Goal: Task Accomplishment & Management: Manage account settings

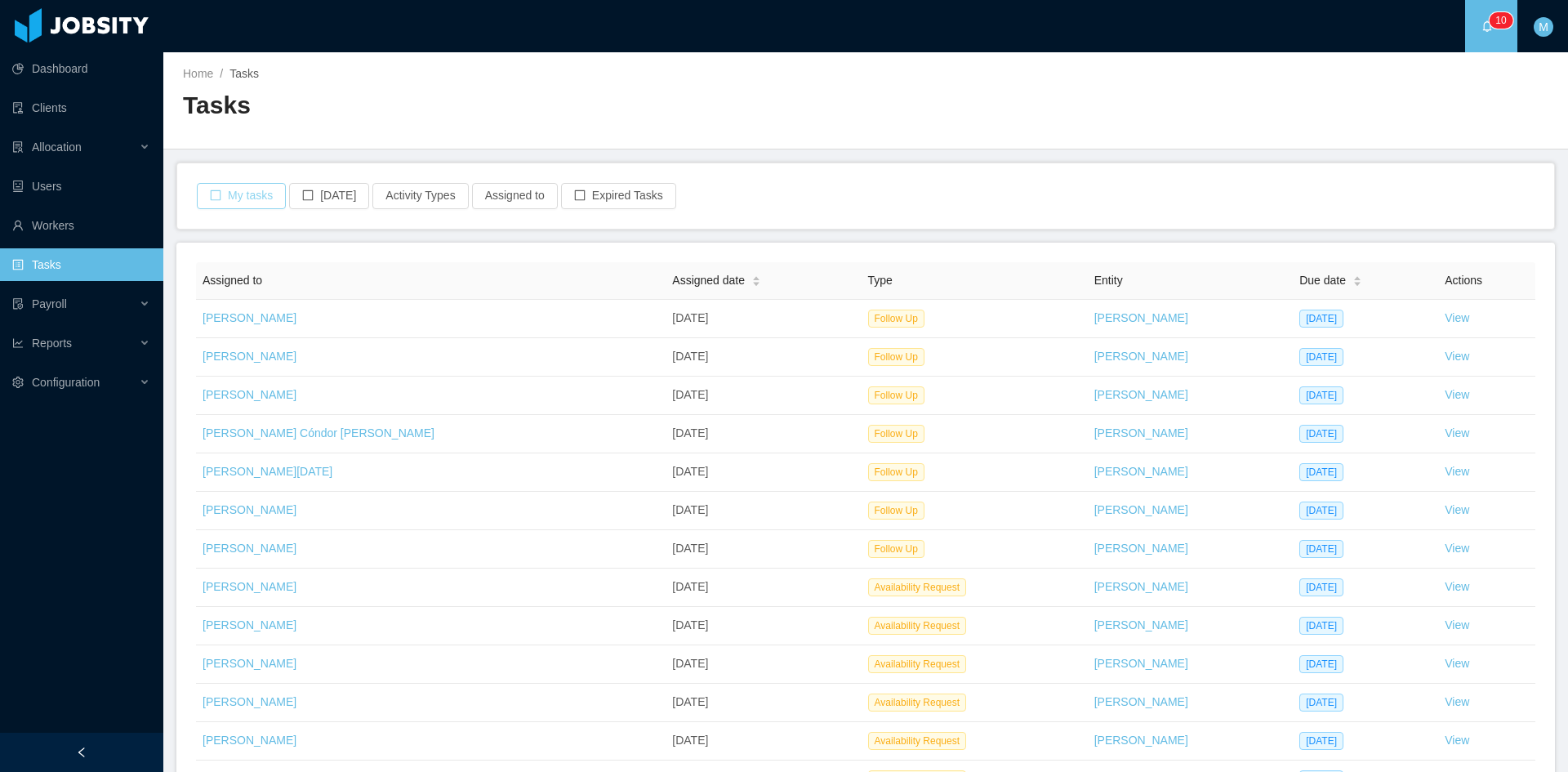
drag, startPoint x: 249, startPoint y: 194, endPoint x: 240, endPoint y: 207, distance: 15.8
click at [249, 196] on button "My tasks" at bounding box center [241, 196] width 89 height 26
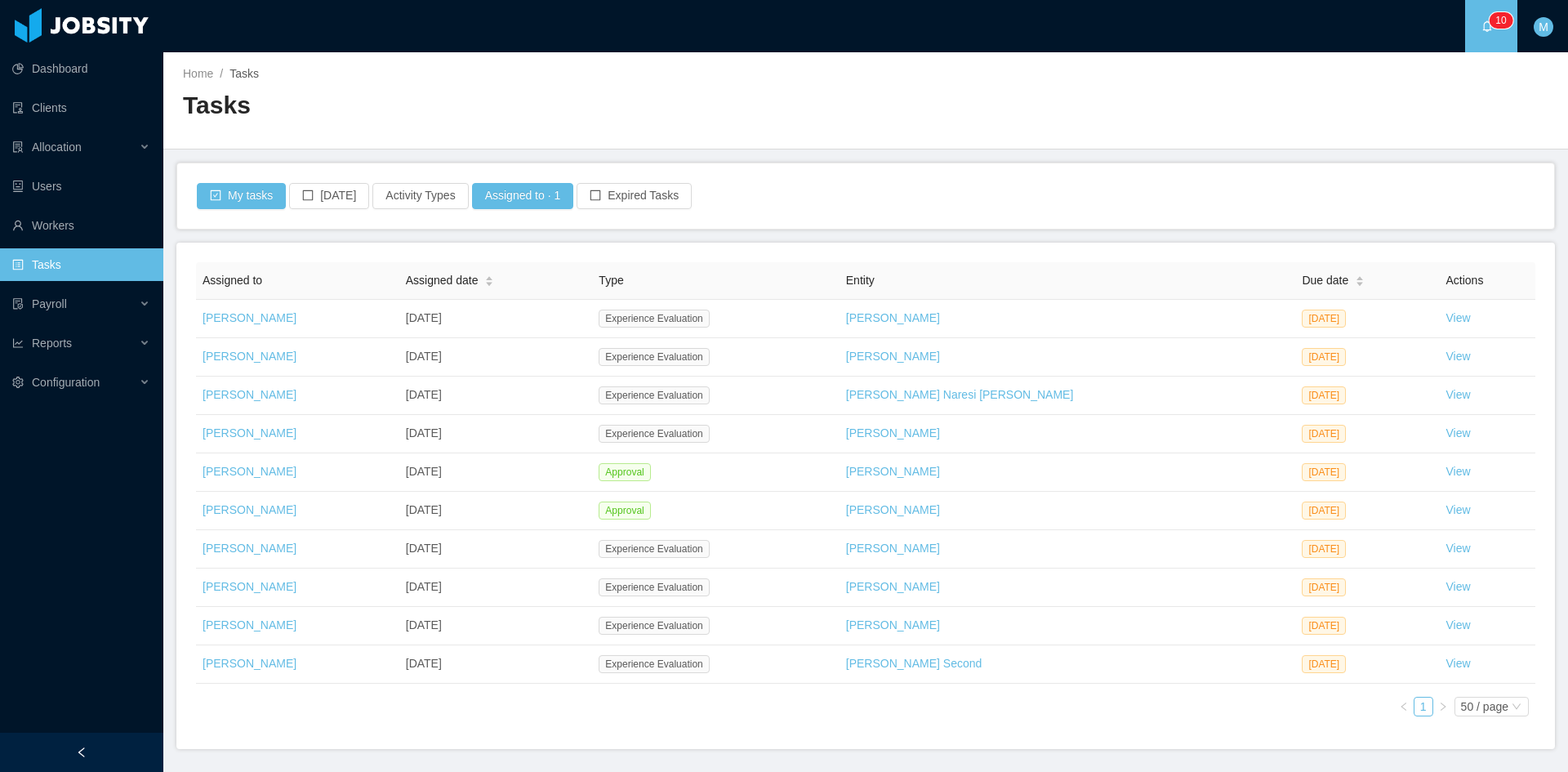
click at [1446, 474] on link "View" at bounding box center [1458, 471] width 24 height 13
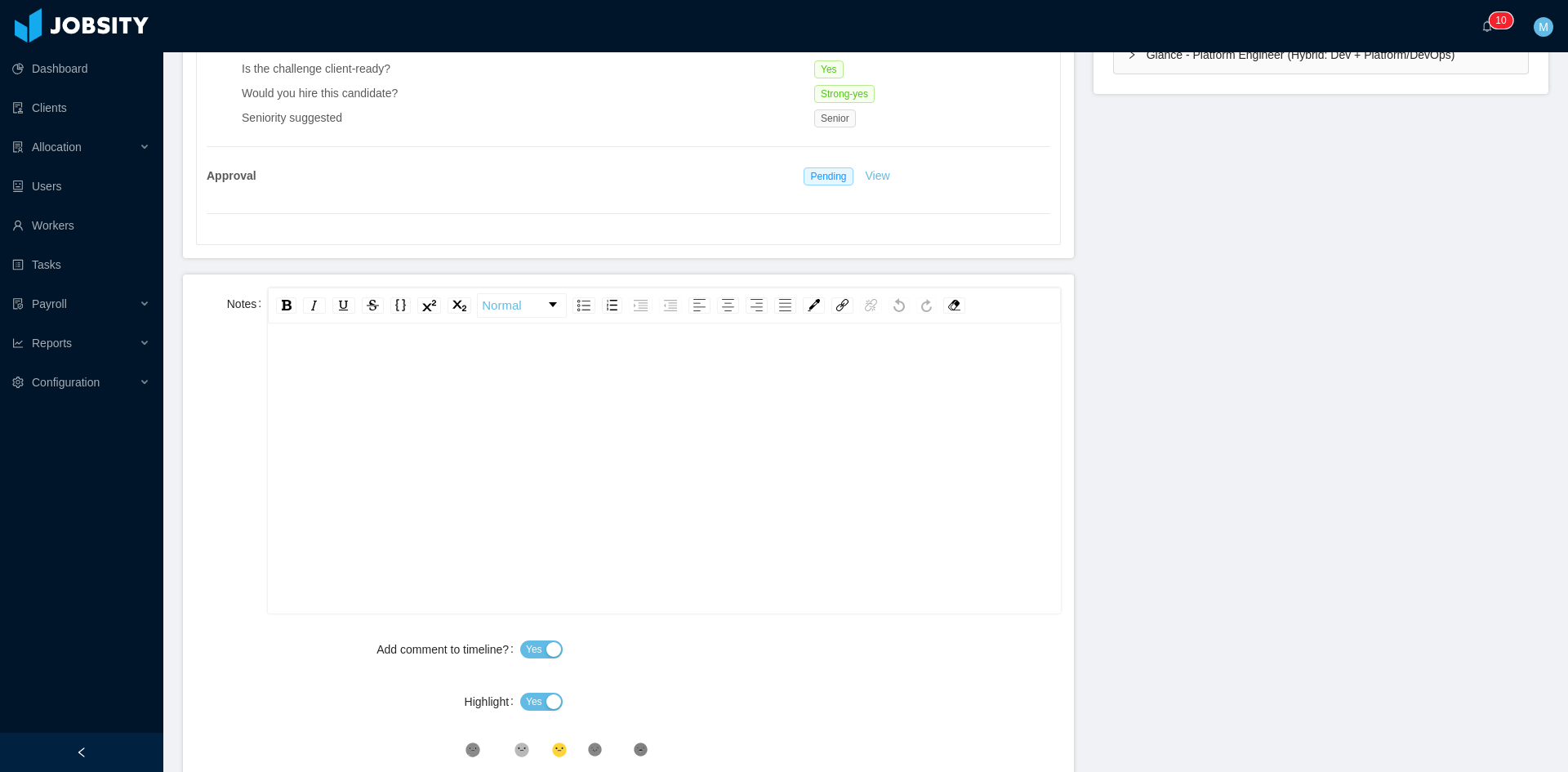
scroll to position [36, 0]
click at [392, 435] on div "rdw-editor" at bounding box center [664, 457] width 767 height 286
drag, startPoint x: 545, startPoint y: 721, endPoint x: 534, endPoint y: 691, distance: 32.0
click at [545, 720] on div "Add comment to timeline? Yes Highlight Yes .st0{fill:#8a8a8a}.st2{fill:#262626}…" at bounding box center [628, 718] width 865 height 170
click at [534, 691] on div "Yes" at bounding box center [790, 701] width 541 height 33
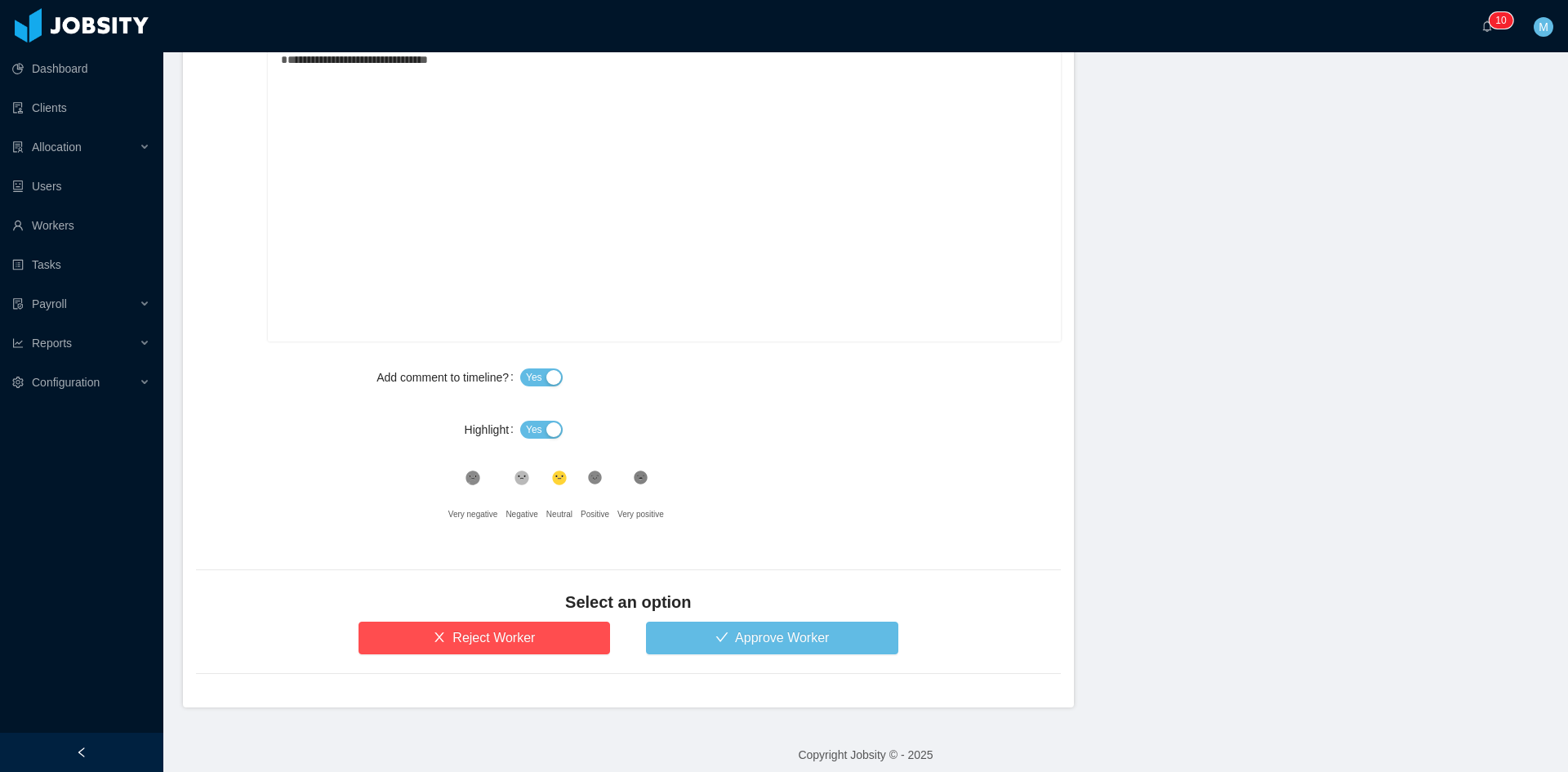
scroll to position [828, 0]
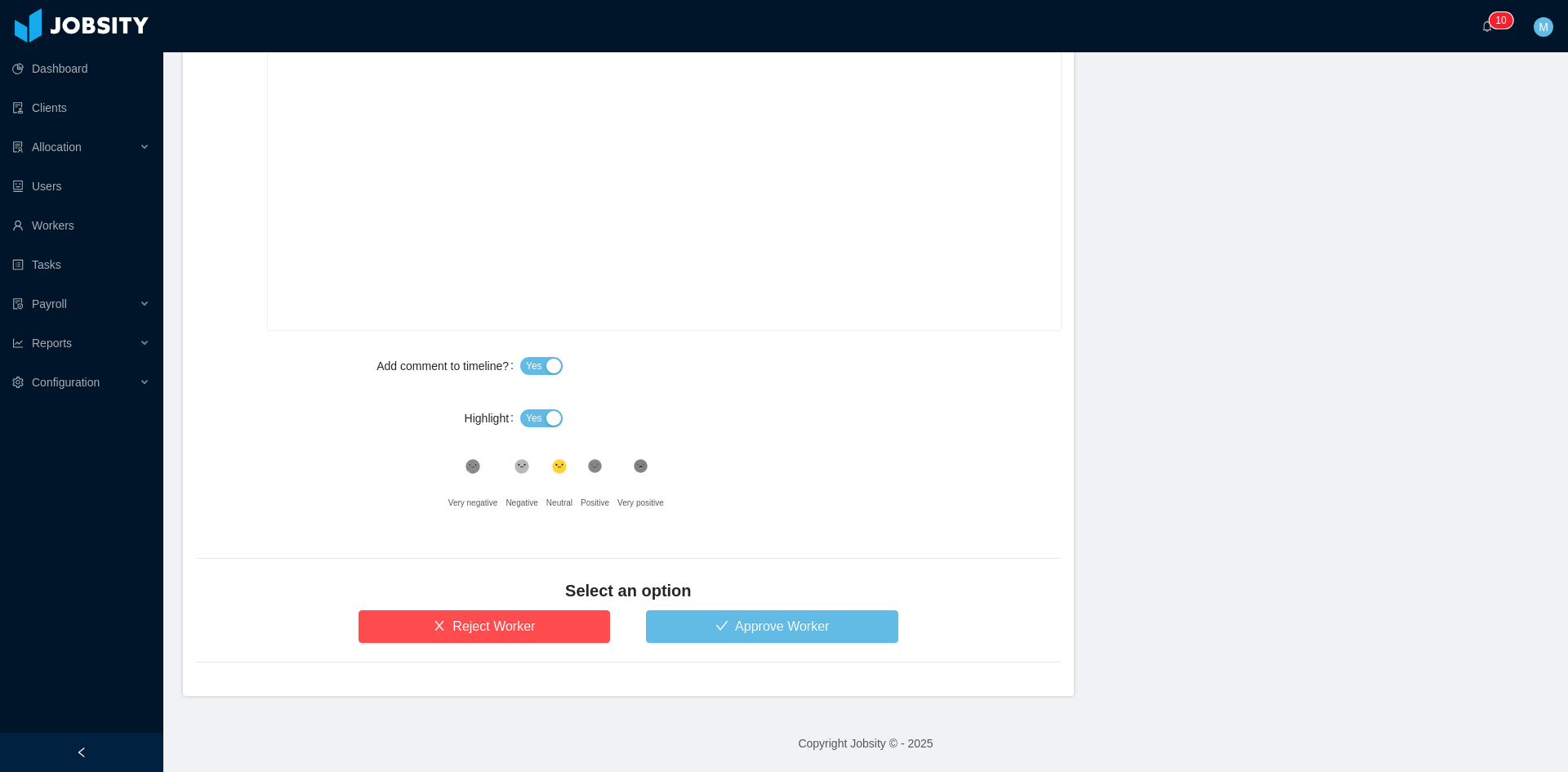
click at [601, 471] on div ".st1{fill:#232323}" at bounding box center [595, 470] width 29 height 33
click at [542, 429] on div "Yes" at bounding box center [790, 418] width 541 height 33
click at [536, 420] on span "Yes" at bounding box center [534, 418] width 16 height 16
click at [691, 629] on button "Approve Worker" at bounding box center [772, 626] width 252 height 33
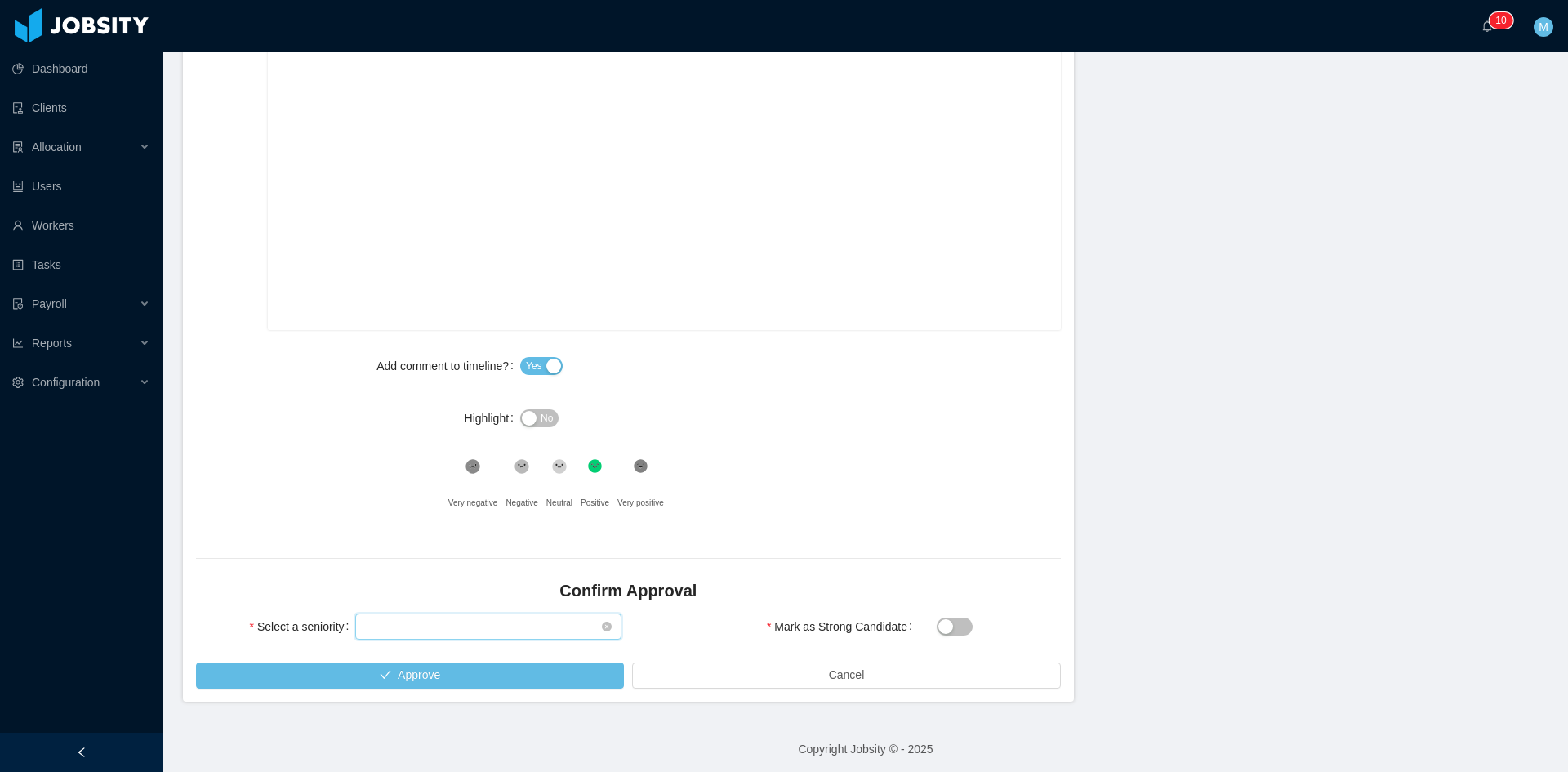
click at [446, 618] on div "Select seniority" at bounding box center [483, 626] width 236 height 24
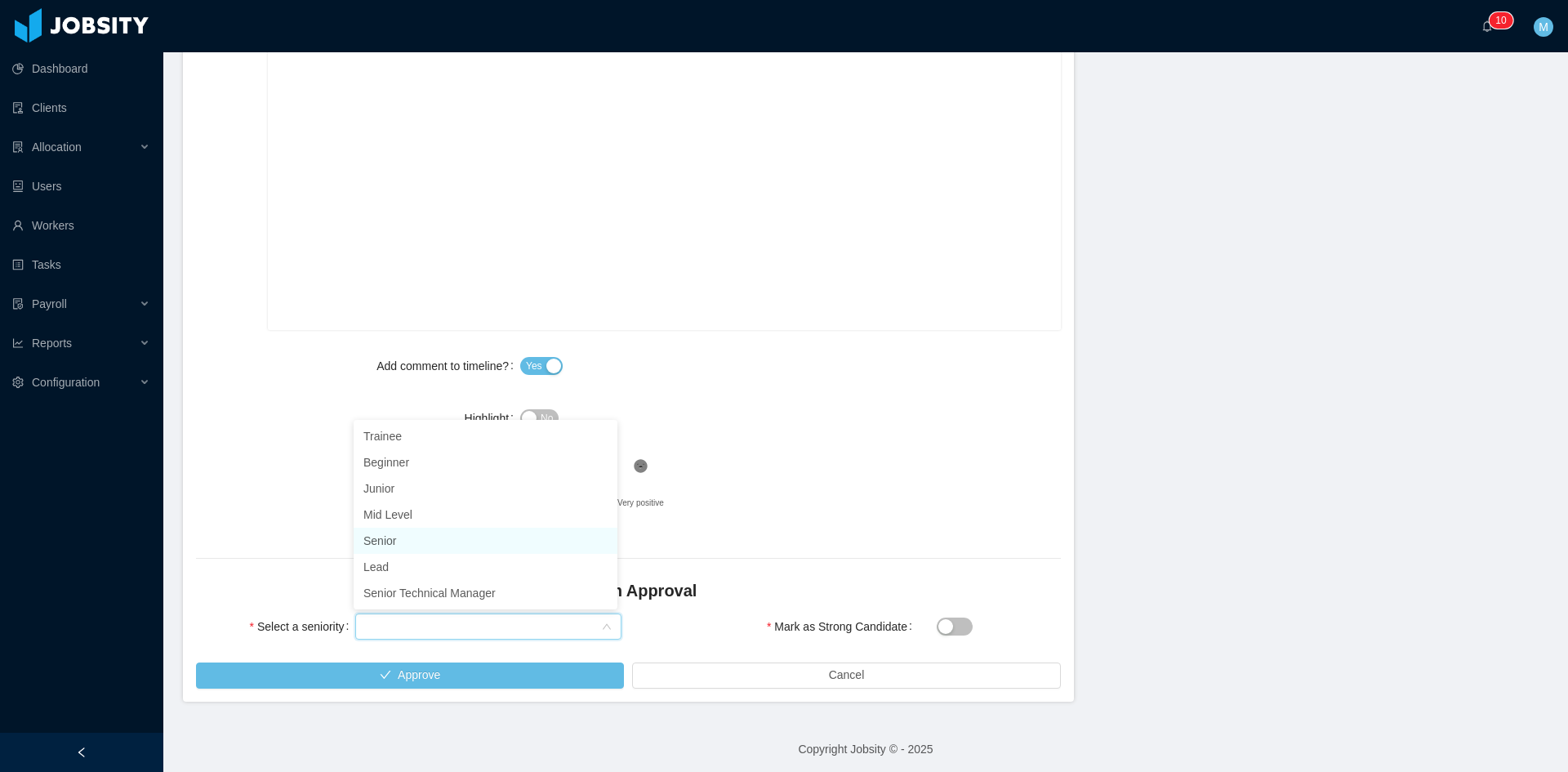
click at [402, 534] on li "Senior" at bounding box center [485, 541] width 264 height 26
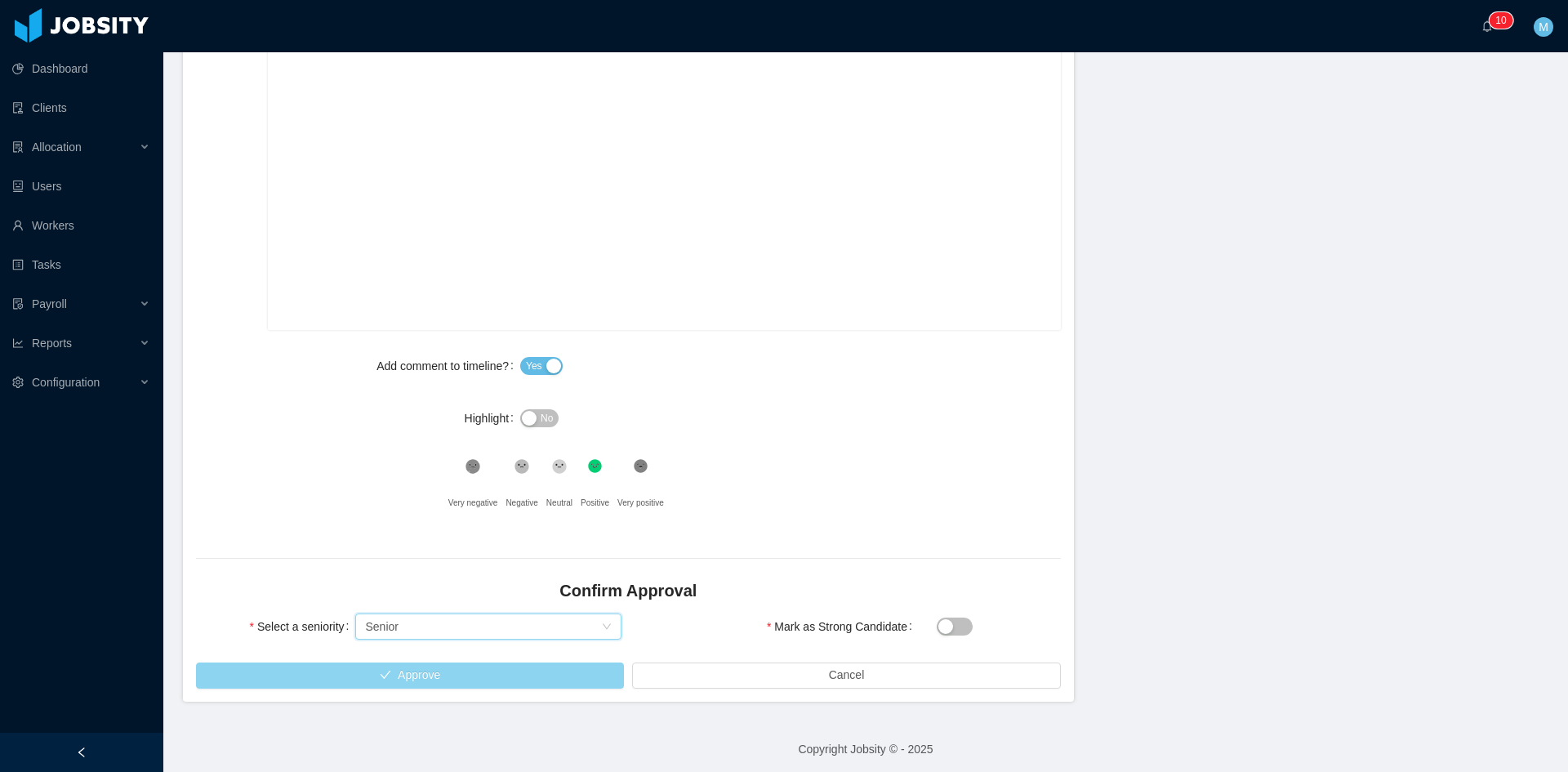
click at [446, 675] on button "Approve" at bounding box center [410, 675] width 428 height 26
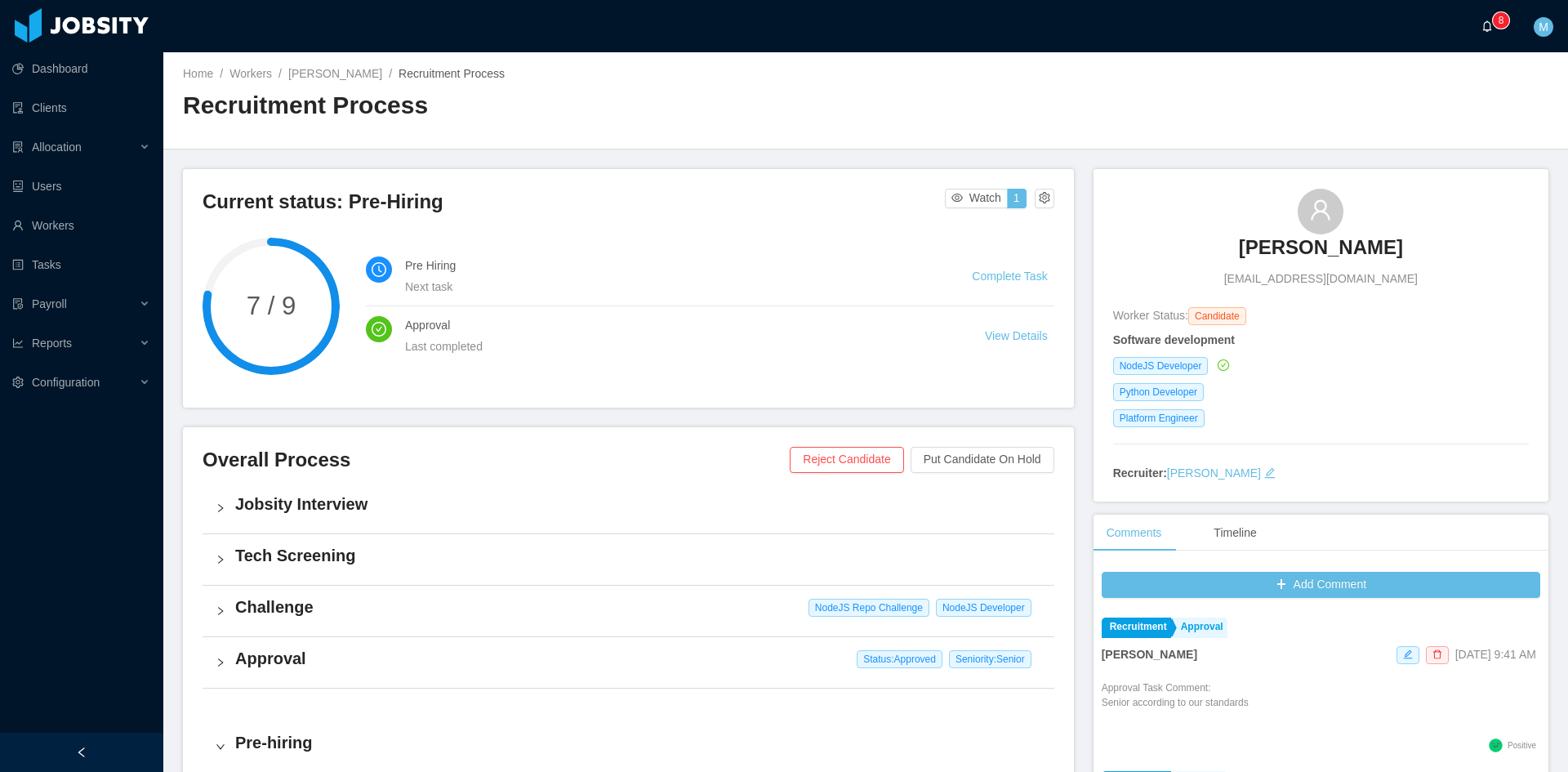
click at [1502, 29] on a=83ded146-cd66-4514-80a8-9a7b1e1b5eb6/Matias%20Marin"] "0 1 2 3 4 5 6 7 8 9 0 1 2 3 4 5 6 7 8 9 0 1 2 3 4 5 6 7 8 9" at bounding box center [1492, 26] width 20 height 53
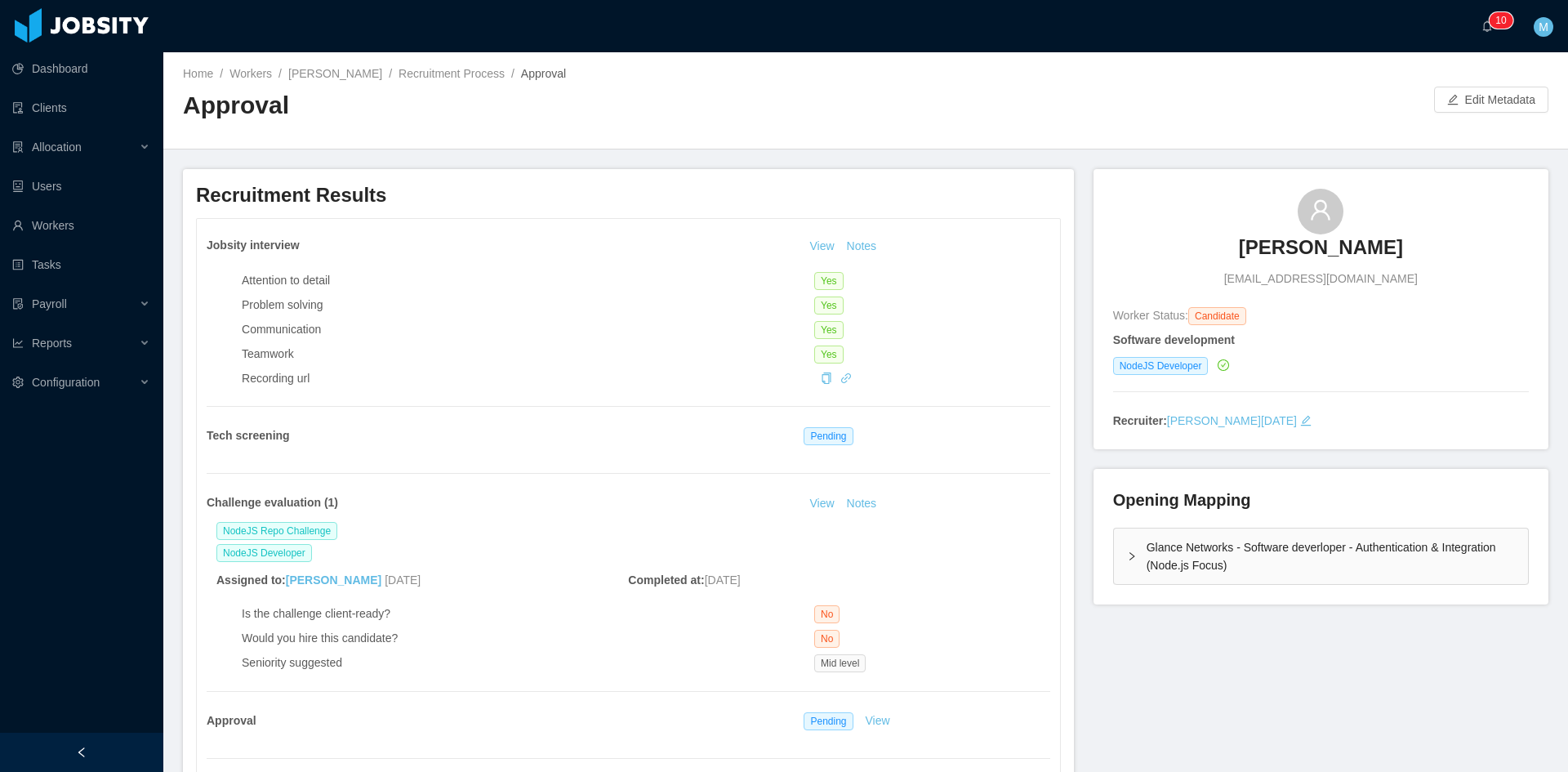
scroll to position [544, 0]
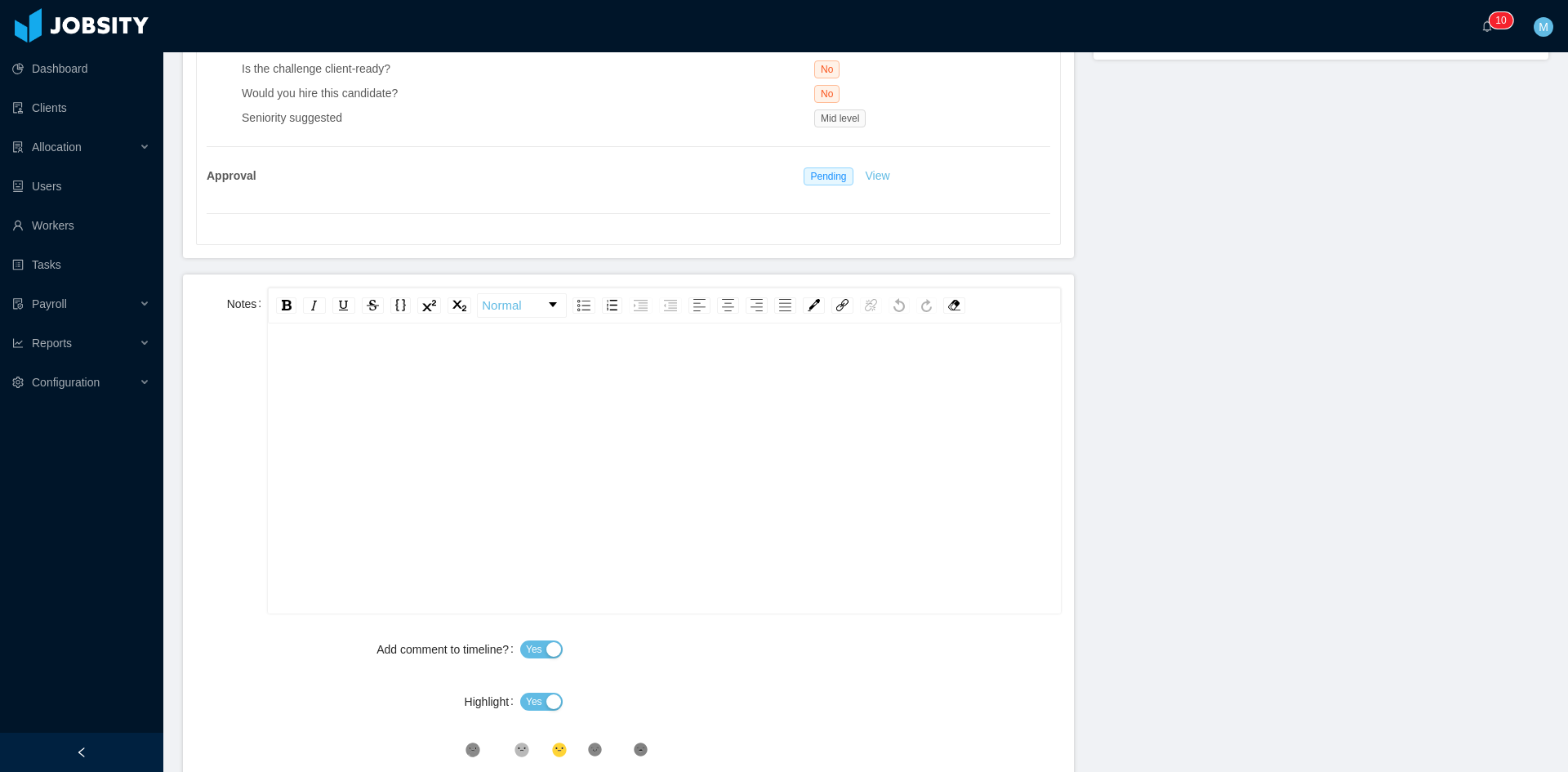
click at [451, 451] on div "rdw-editor" at bounding box center [664, 493] width 767 height 286
paste div "rdw-editor"
drag, startPoint x: 314, startPoint y: 368, endPoint x: 240, endPoint y: 361, distance: 74.3
click at [240, 361] on div "**********" at bounding box center [628, 450] width 865 height 326
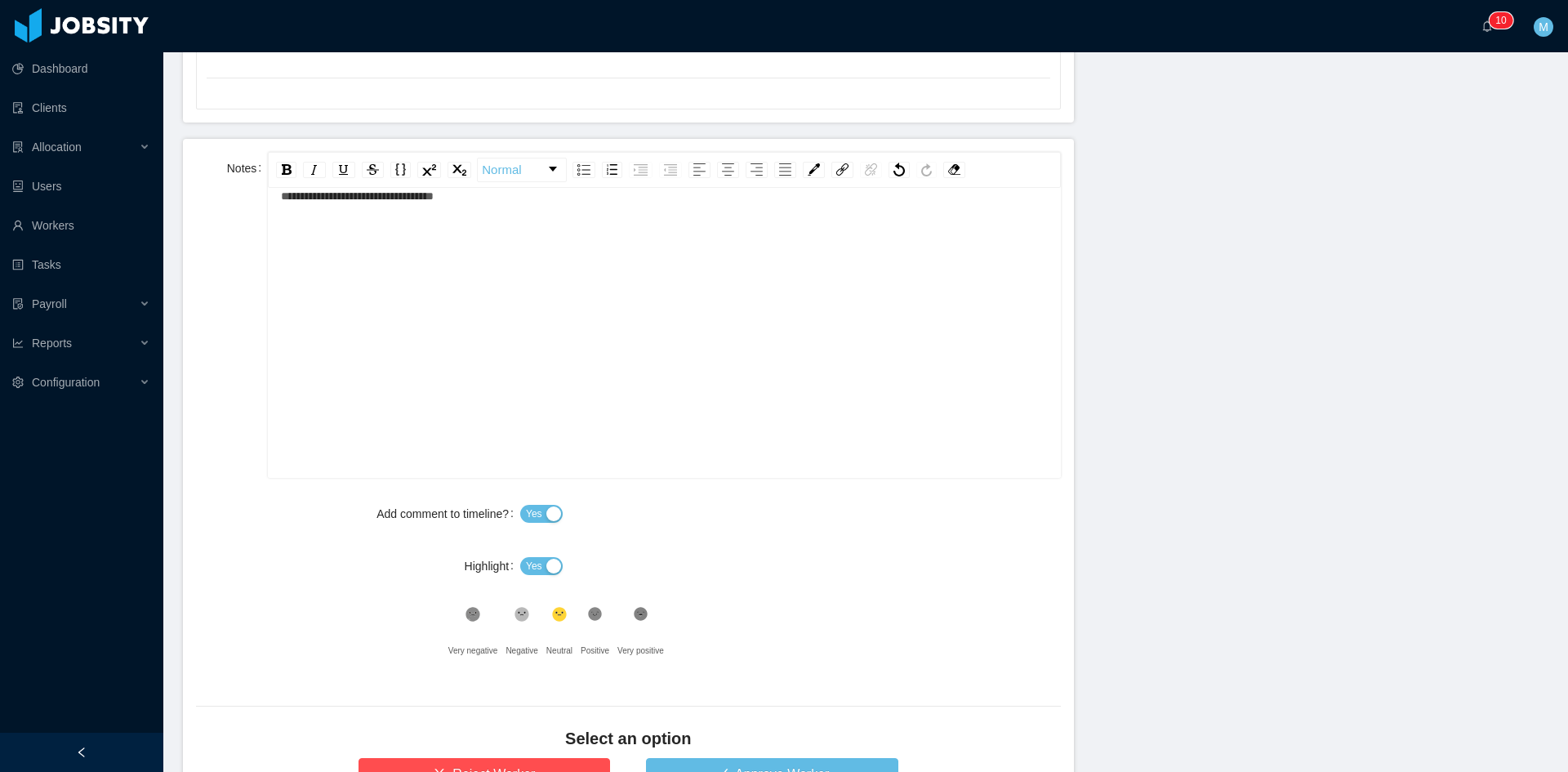
click at [544, 560] on button "Yes" at bounding box center [541, 566] width 43 height 18
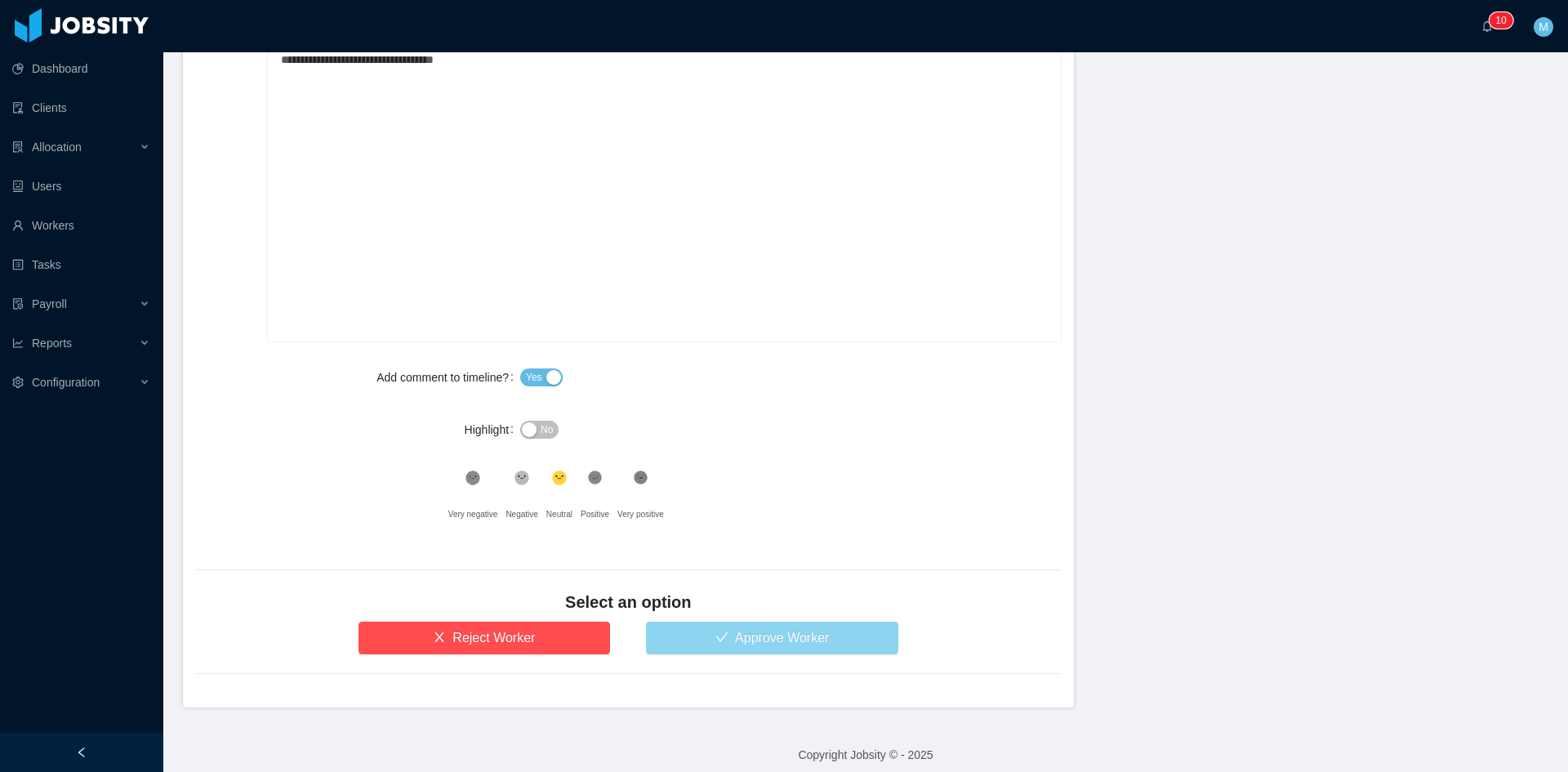
click at [730, 641] on button "Approve Worker" at bounding box center [772, 638] width 252 height 33
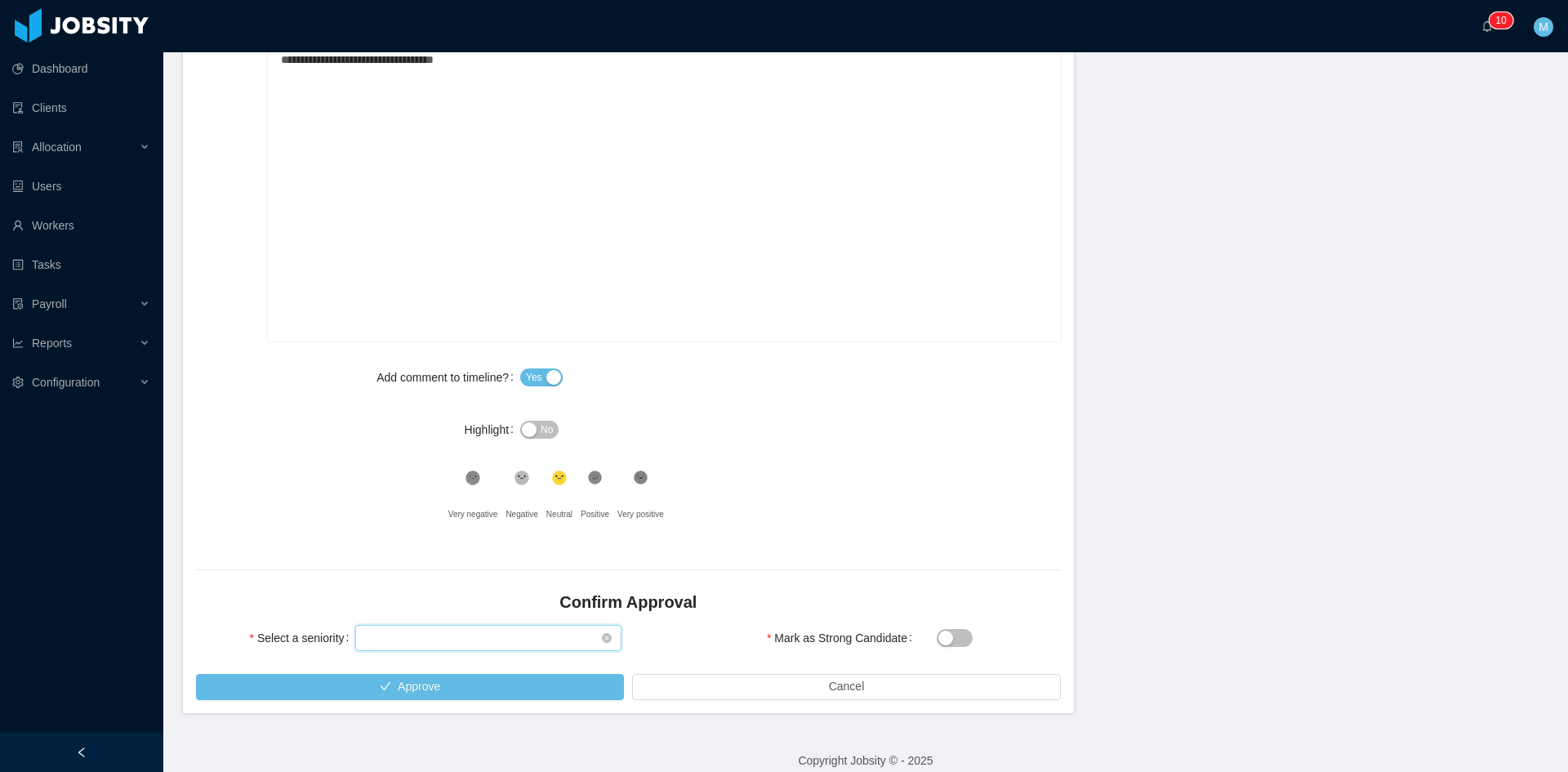
click at [482, 638] on div "Select seniority" at bounding box center [483, 638] width 236 height 24
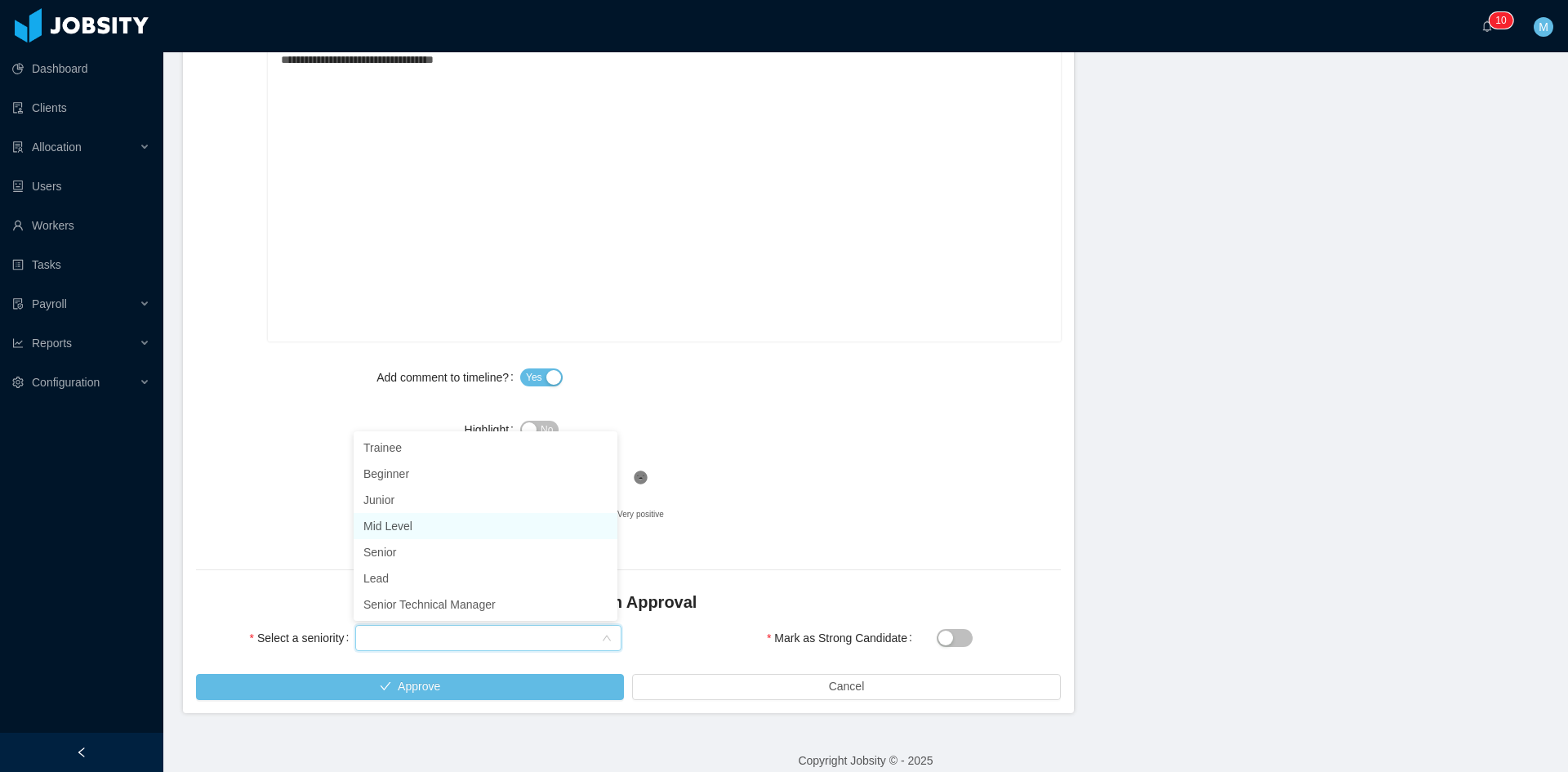
click at [410, 529] on li "Mid Level" at bounding box center [485, 525] width 264 height 26
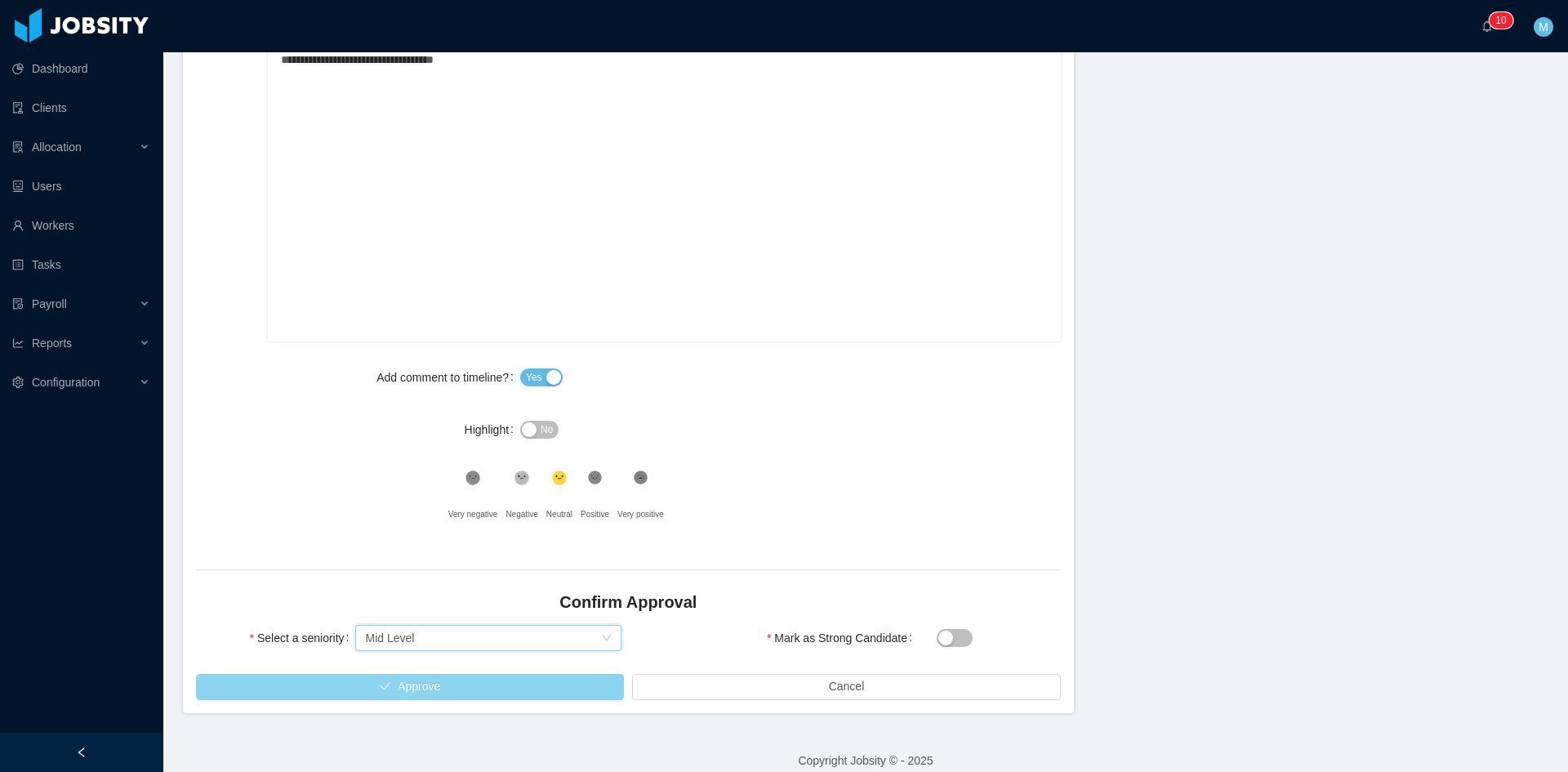
click at [456, 697] on button "Approve" at bounding box center [410, 687] width 428 height 26
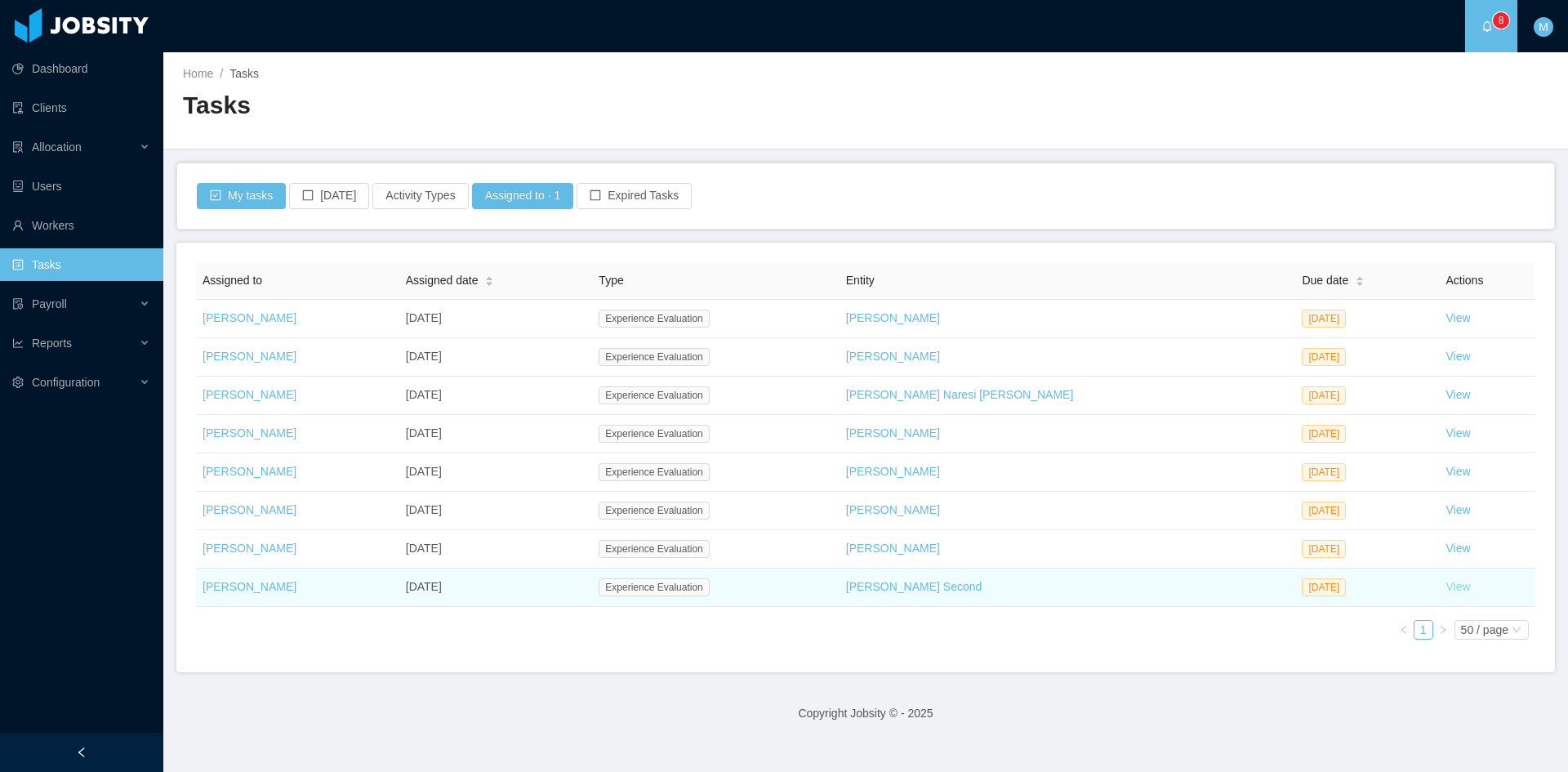
click at [1446, 586] on link "View" at bounding box center [1458, 586] width 24 height 13
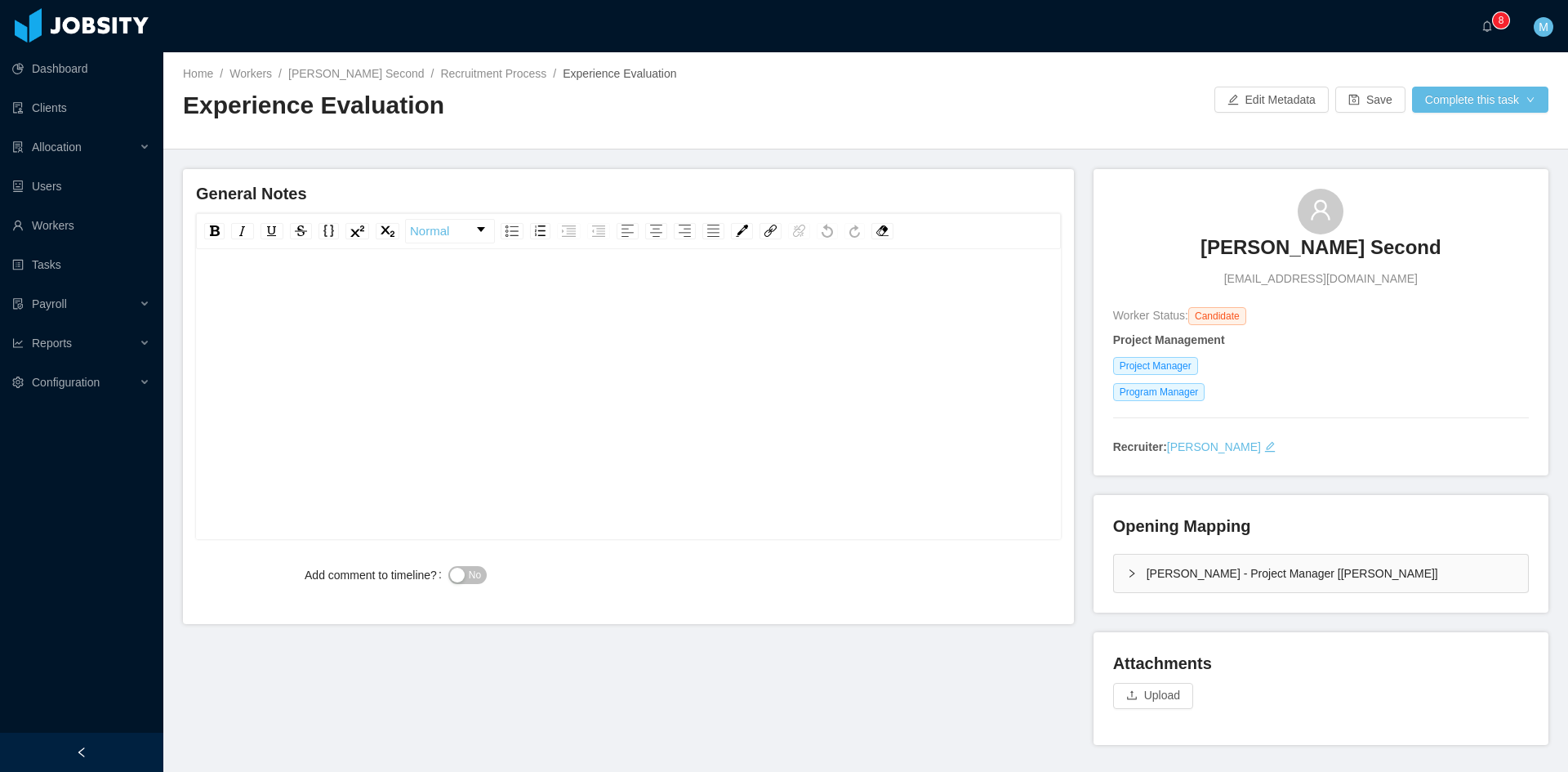
click at [487, 370] on div "rdw-editor" at bounding box center [628, 419] width 839 height 286
click at [307, 260] on div "rdw-wrapper" at bounding box center [628, 396] width 865 height 286
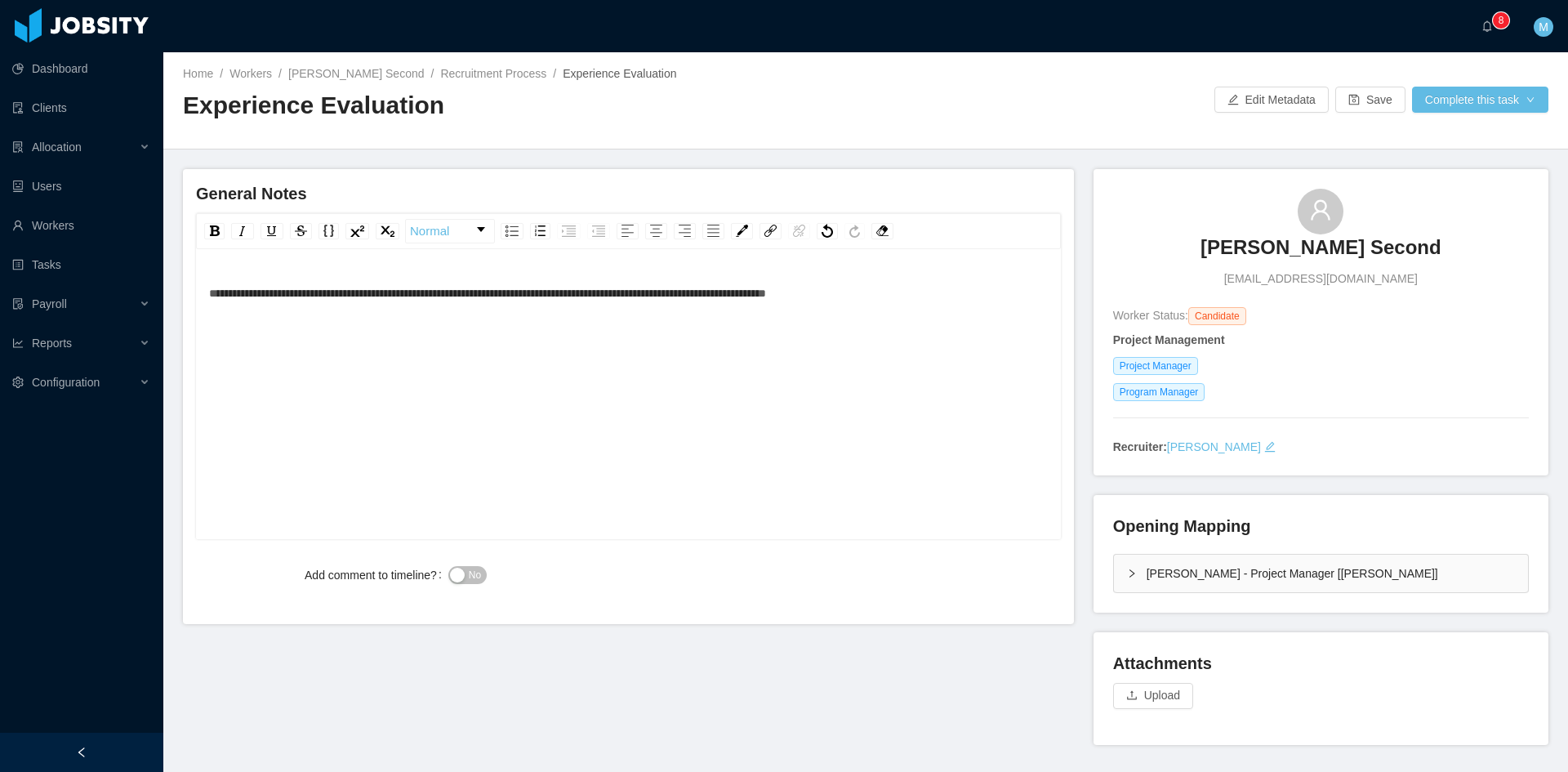
click at [916, 297] on div "**********" at bounding box center [628, 293] width 839 height 33
click at [970, 282] on div "**********" at bounding box center [628, 293] width 839 height 33
click at [206, 290] on div "**********" at bounding box center [628, 396] width 865 height 286
click at [482, 573] on button "No" at bounding box center [467, 575] width 38 height 18
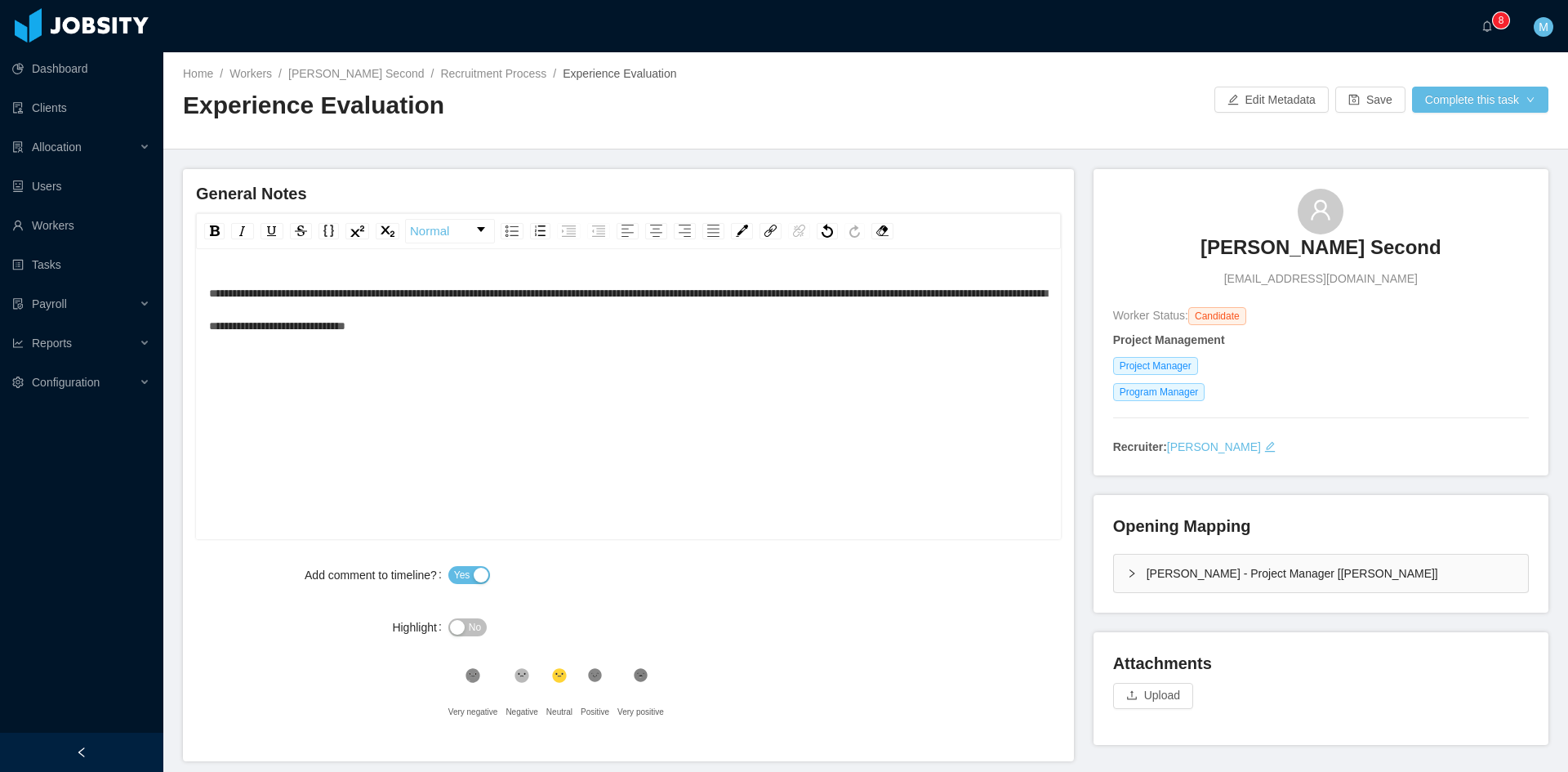
click at [631, 341] on div "**********" at bounding box center [628, 309] width 839 height 65
click at [1127, 572] on icon "icon: right" at bounding box center [1132, 573] width 10 height 10
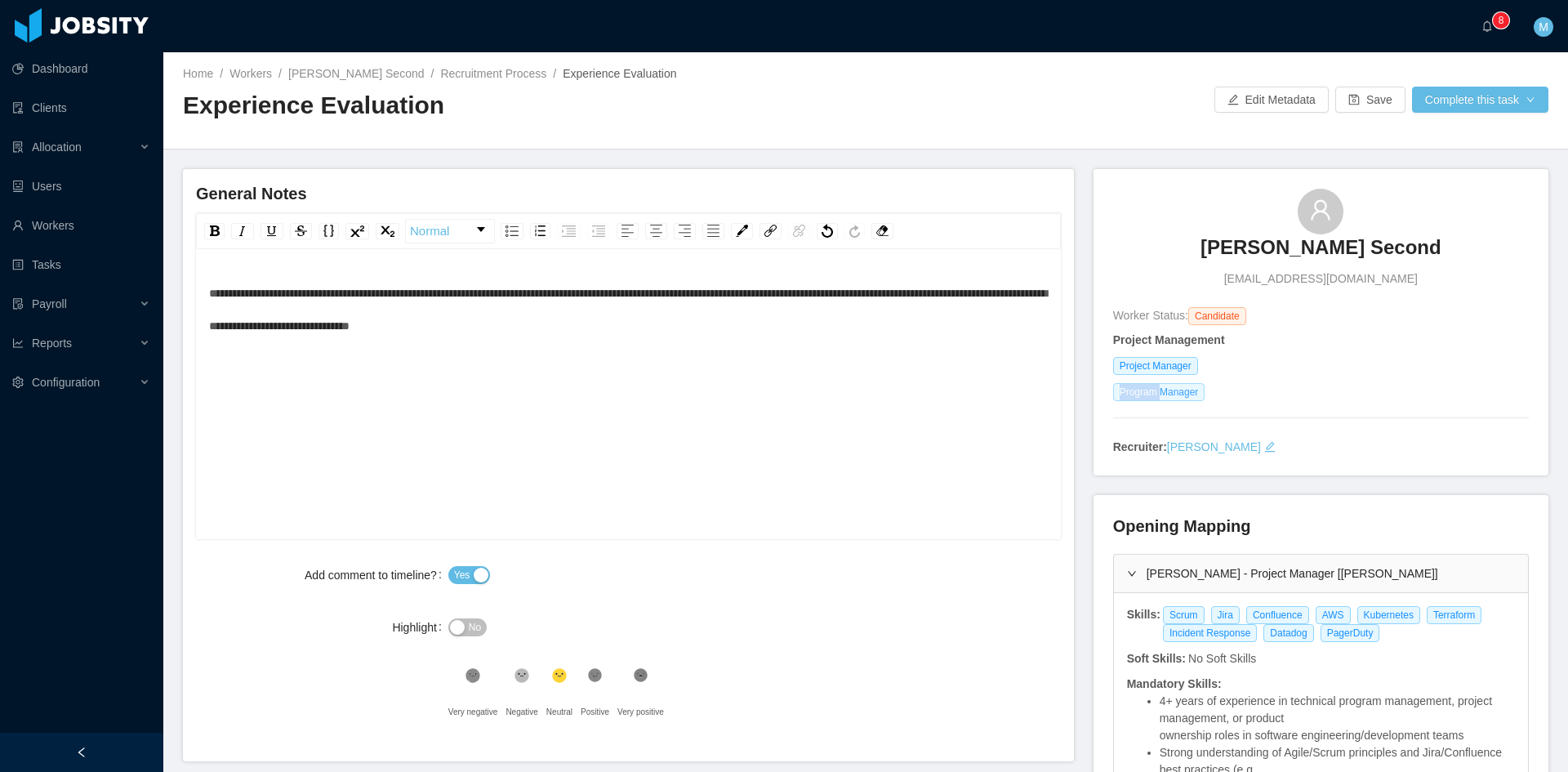
drag, startPoint x: 1108, startPoint y: 390, endPoint x: 1154, endPoint y: 393, distance: 46.1
click at [1154, 393] on span "Program Manager" at bounding box center [1160, 392] width 93 height 18
drag, startPoint x: 1107, startPoint y: 365, endPoint x: 1194, endPoint y: 371, distance: 87.2
click at [1194, 371] on div "Project Manager" at bounding box center [1321, 366] width 416 height 18
copy span "Project Manager"
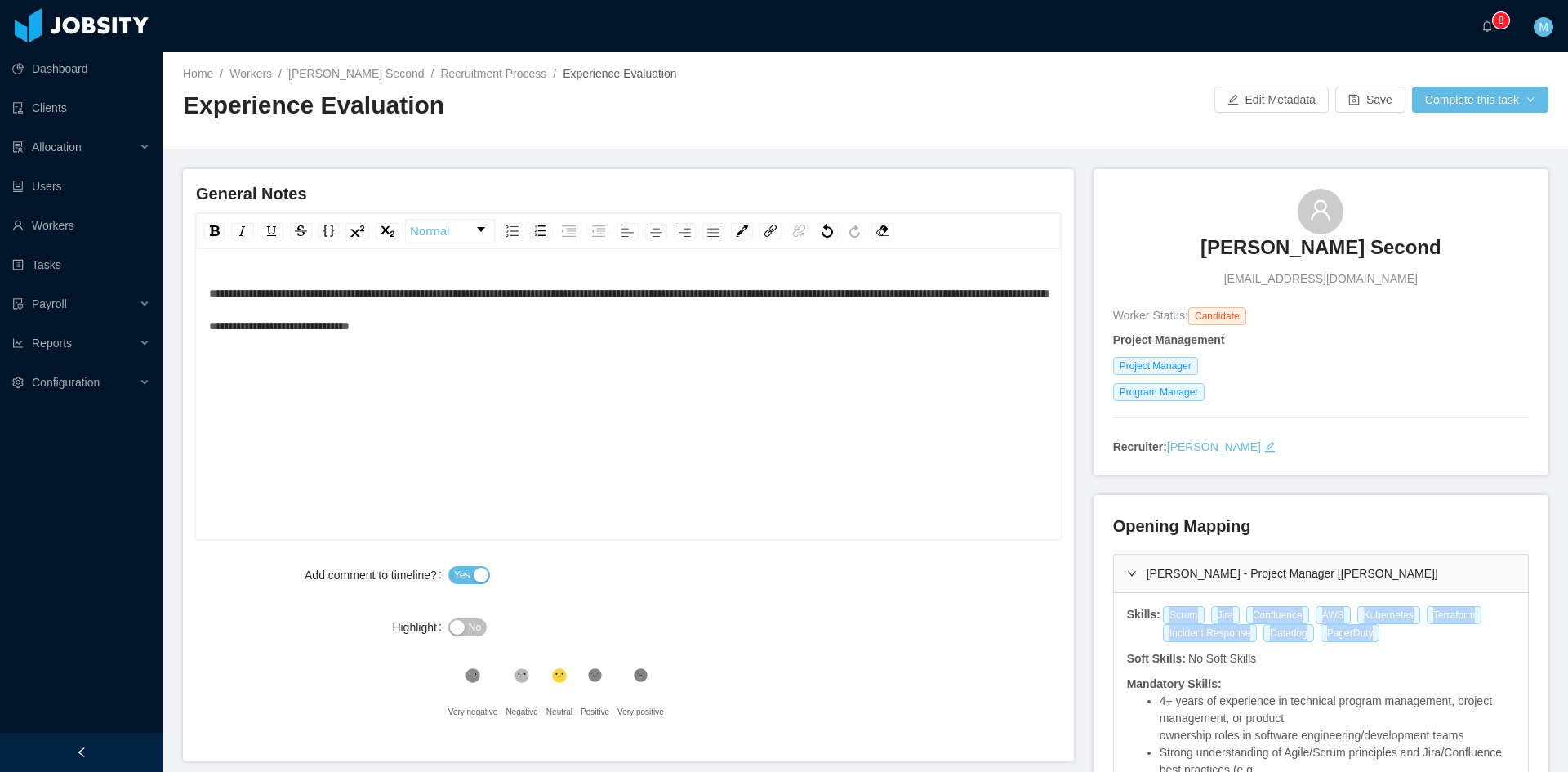
drag, startPoint x: 1360, startPoint y: 637, endPoint x: 1149, endPoint y: 610, distance: 212.7
click at [1161, 610] on div "Scrum Jira Confluence AWS Kubernetes Terraform Incident Response Datadog PagerD…" at bounding box center [1338, 624] width 355 height 36
copy div "Scrum Jira Confluence AWS Kubernetes Terraform Incident Response Datadog PagerD…"
click at [1461, 103] on button "Complete this task" at bounding box center [1480, 99] width 136 height 26
click at [1426, 138] on button "Save Evaluation" at bounding box center [1470, 136] width 127 height 26
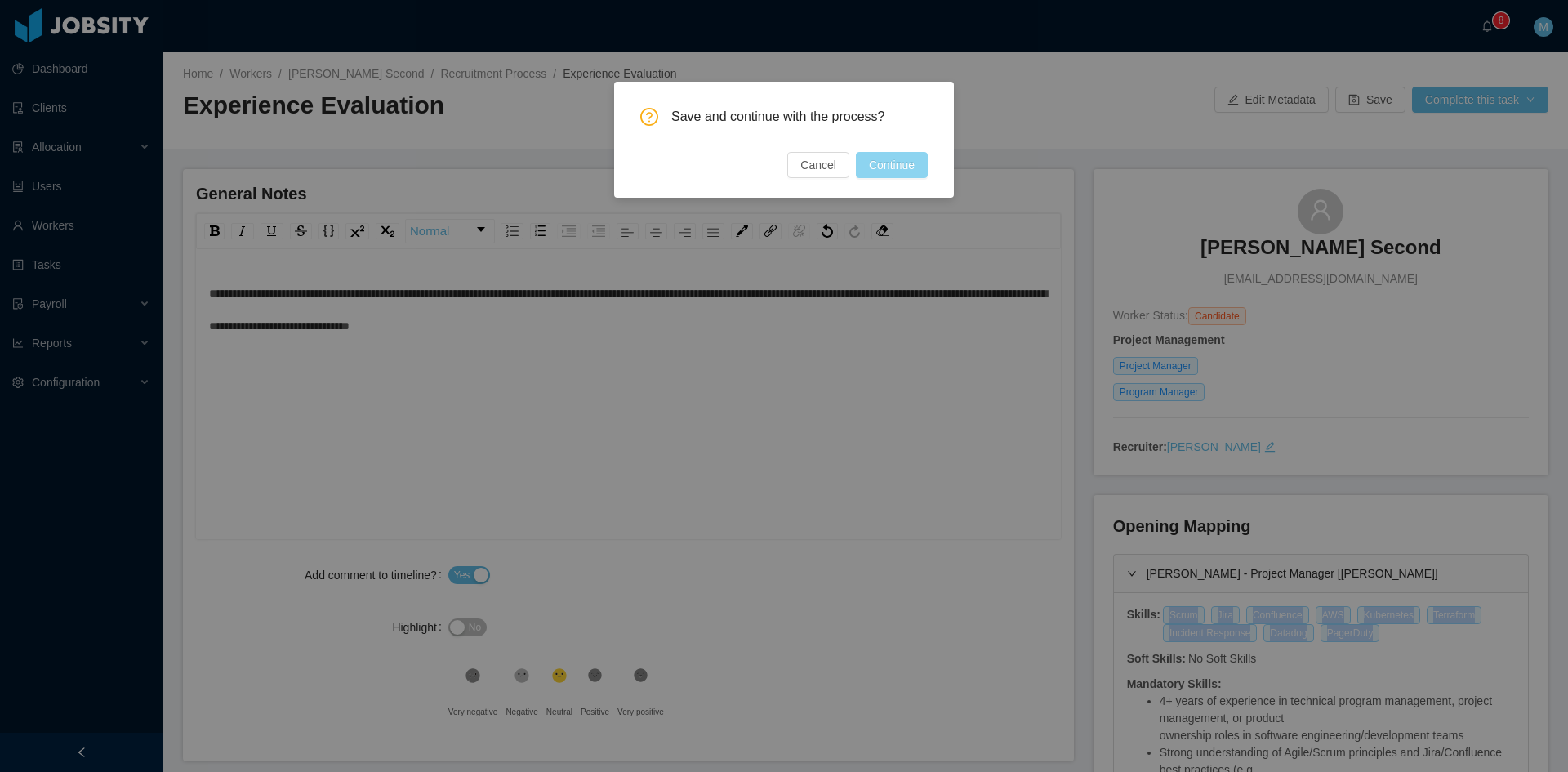
click at [906, 160] on button "Continue" at bounding box center [891, 164] width 72 height 26
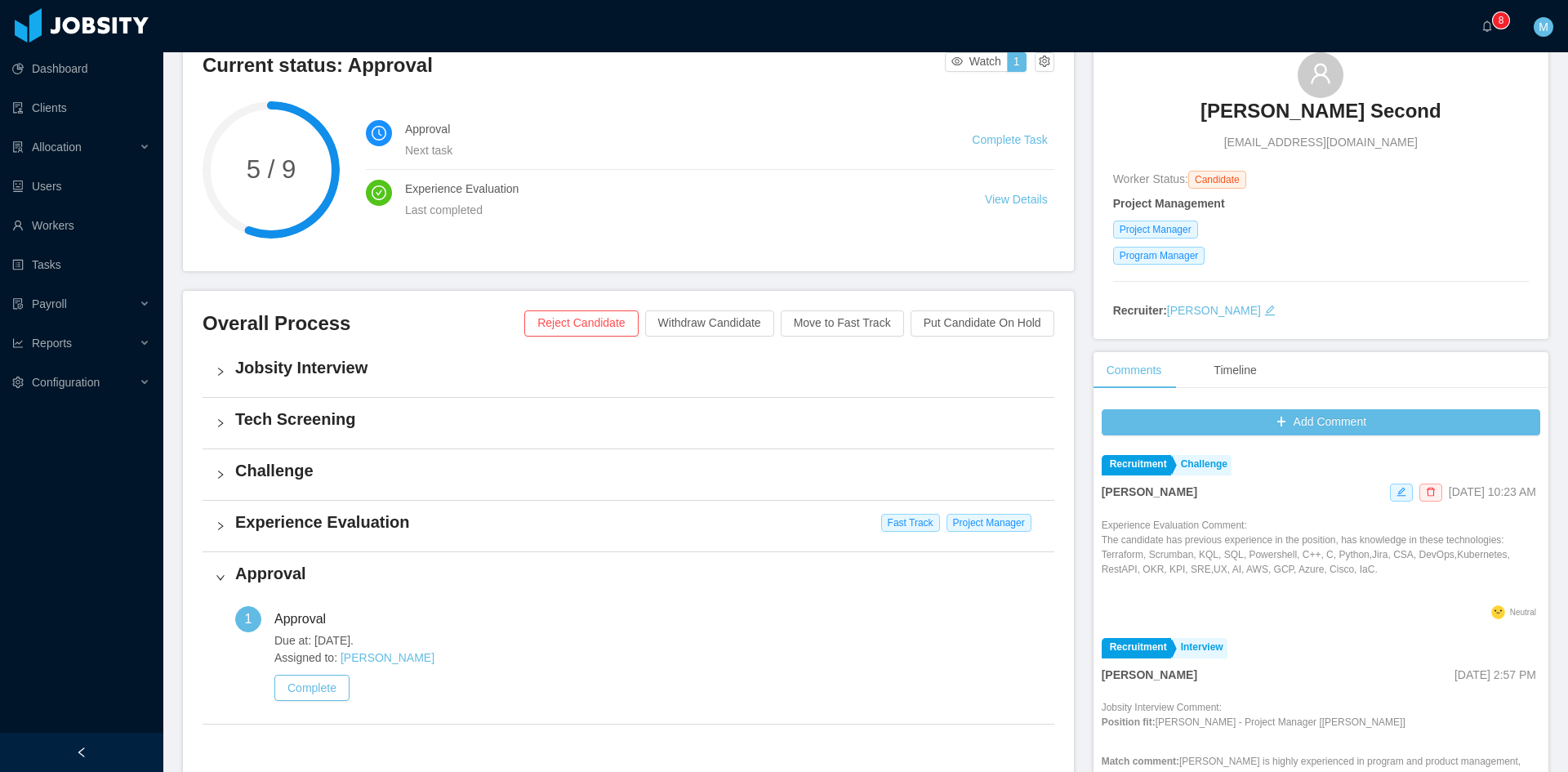
scroll to position [272, 0]
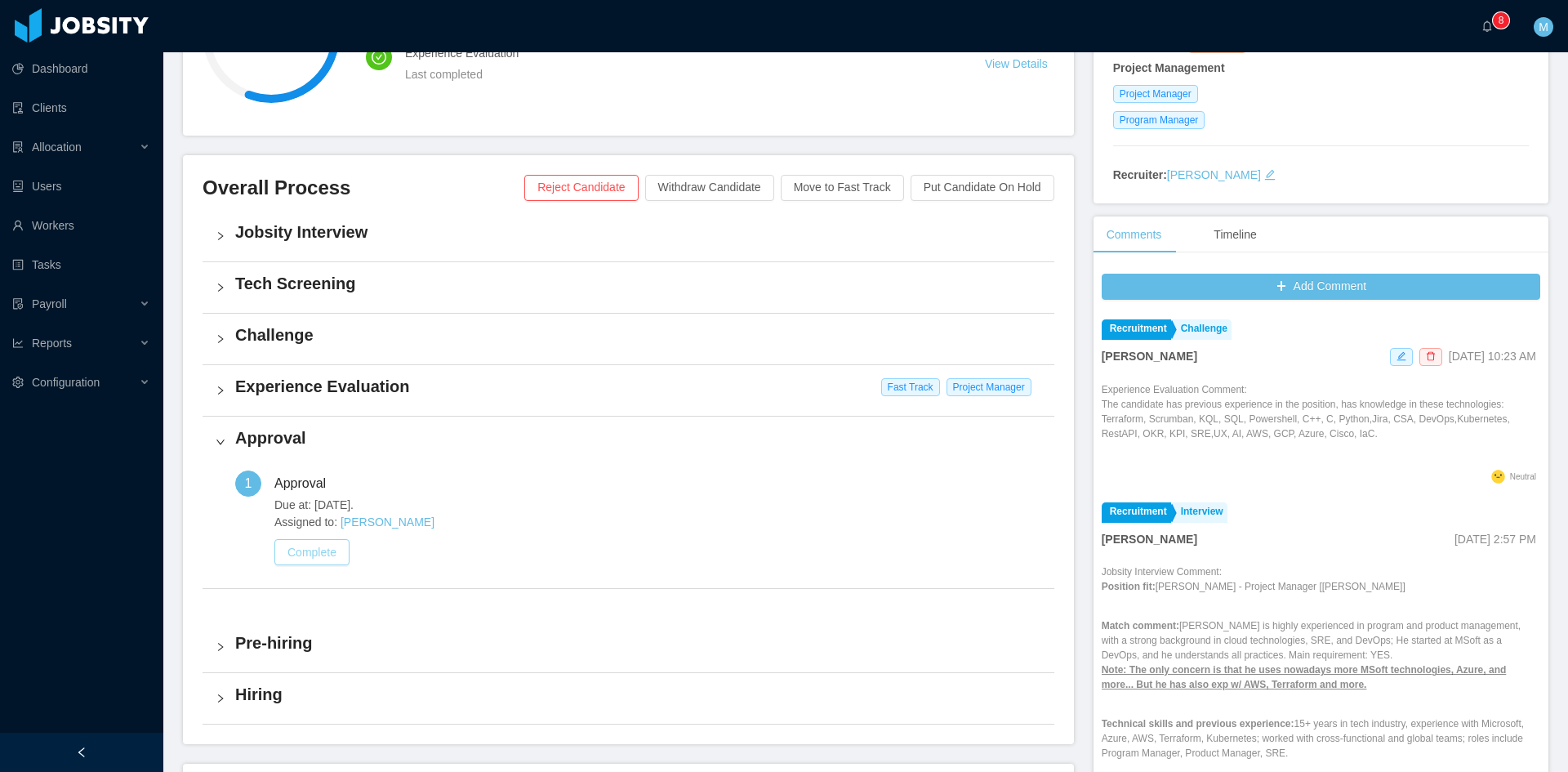
click at [328, 551] on button "Complete" at bounding box center [311, 552] width 75 height 26
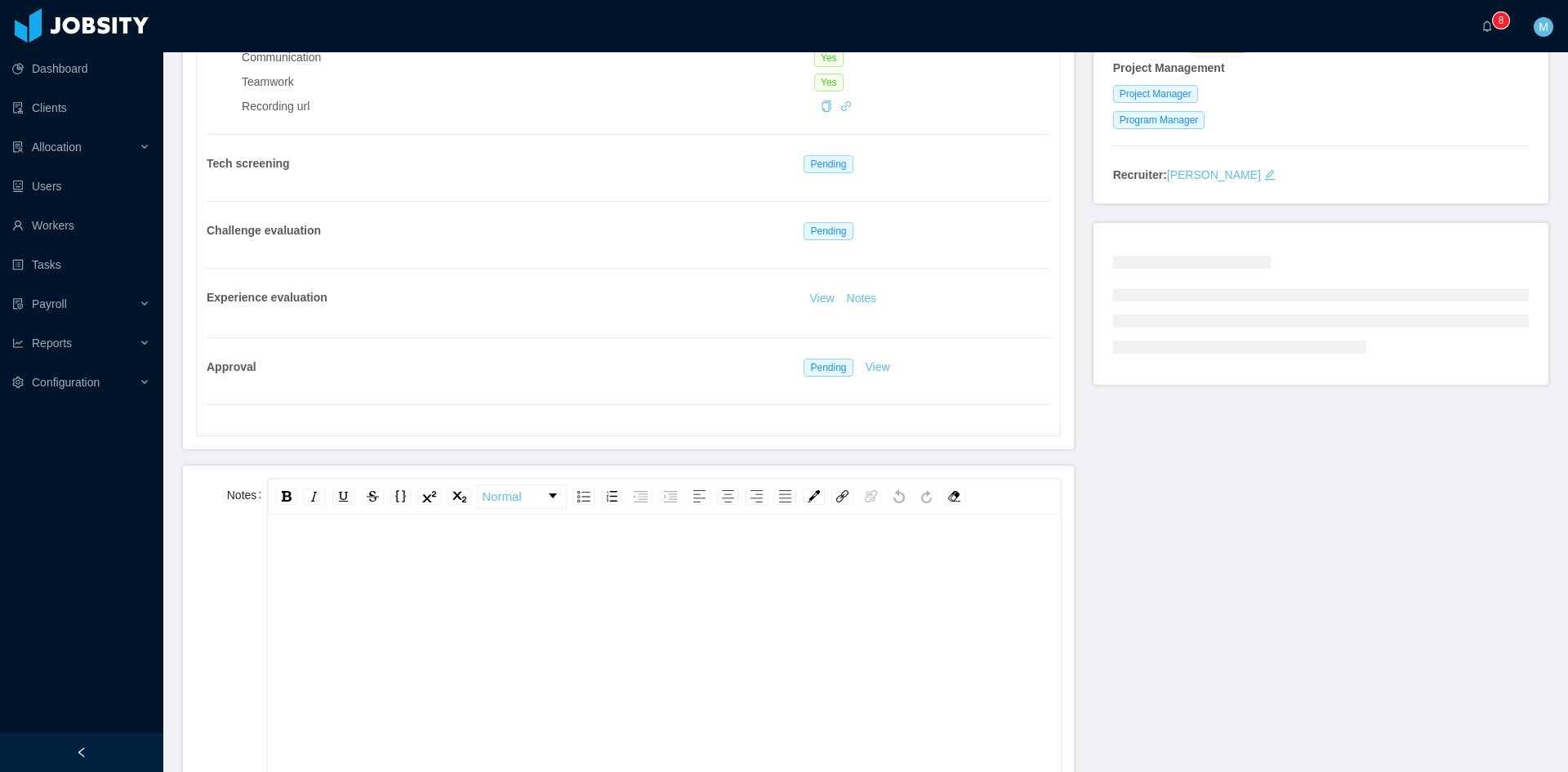
scroll to position [408, 0]
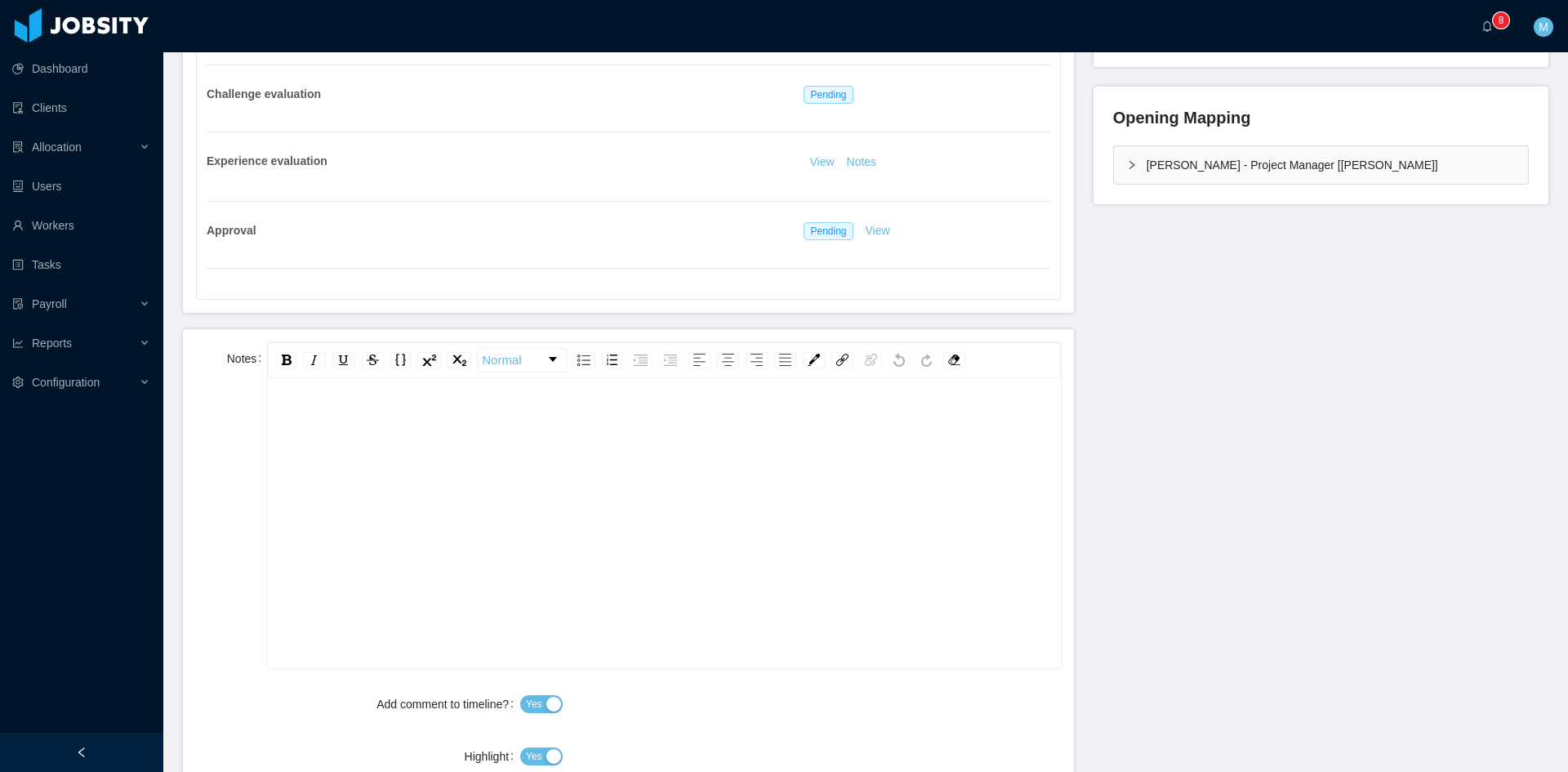
click at [414, 537] on div "rdw-editor" at bounding box center [664, 548] width 767 height 286
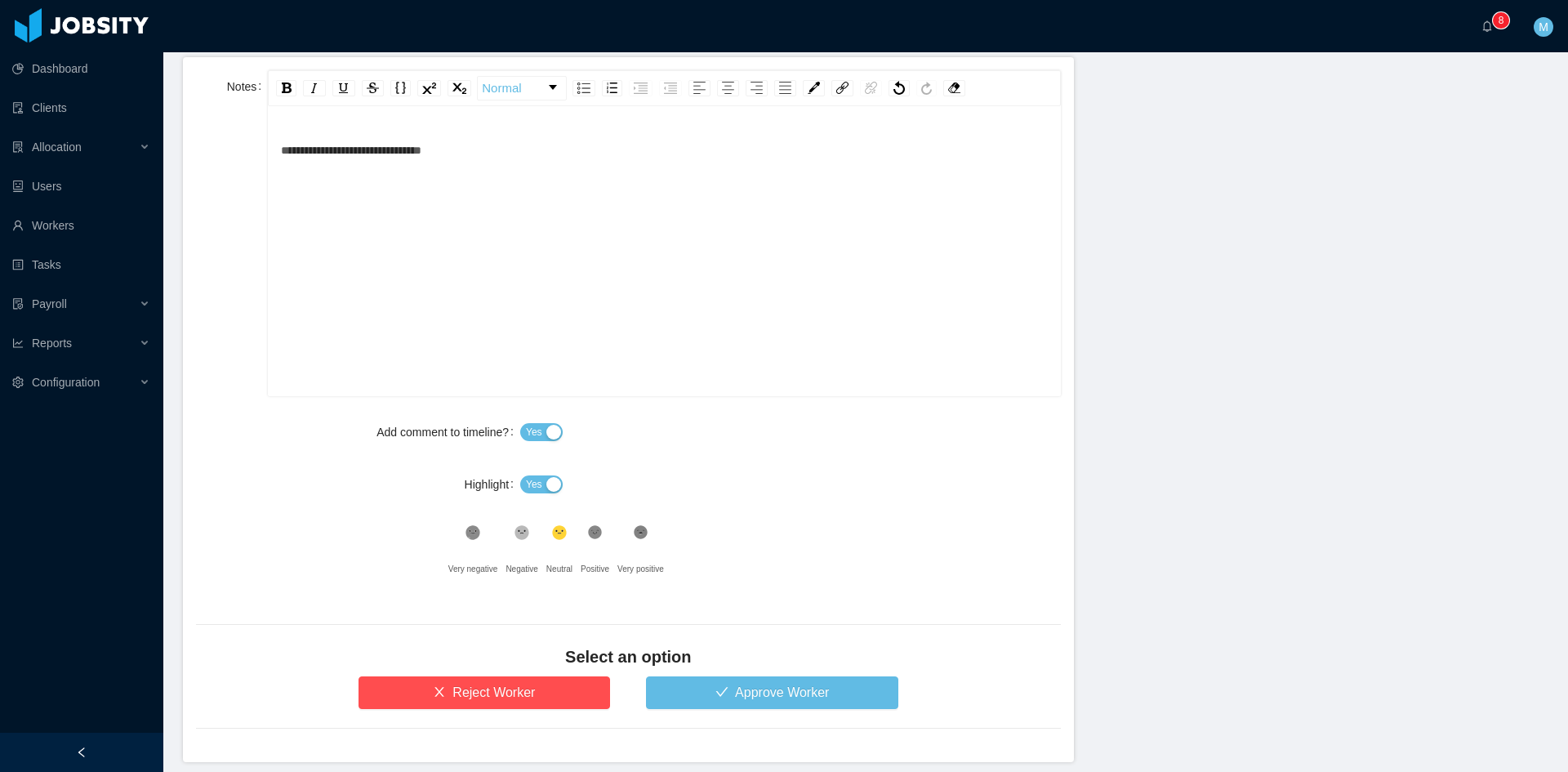
scroll to position [747, 0]
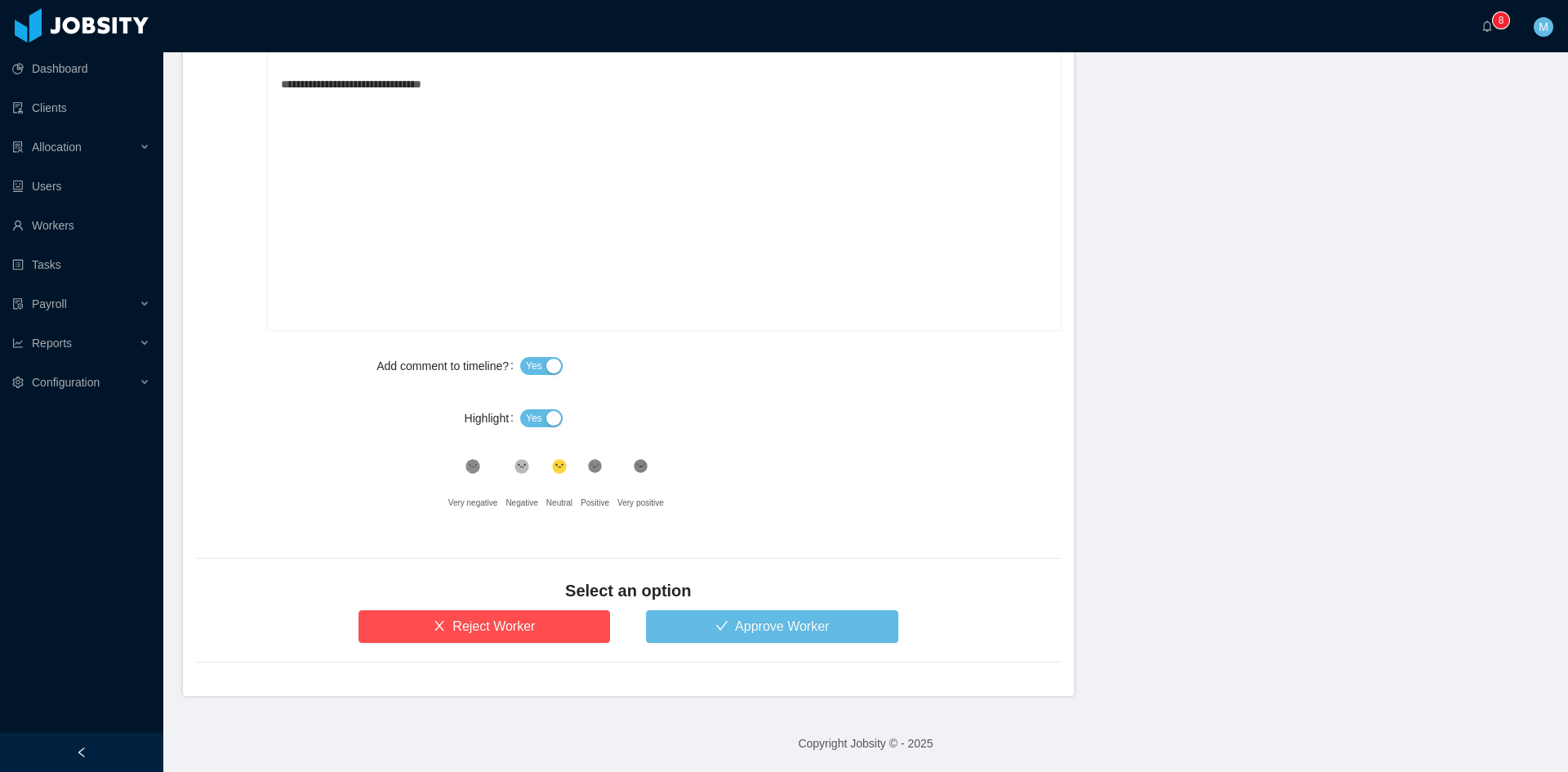
click at [544, 417] on button "Yes" at bounding box center [541, 418] width 43 height 18
click at [758, 617] on button "Approve Worker" at bounding box center [772, 626] width 252 height 33
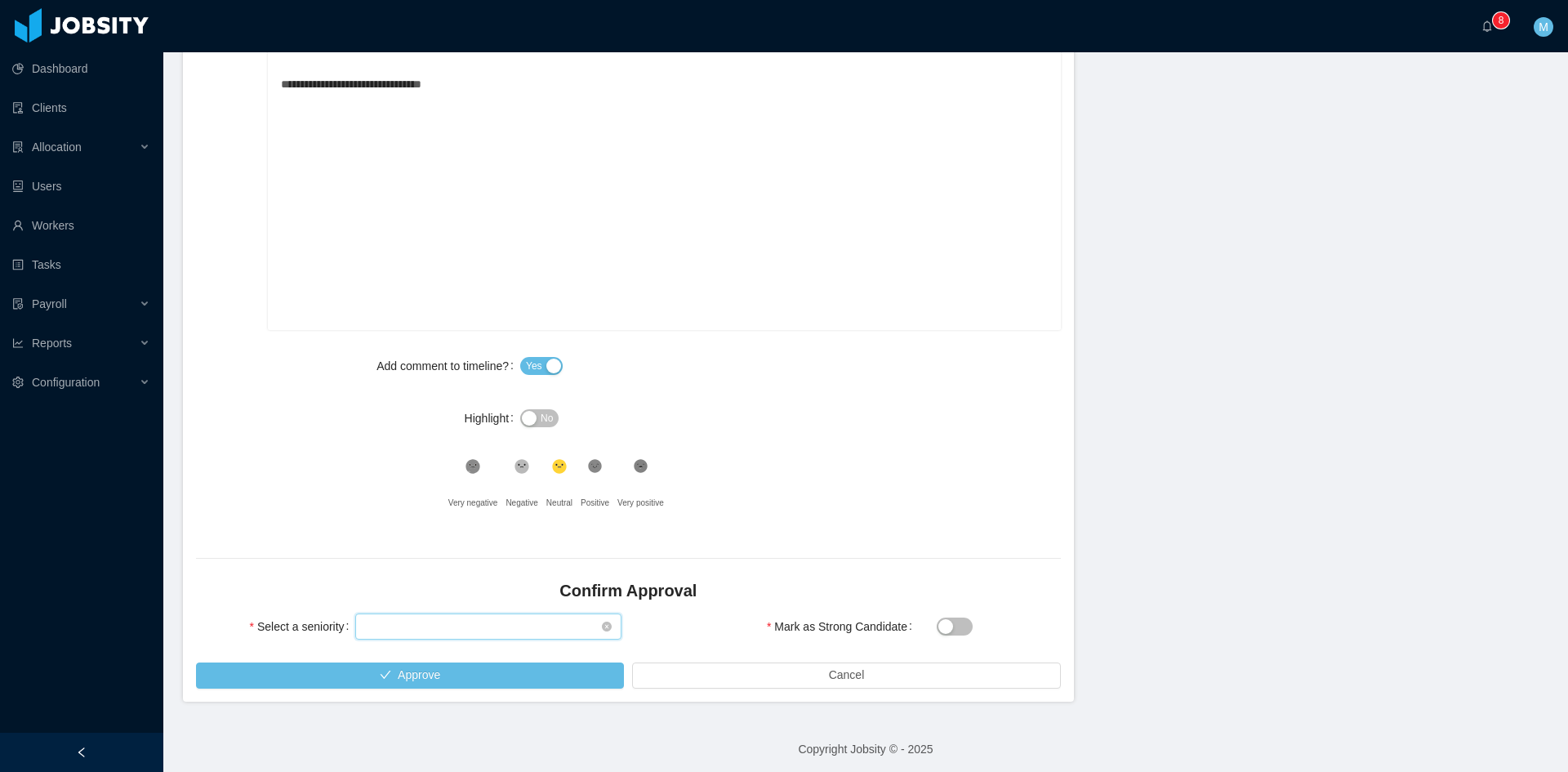
click at [495, 618] on div "Select seniority" at bounding box center [483, 626] width 236 height 24
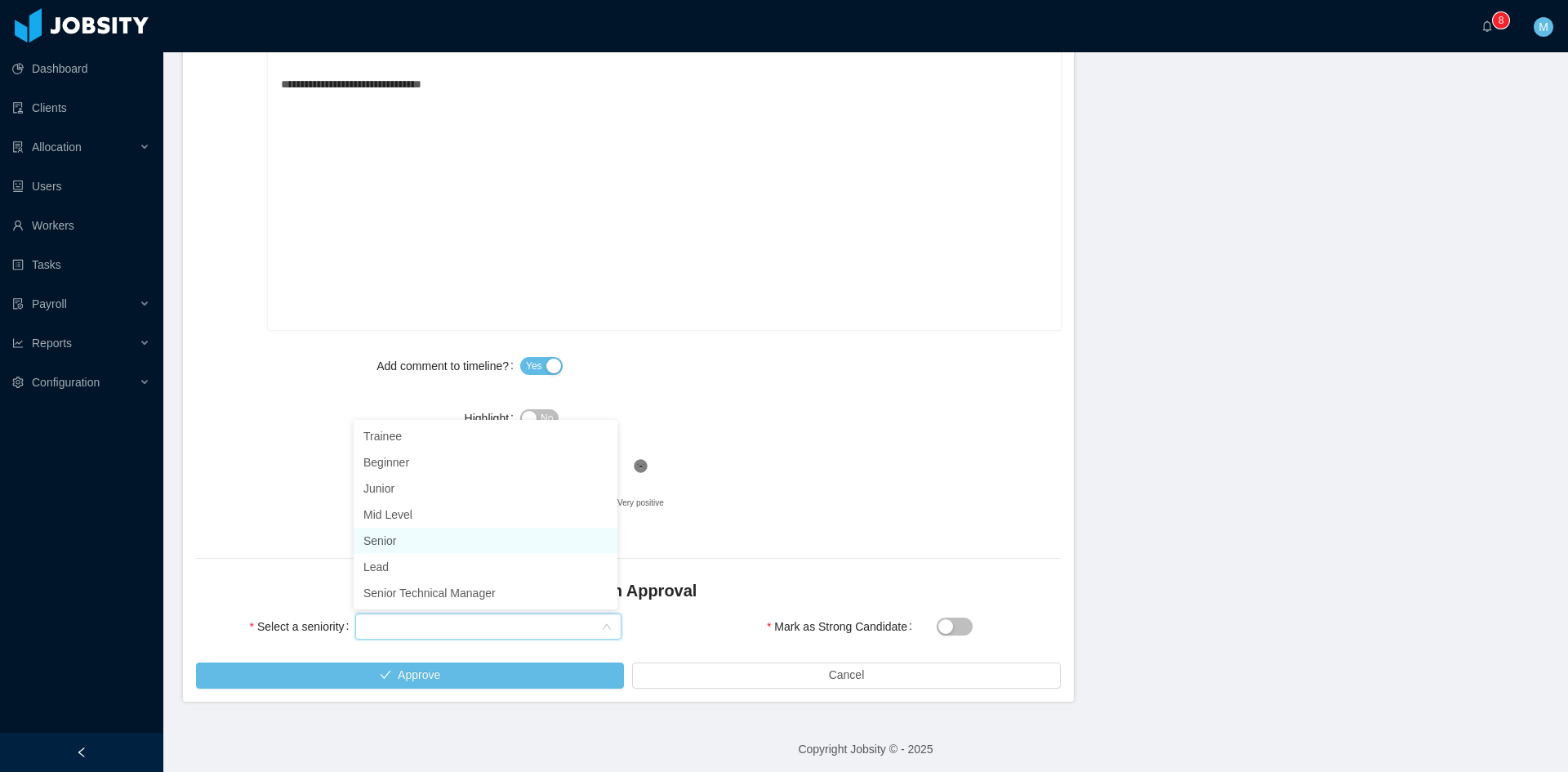
click at [402, 529] on li "Senior" at bounding box center [485, 541] width 264 height 26
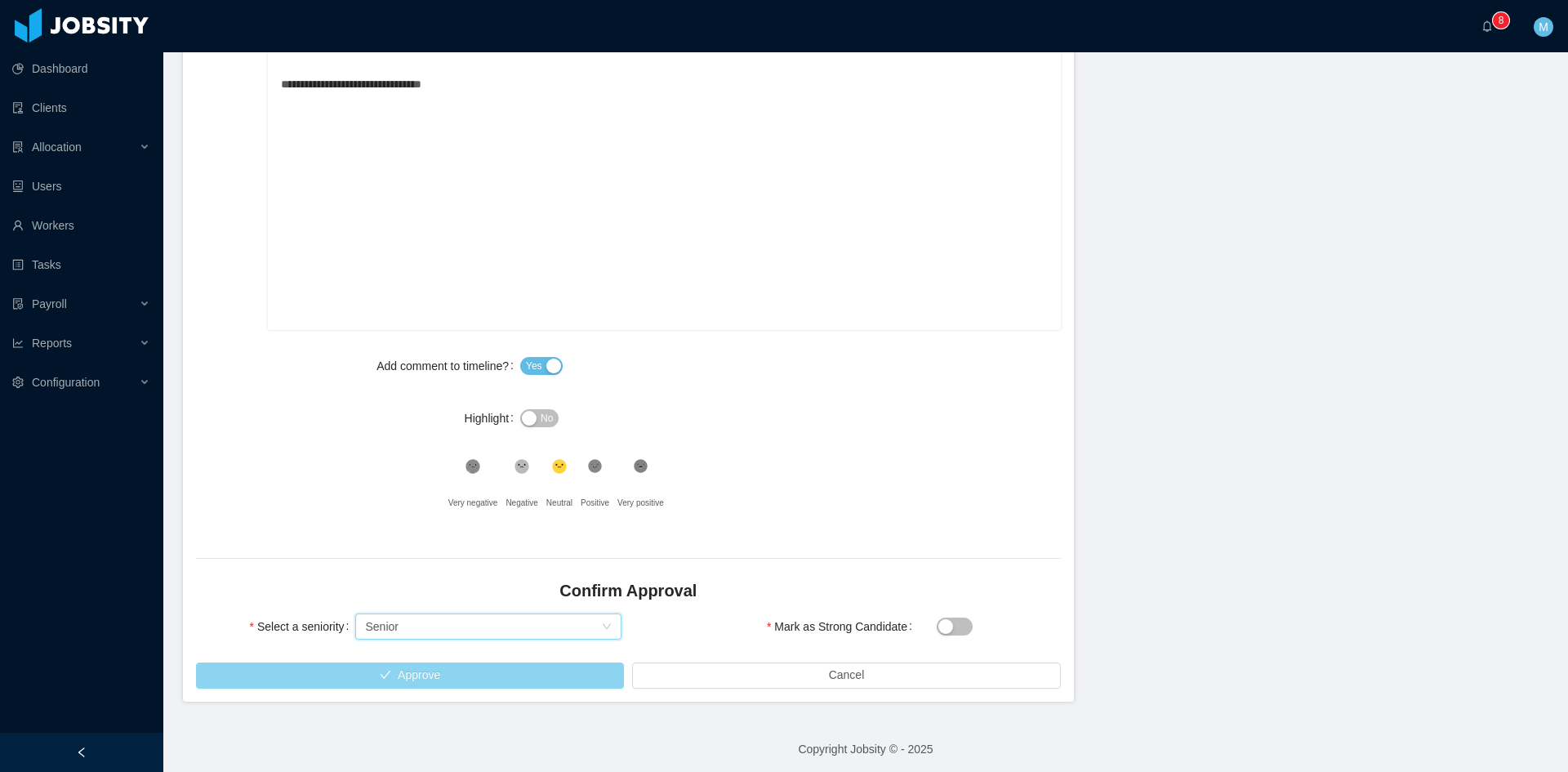
click at [497, 673] on button "Approve" at bounding box center [410, 675] width 428 height 26
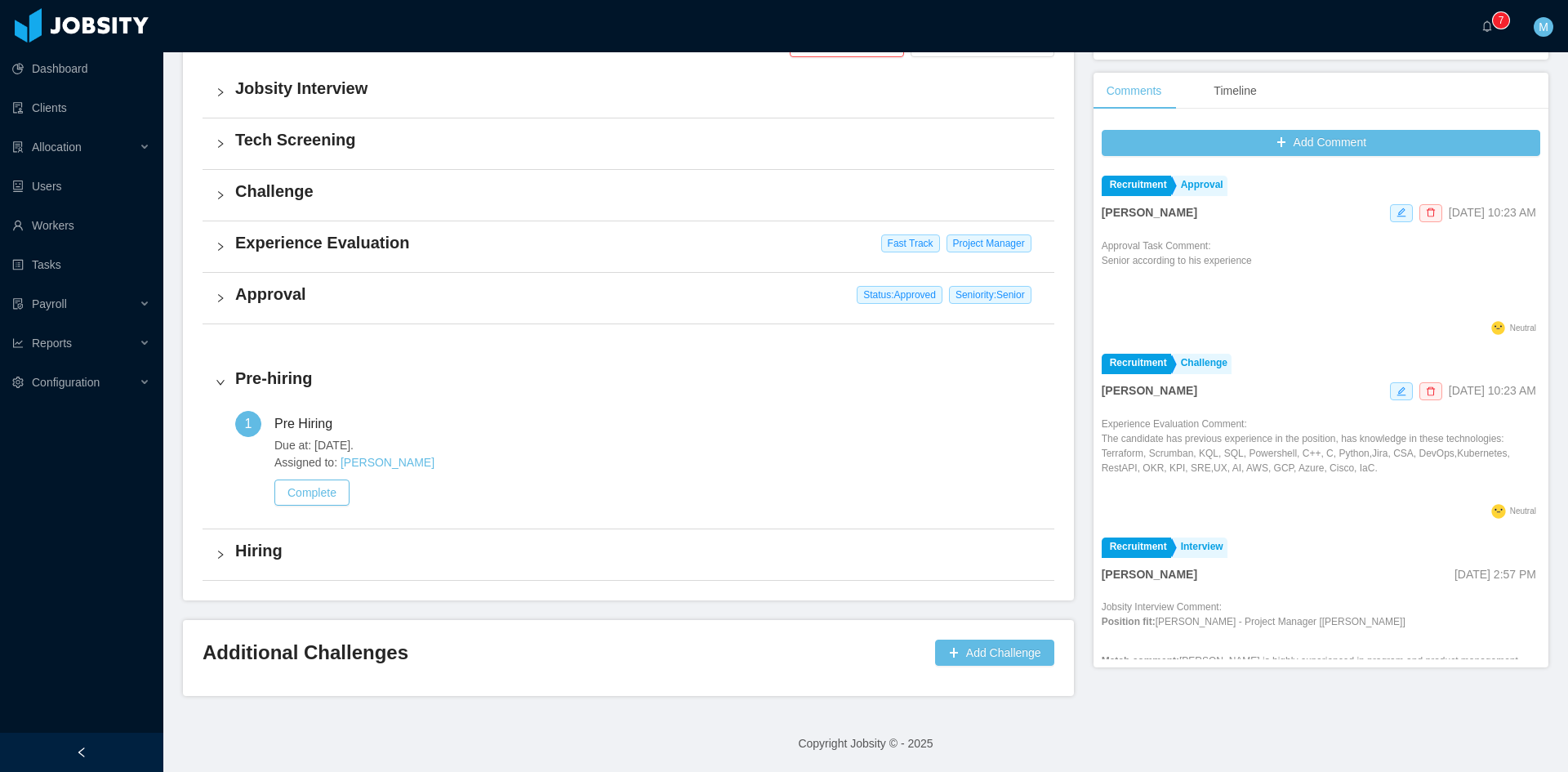
scroll to position [410, 0]
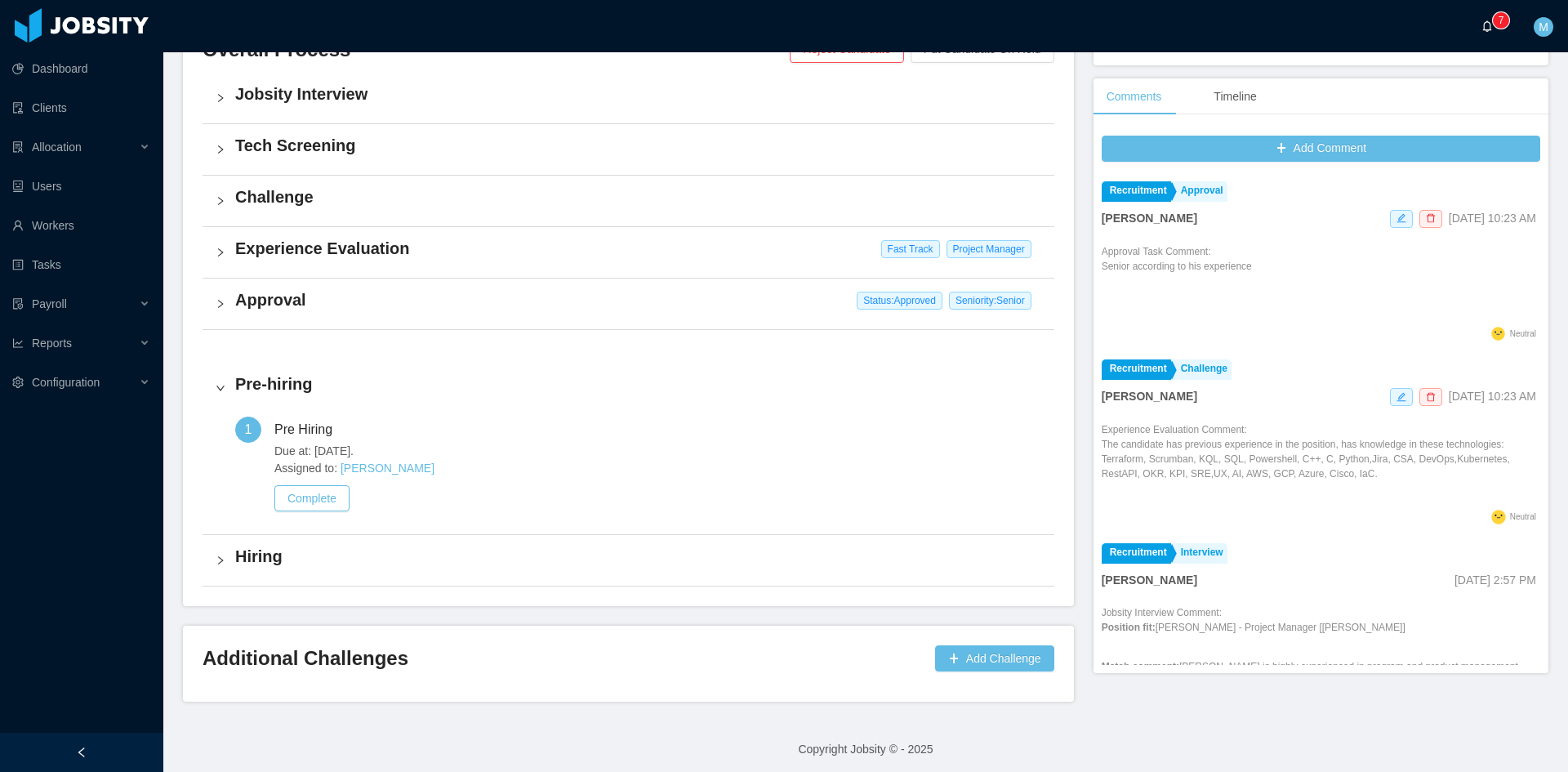
click at [1488, 35] on a=83ded146-cd66-4514-80a8-9a7b1e1b5eb6/Matias%20Marin"] "0 1 2 3 4 5 6 7 8 9 0 1 2 3 4 5 6 7 8 9 0 1 2 3 4 5 6 7 8 9" at bounding box center [1492, 26] width 20 height 53
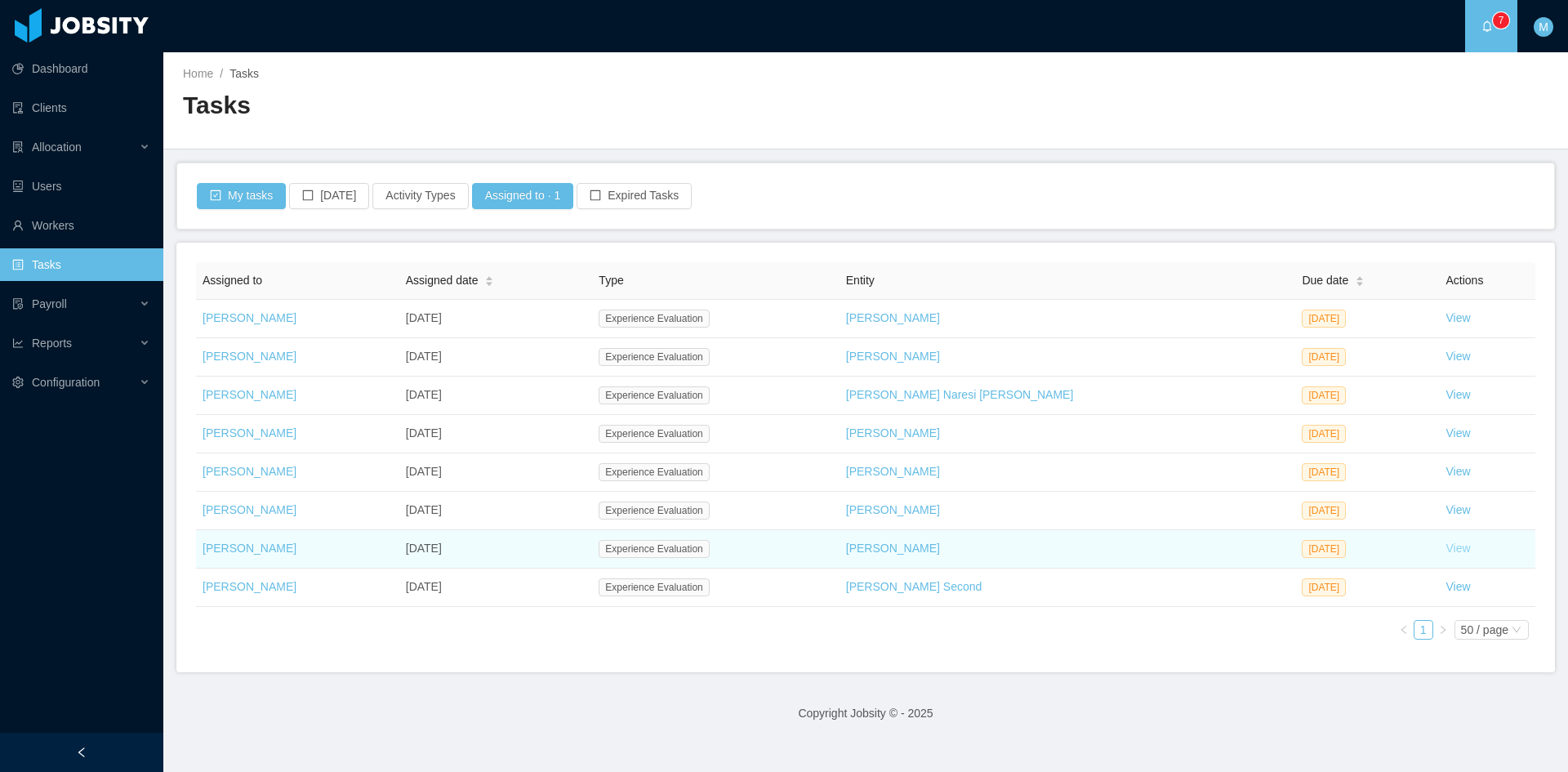
click at [1446, 549] on link "View" at bounding box center [1458, 548] width 24 height 13
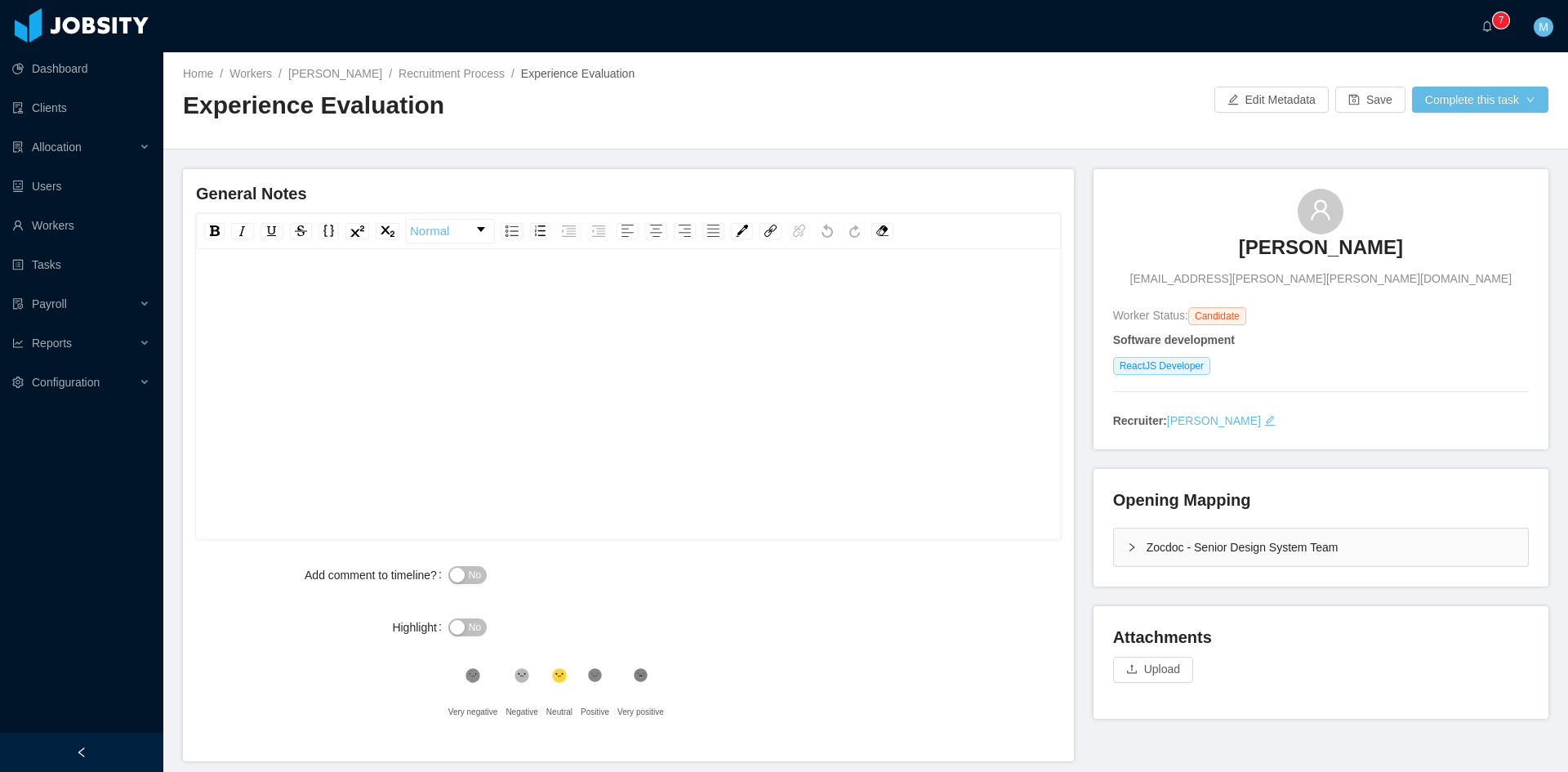
click at [1123, 535] on div "Zocdoc - Senior Design System Team" at bounding box center [1321, 546] width 414 height 37
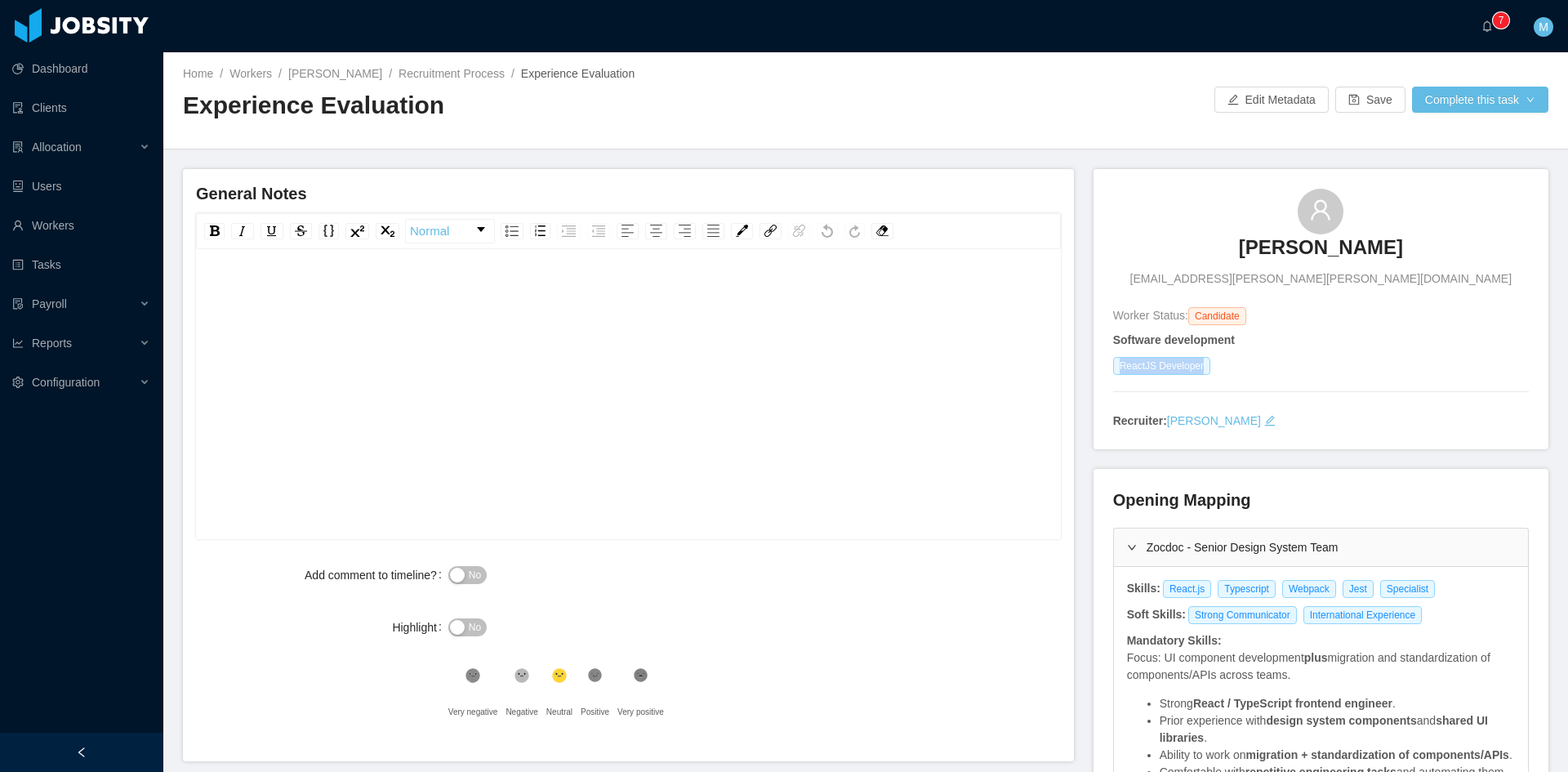
drag, startPoint x: 1112, startPoint y: 364, endPoint x: 1200, endPoint y: 366, distance: 88.0
click at [1200, 366] on div "ReactJS Developer" at bounding box center [1321, 366] width 416 height 18
copy span "ReactJS Developer"
drag, startPoint x: 1159, startPoint y: 585, endPoint x: 1410, endPoint y: 581, distance: 251.0
click at [1410, 581] on div "React.js Typescript Webpack Jest Specialist" at bounding box center [1302, 589] width 281 height 18
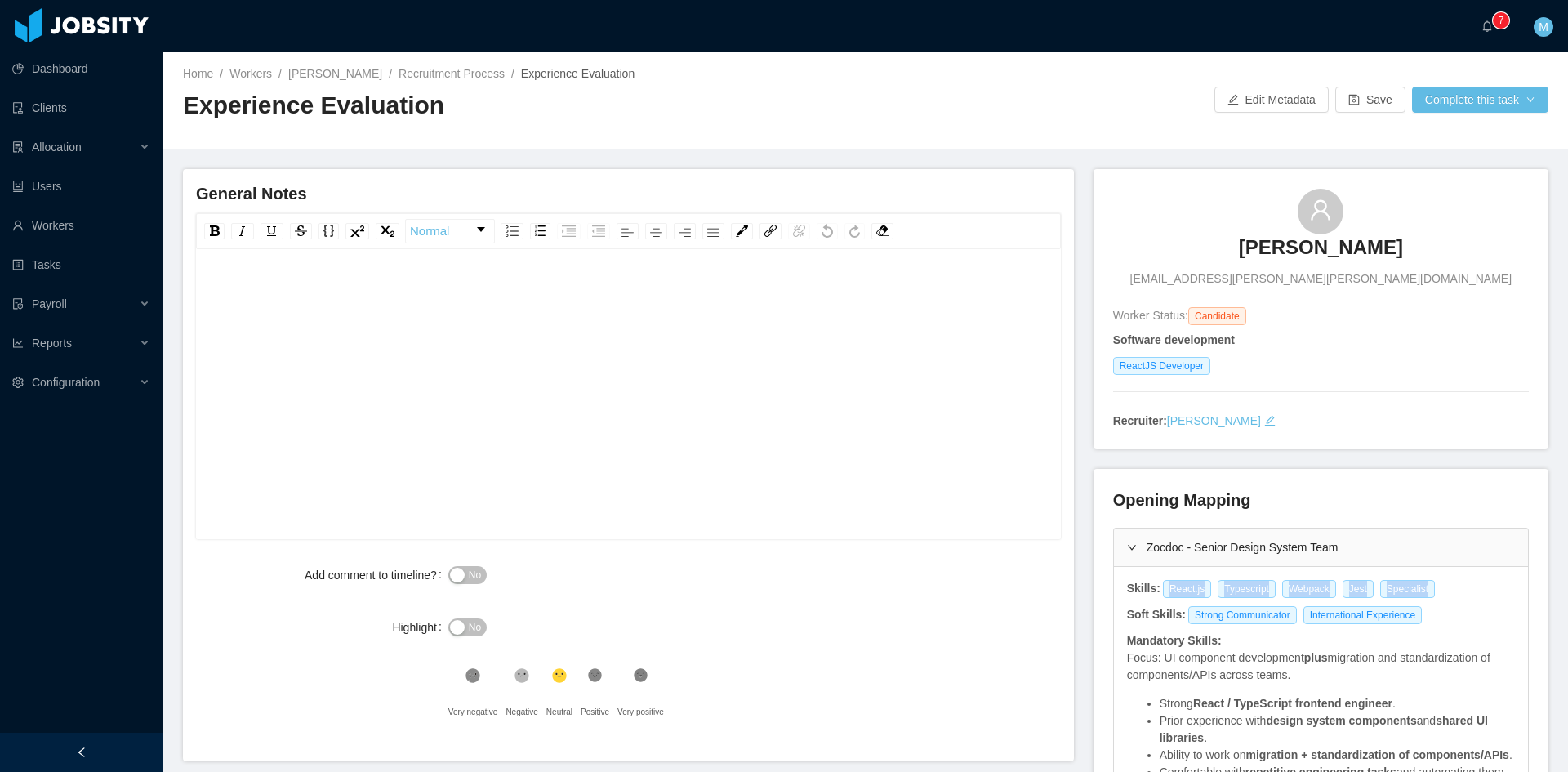
copy div "React.js Typescript Webpack Jest Specialist"
drag, startPoint x: 681, startPoint y: 338, endPoint x: 690, endPoint y: 336, distance: 9.2
click at [681, 338] on div "rdw-editor" at bounding box center [628, 419] width 839 height 286
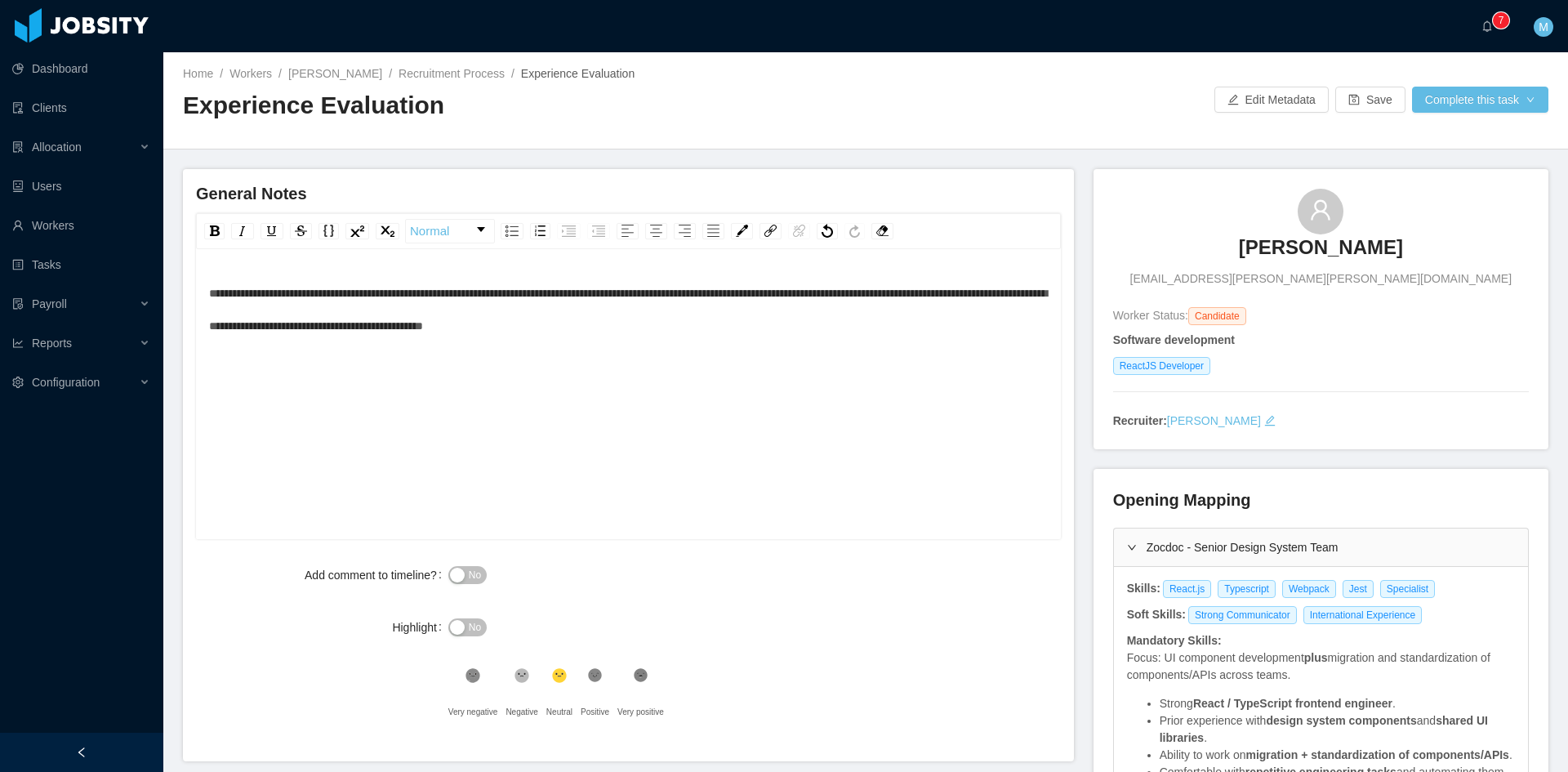
click at [587, 677] on icon ".st1{fill:#232323}" at bounding box center [595, 675] width 16 height 16
click at [446, 555] on div "**********" at bounding box center [628, 370] width 865 height 376
click at [448, 569] on button "No" at bounding box center [467, 575] width 38 height 18
click at [512, 448] on div "**********" at bounding box center [628, 419] width 839 height 286
click at [1490, 96] on button "Complete this task" at bounding box center [1480, 99] width 136 height 26
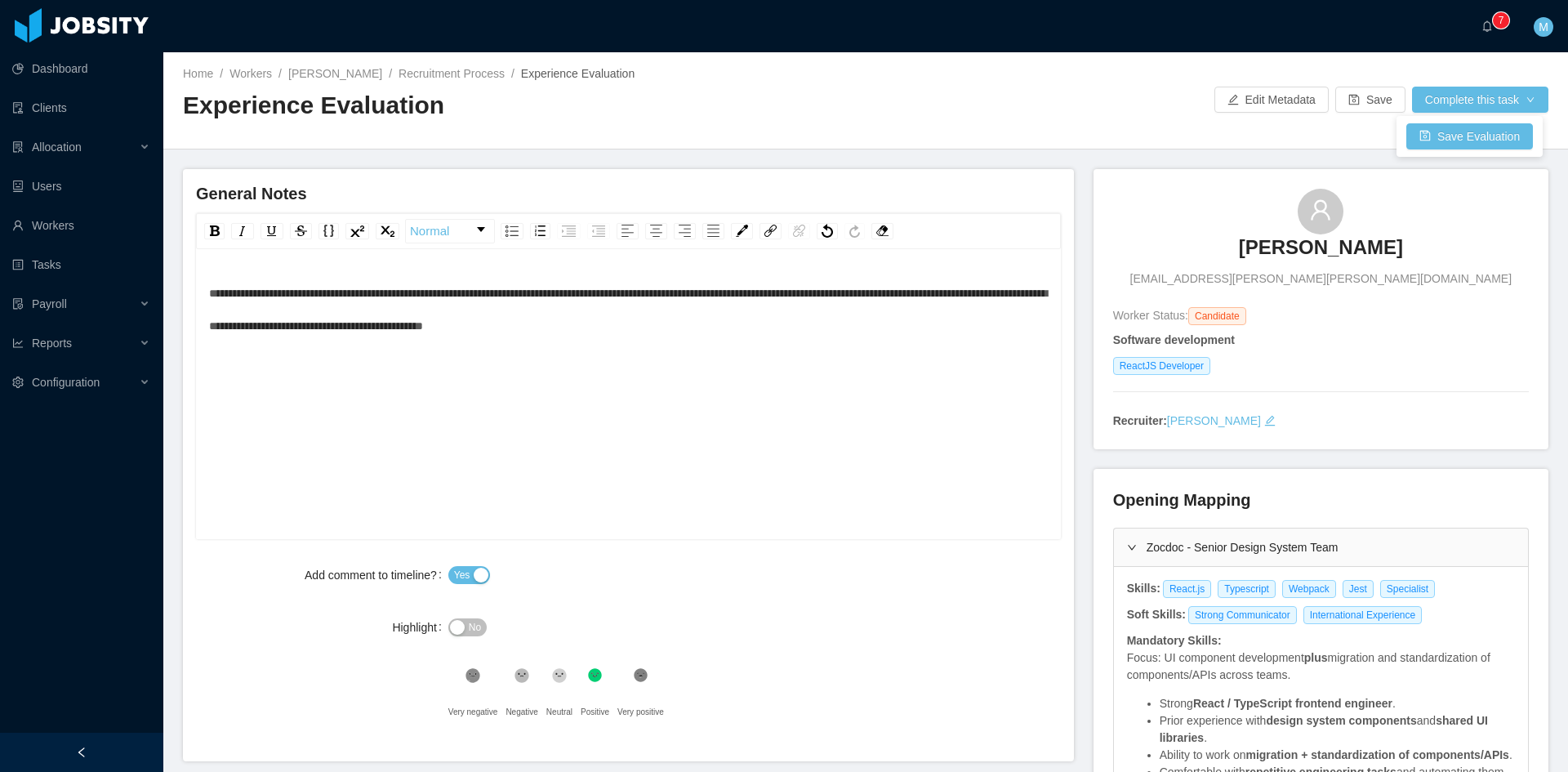
click at [208, 290] on div "**********" at bounding box center [628, 396] width 865 height 286
click at [211, 290] on span "**********" at bounding box center [628, 309] width 838 height 44
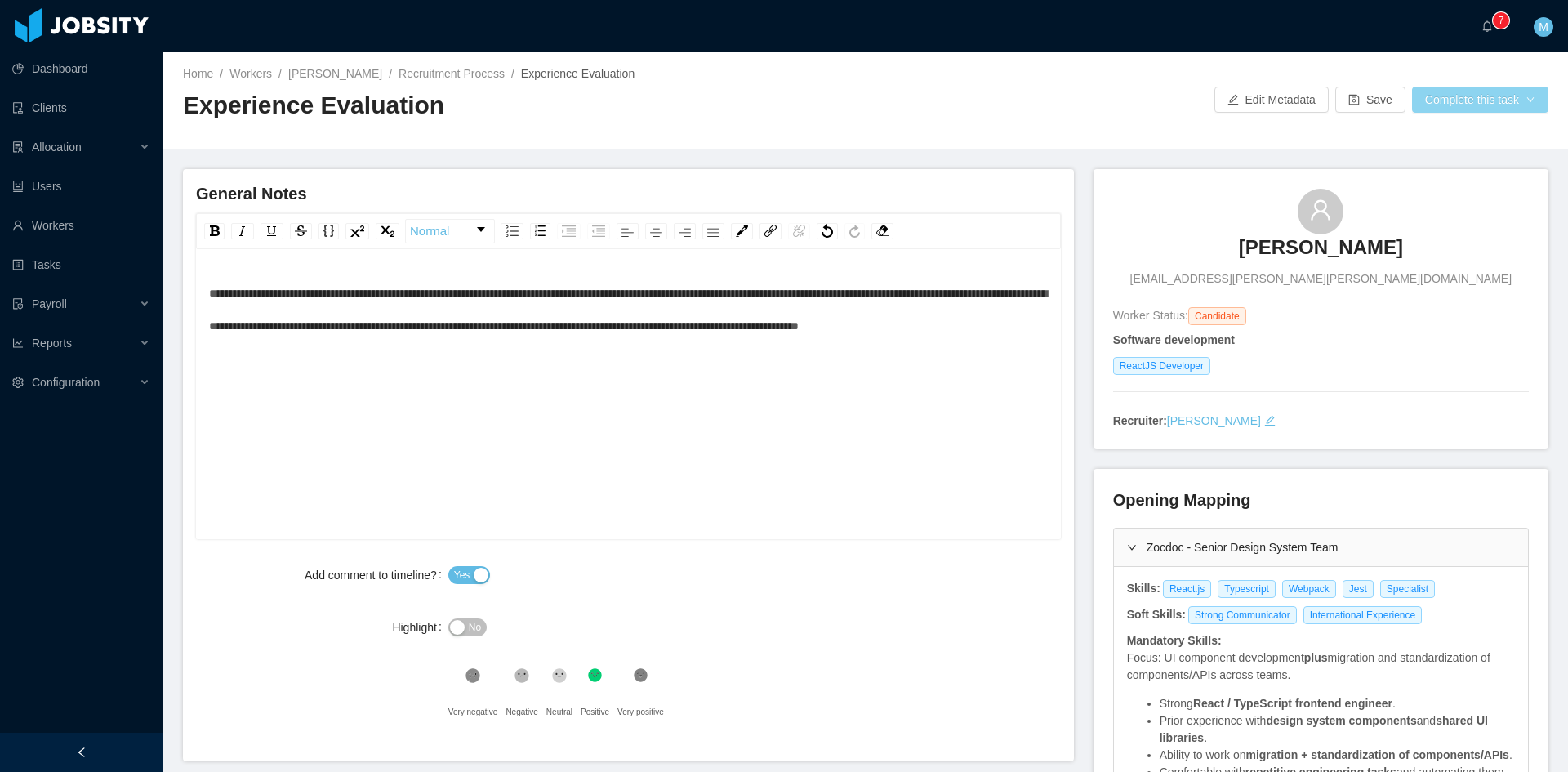
click at [1459, 106] on button "Complete this task" at bounding box center [1480, 99] width 136 height 26
click at [1445, 127] on button "Save Evaluation" at bounding box center [1470, 136] width 127 height 26
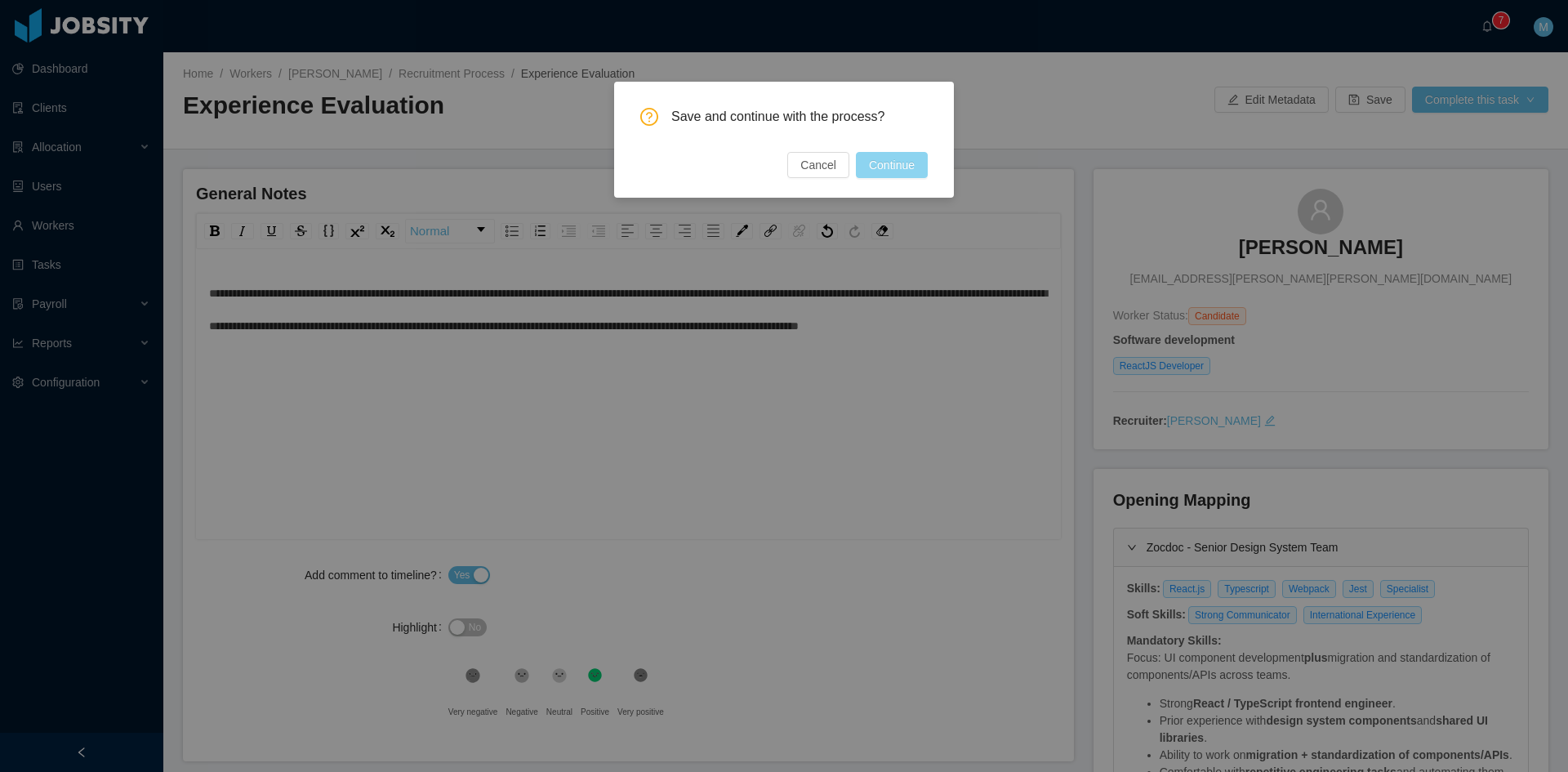
click at [878, 166] on button "Continue" at bounding box center [891, 164] width 72 height 26
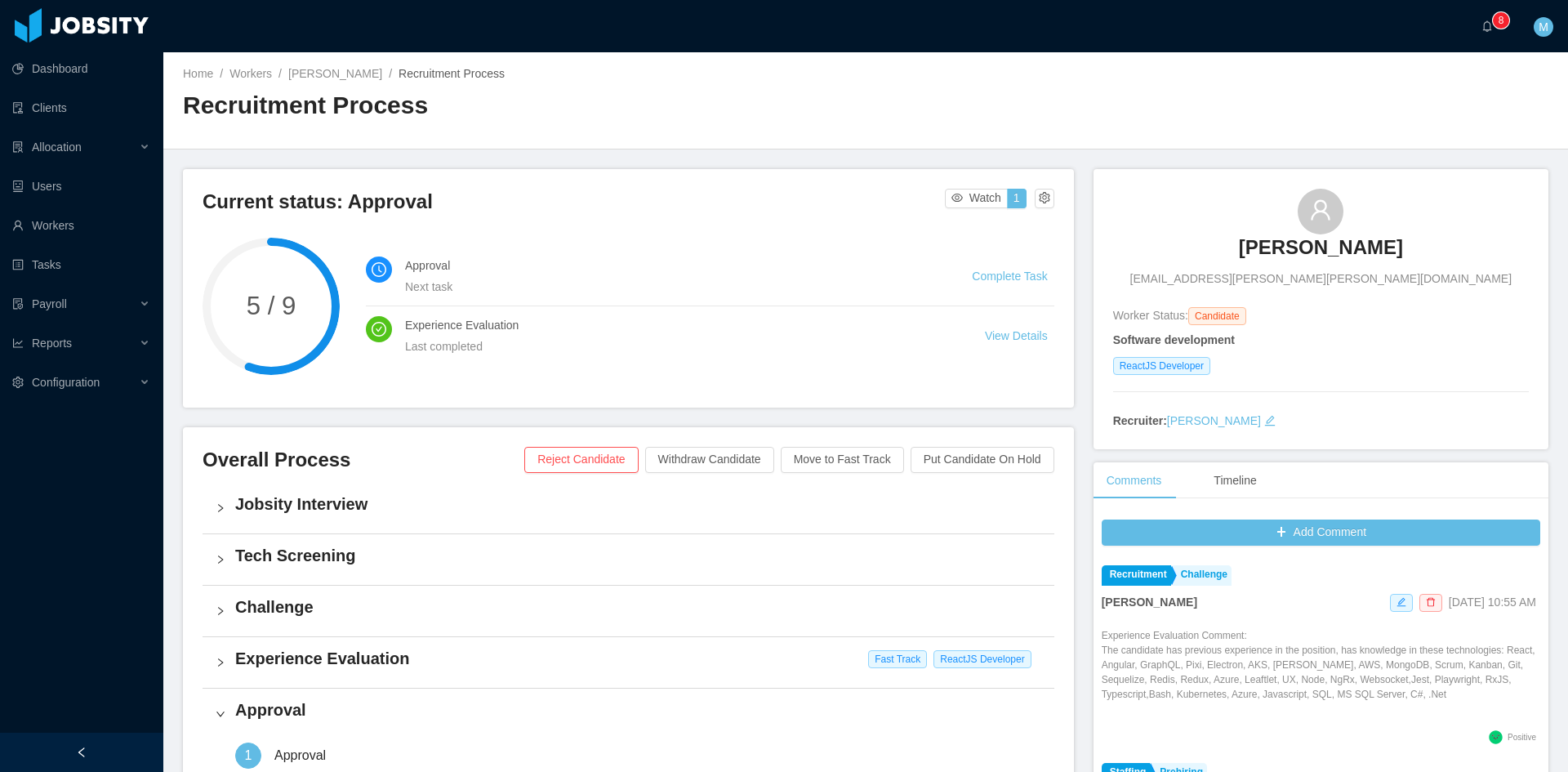
click at [322, 428] on div "Overall Process Reject Candidate Withdraw Candidate Move to Fast Track Put Cand…" at bounding box center [629, 721] width 891 height 589
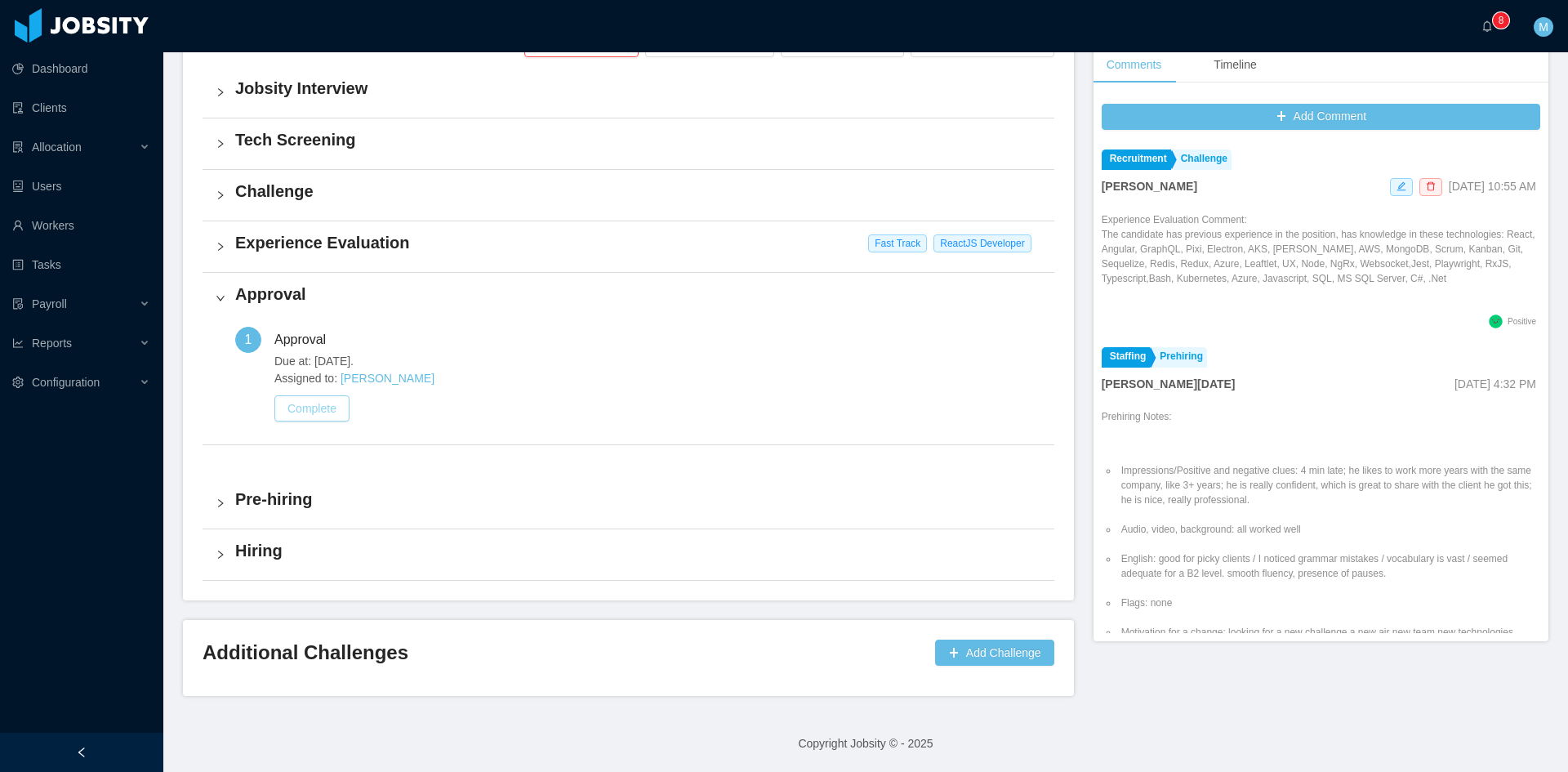
click at [323, 413] on button "Complete" at bounding box center [311, 408] width 75 height 26
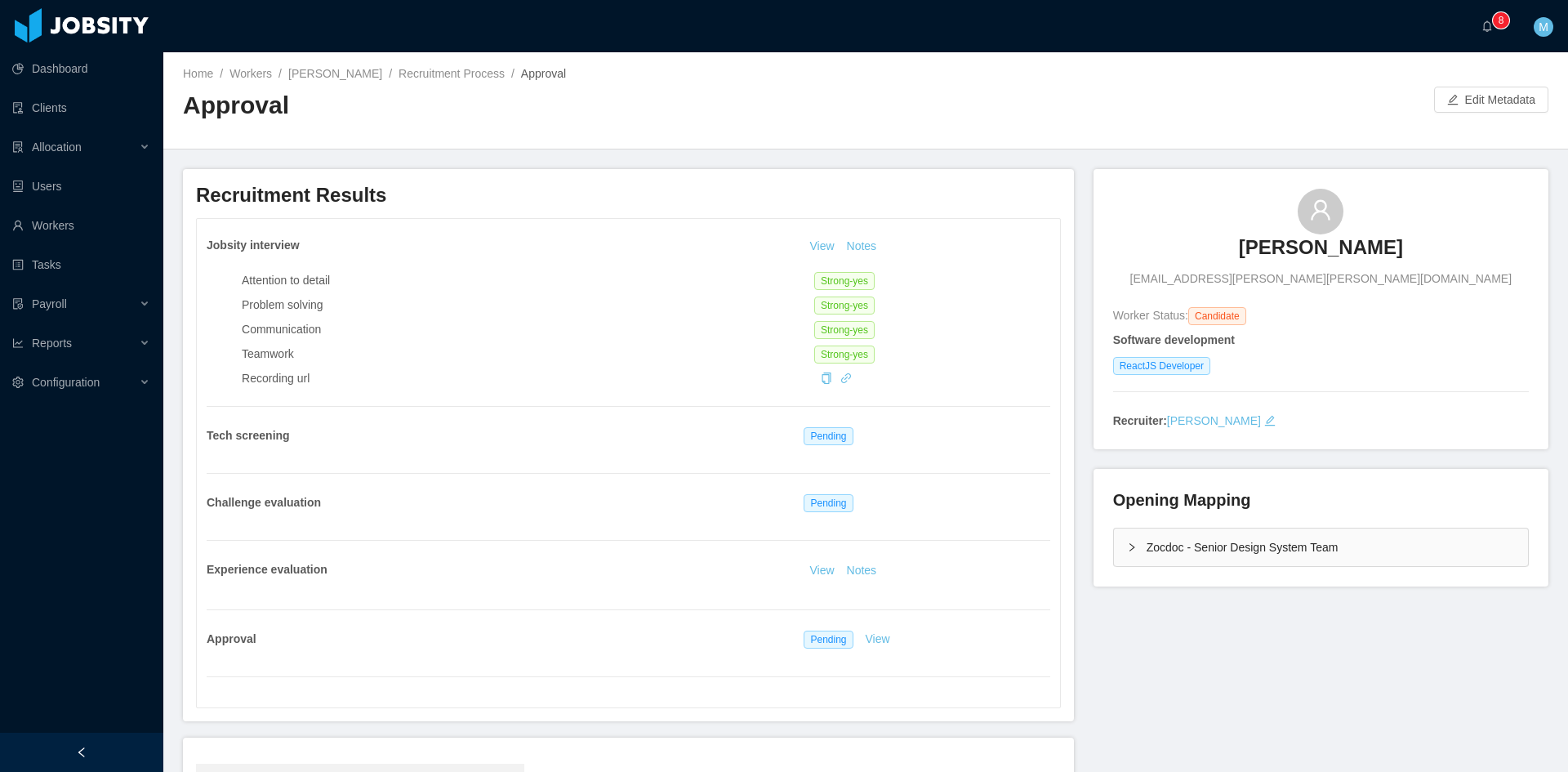
scroll to position [242, 0]
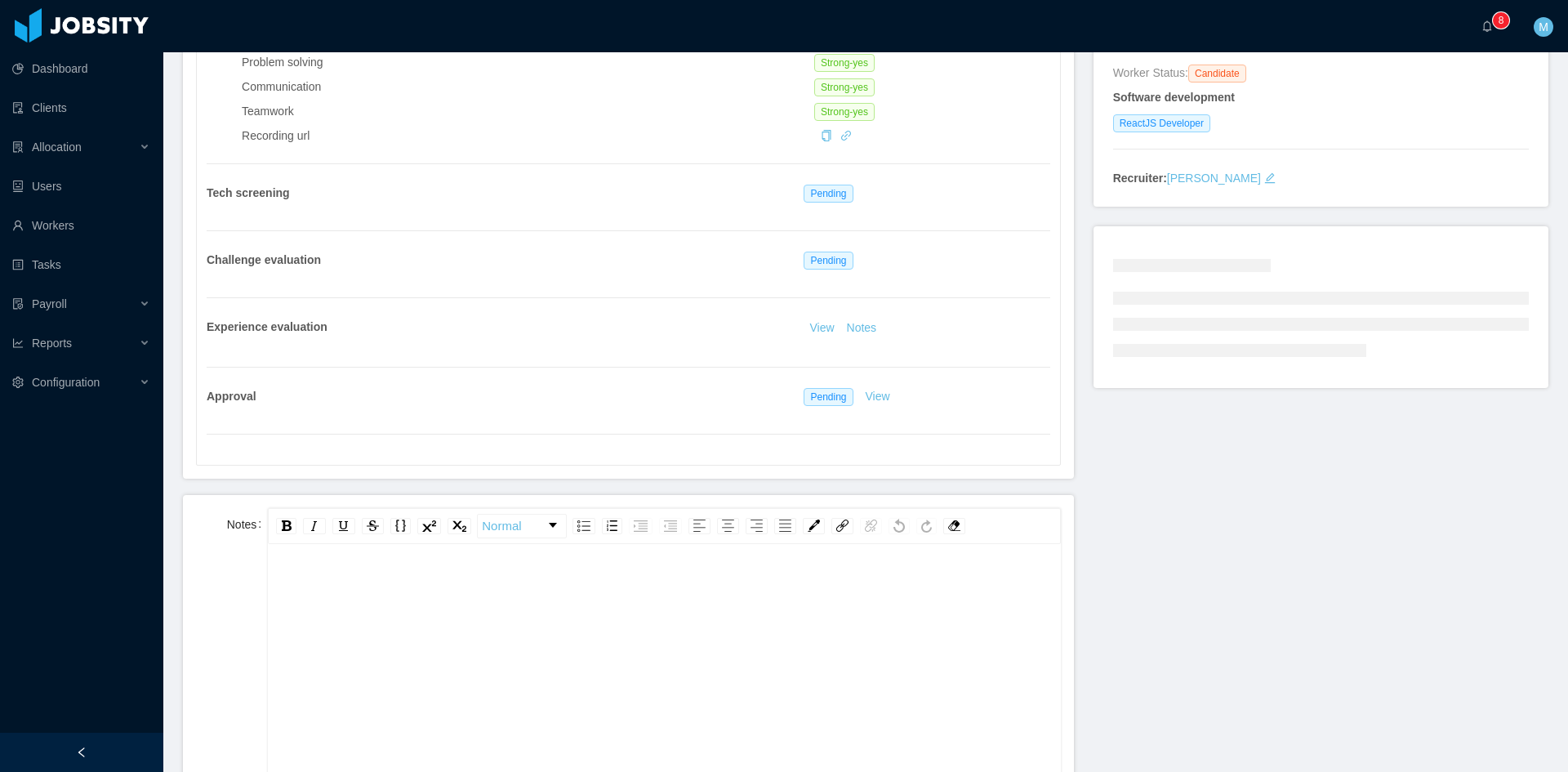
click at [498, 608] on div "rdw-editor" at bounding box center [664, 714] width 767 height 286
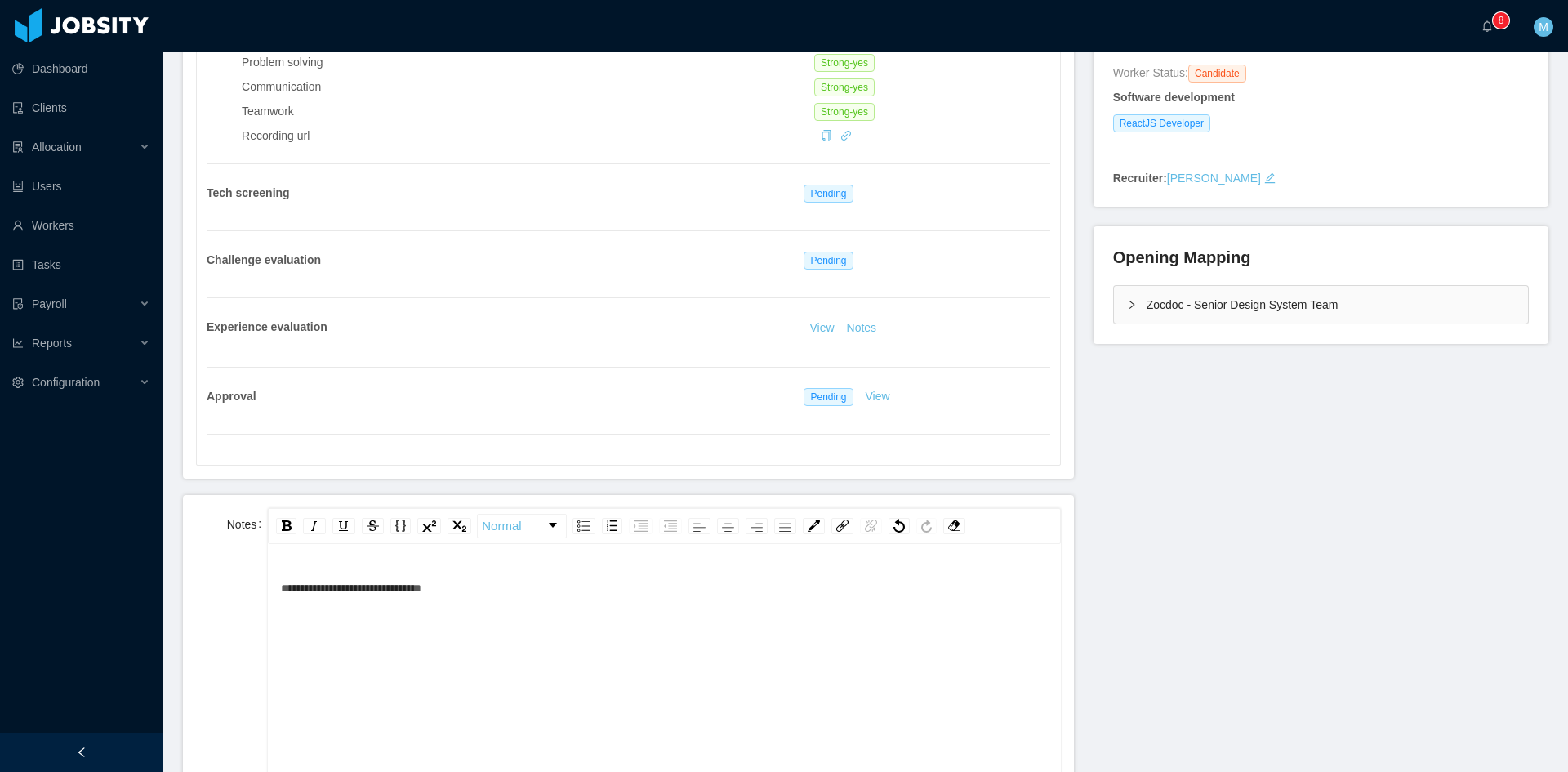
click at [1114, 309] on div "Zocdoc - Senior Design System Team" at bounding box center [1321, 304] width 414 height 37
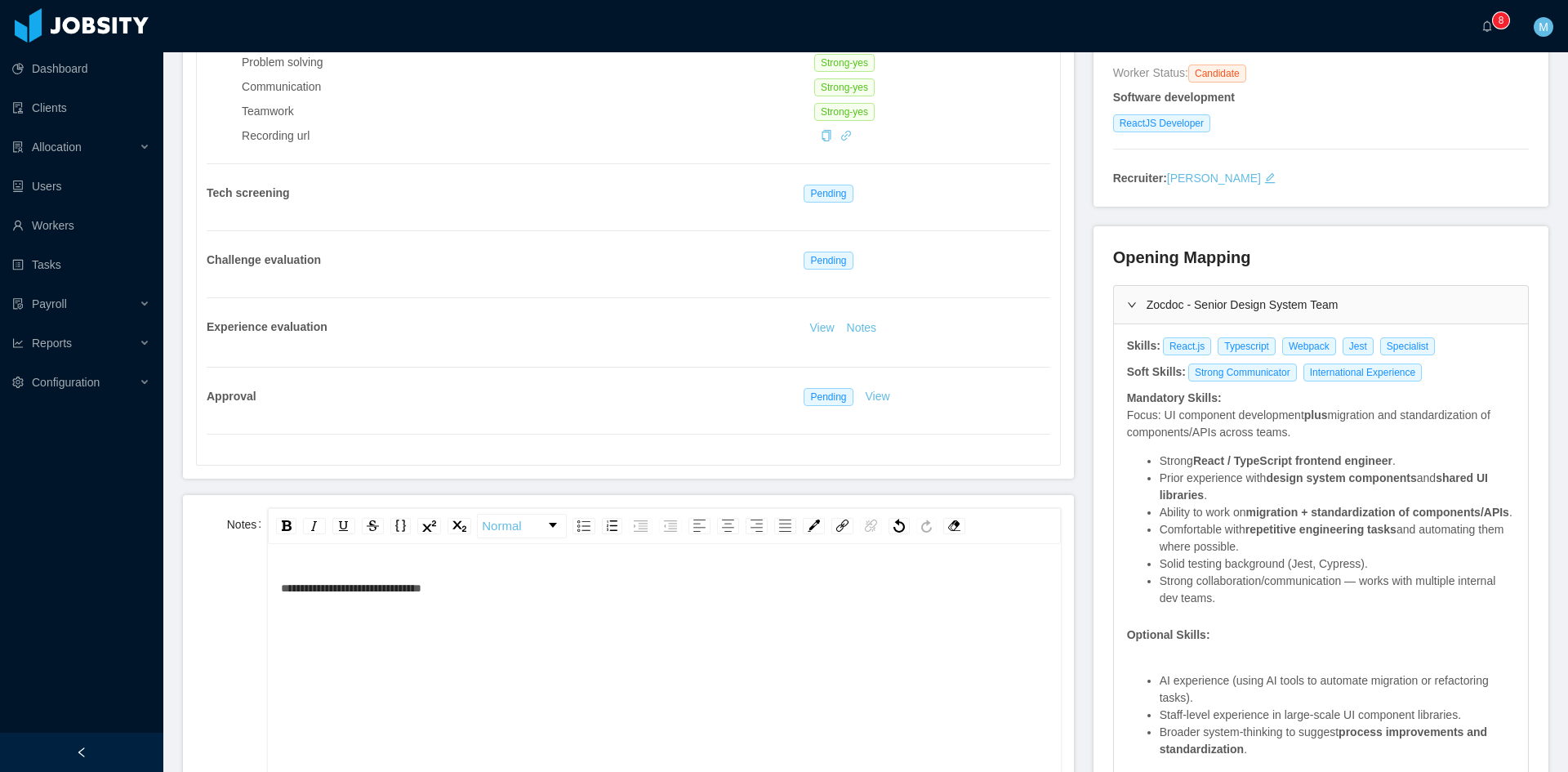
click at [1114, 309] on div "Zocdoc - Senior Design System Team" at bounding box center [1321, 304] width 414 height 37
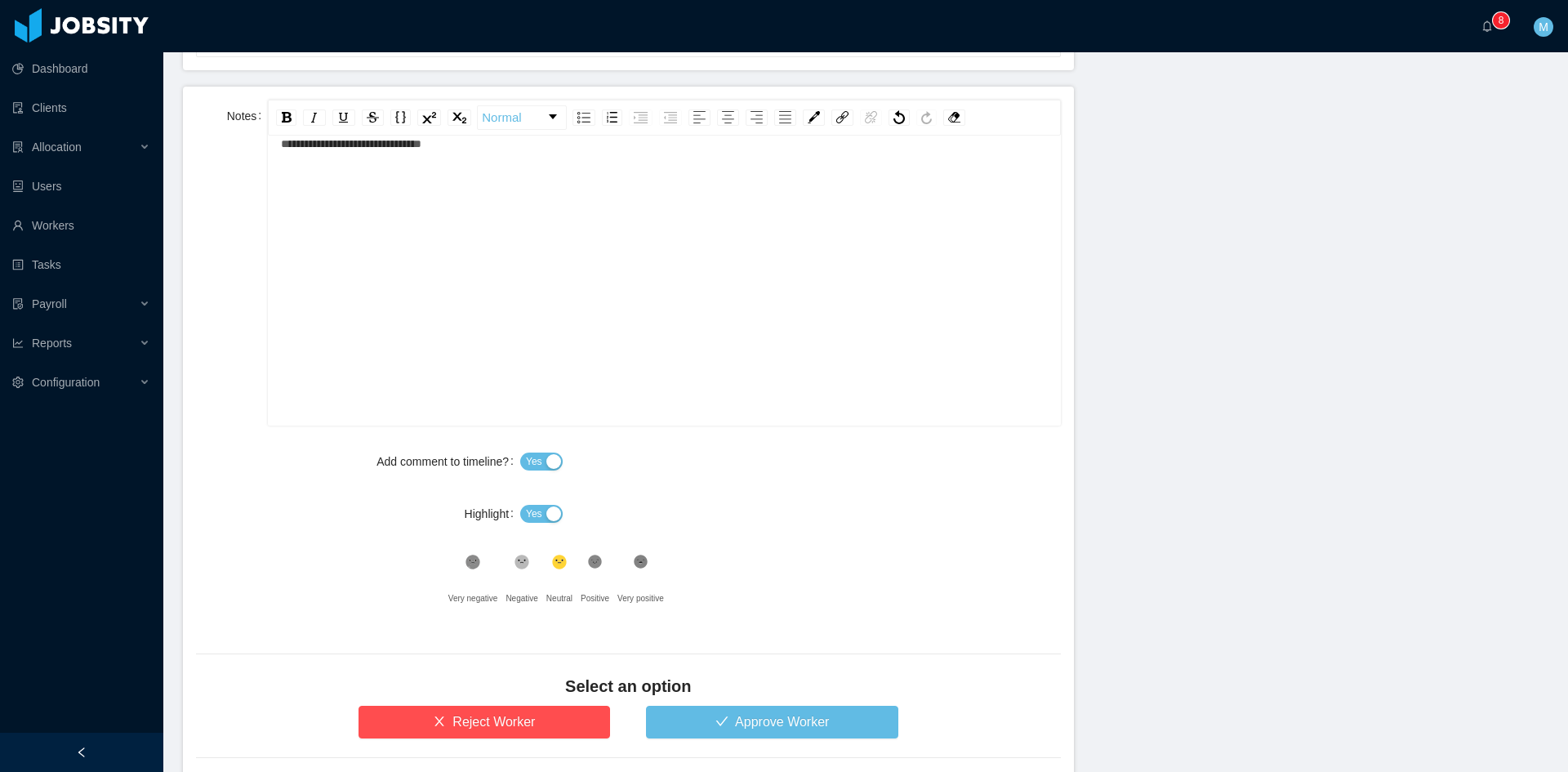
scroll to position [747, 0]
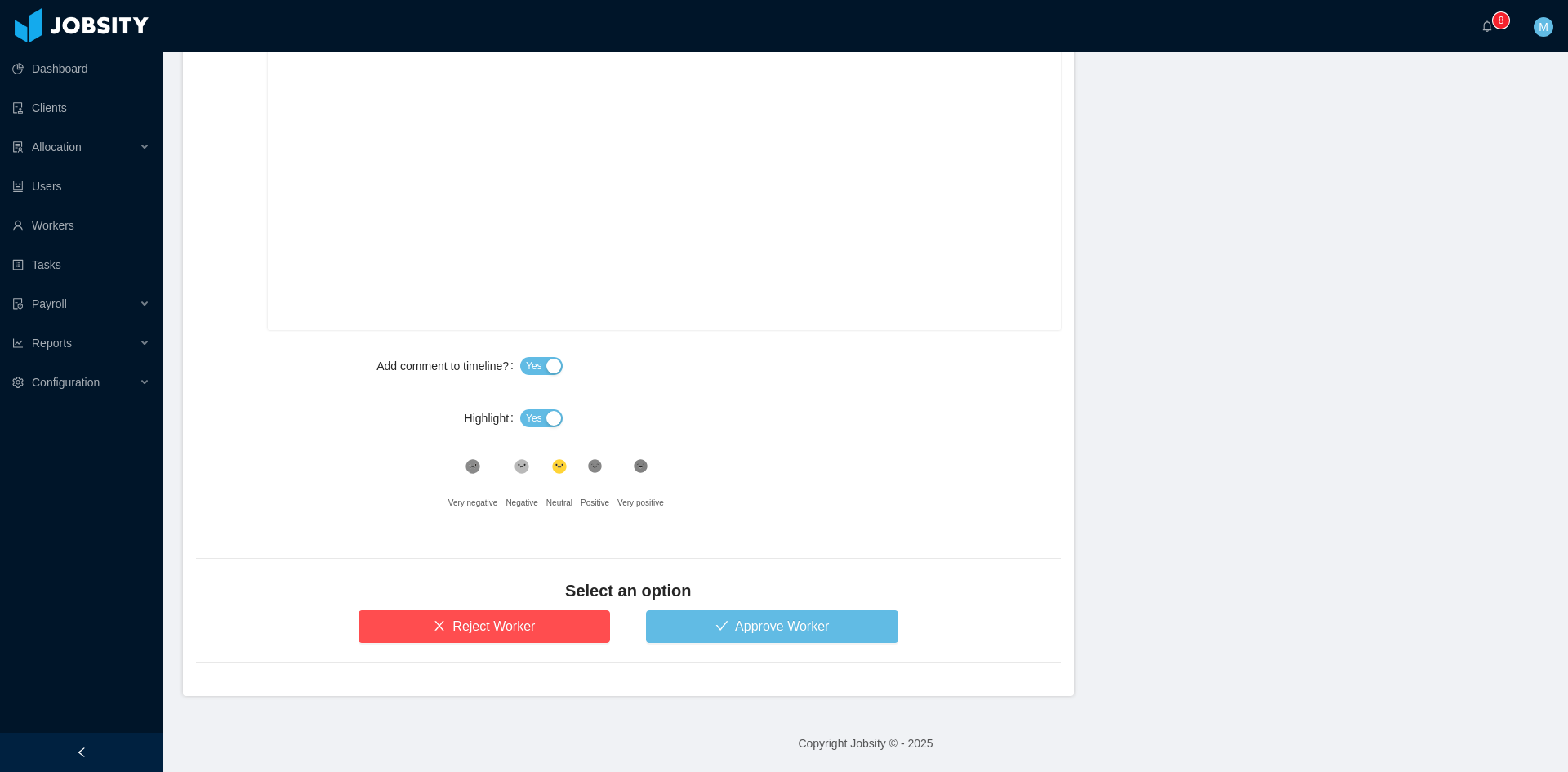
click at [544, 420] on button "Yes" at bounding box center [541, 418] width 43 height 18
click at [699, 649] on form "**********" at bounding box center [629, 343] width 891 height 705
click at [700, 626] on button "Approve Worker" at bounding box center [772, 626] width 252 height 33
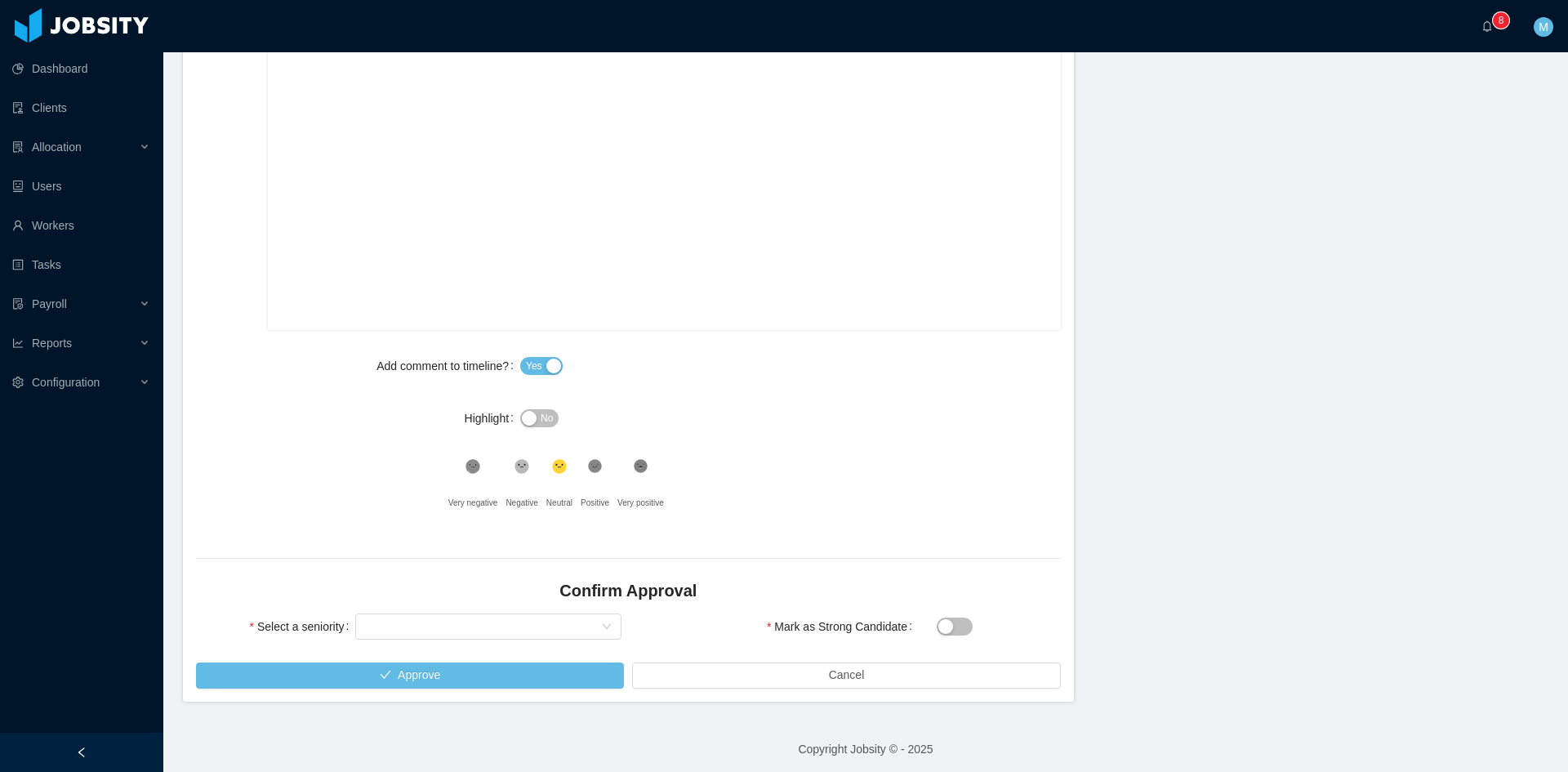
click at [466, 611] on div "Select seniority" at bounding box center [488, 626] width 266 height 33
click at [448, 617] on div "Select seniority" at bounding box center [483, 626] width 236 height 24
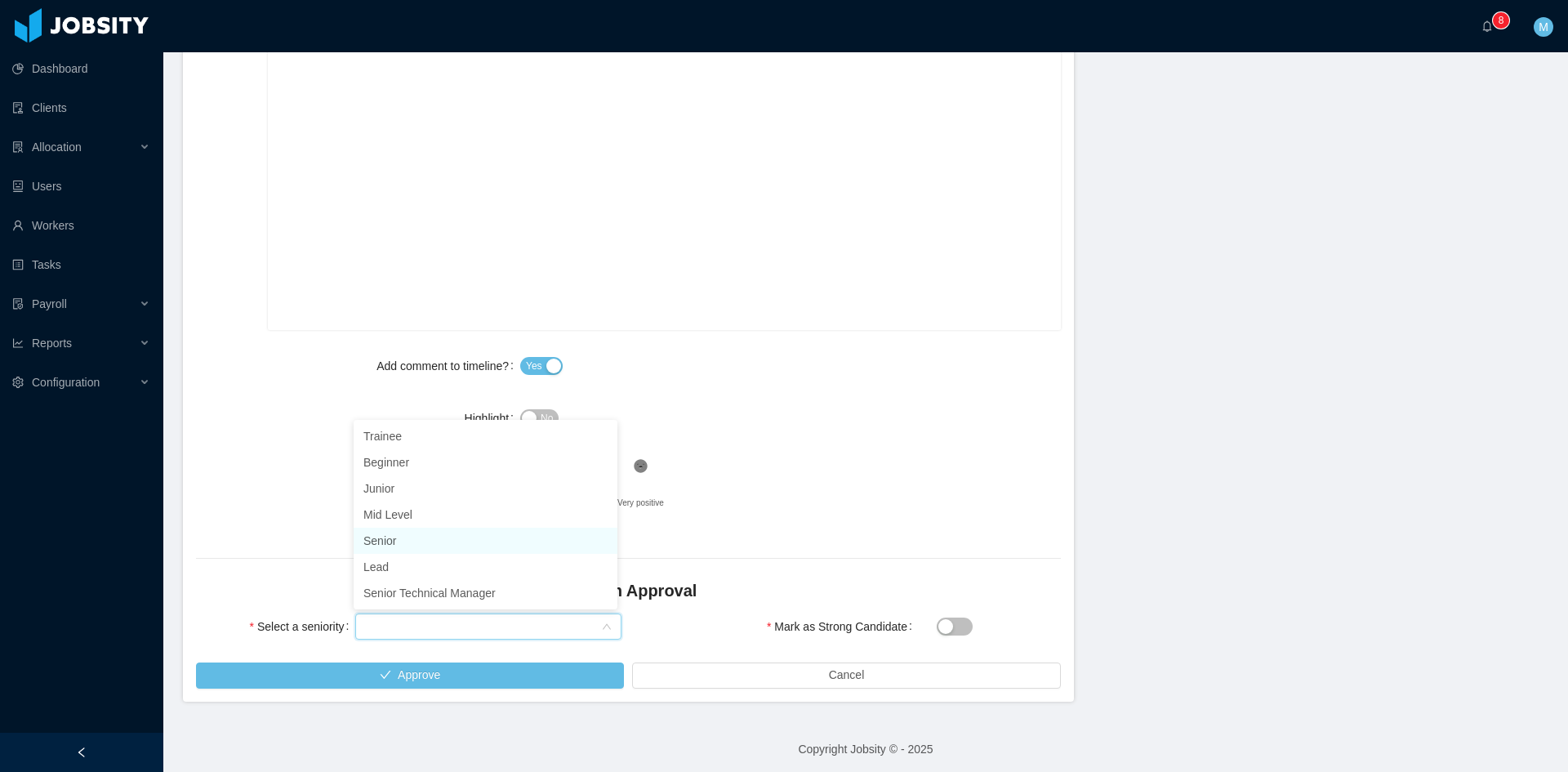
click at [414, 531] on li "Senior" at bounding box center [485, 541] width 264 height 26
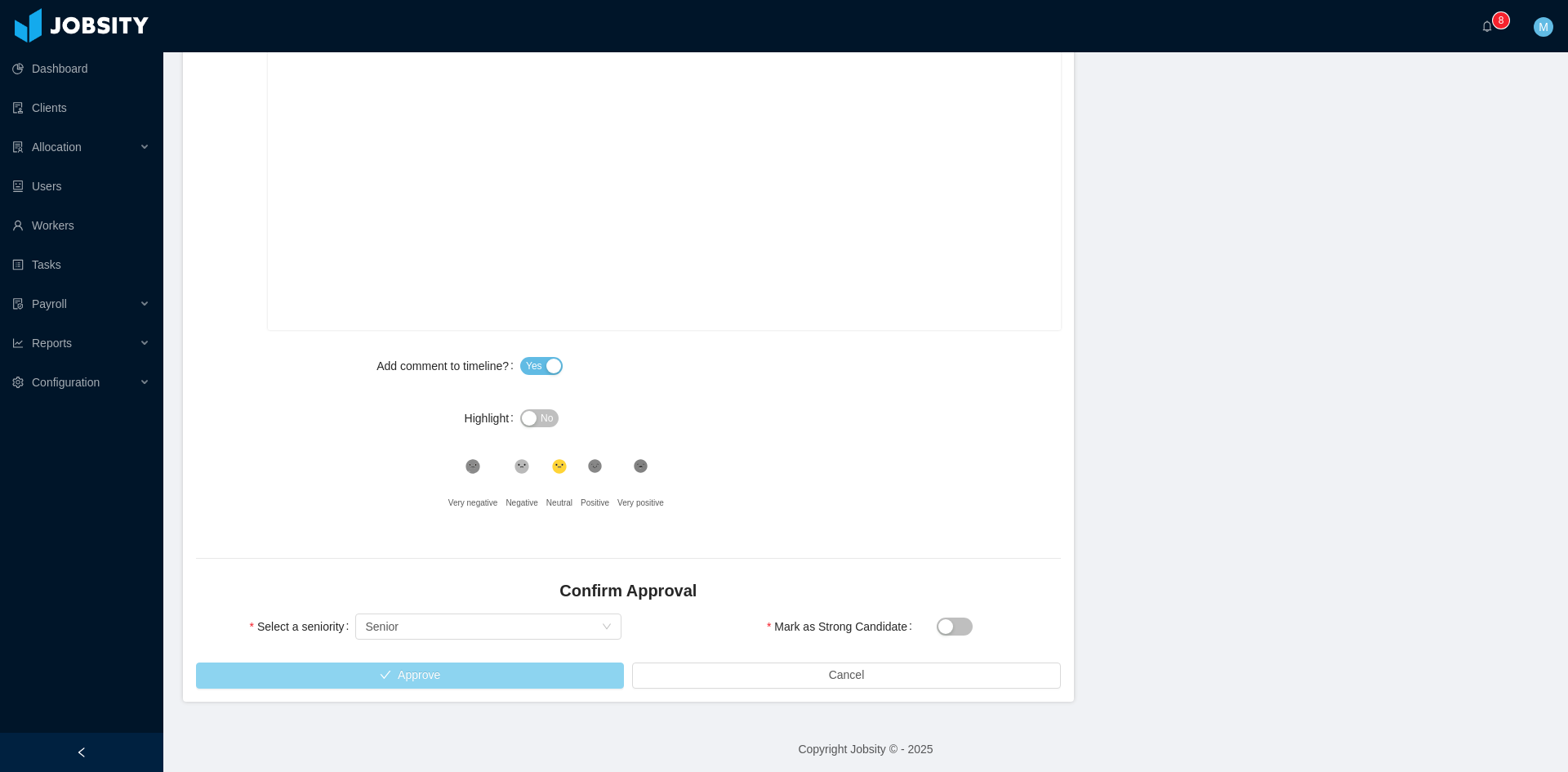
click at [425, 667] on button "Approve" at bounding box center [410, 675] width 428 height 26
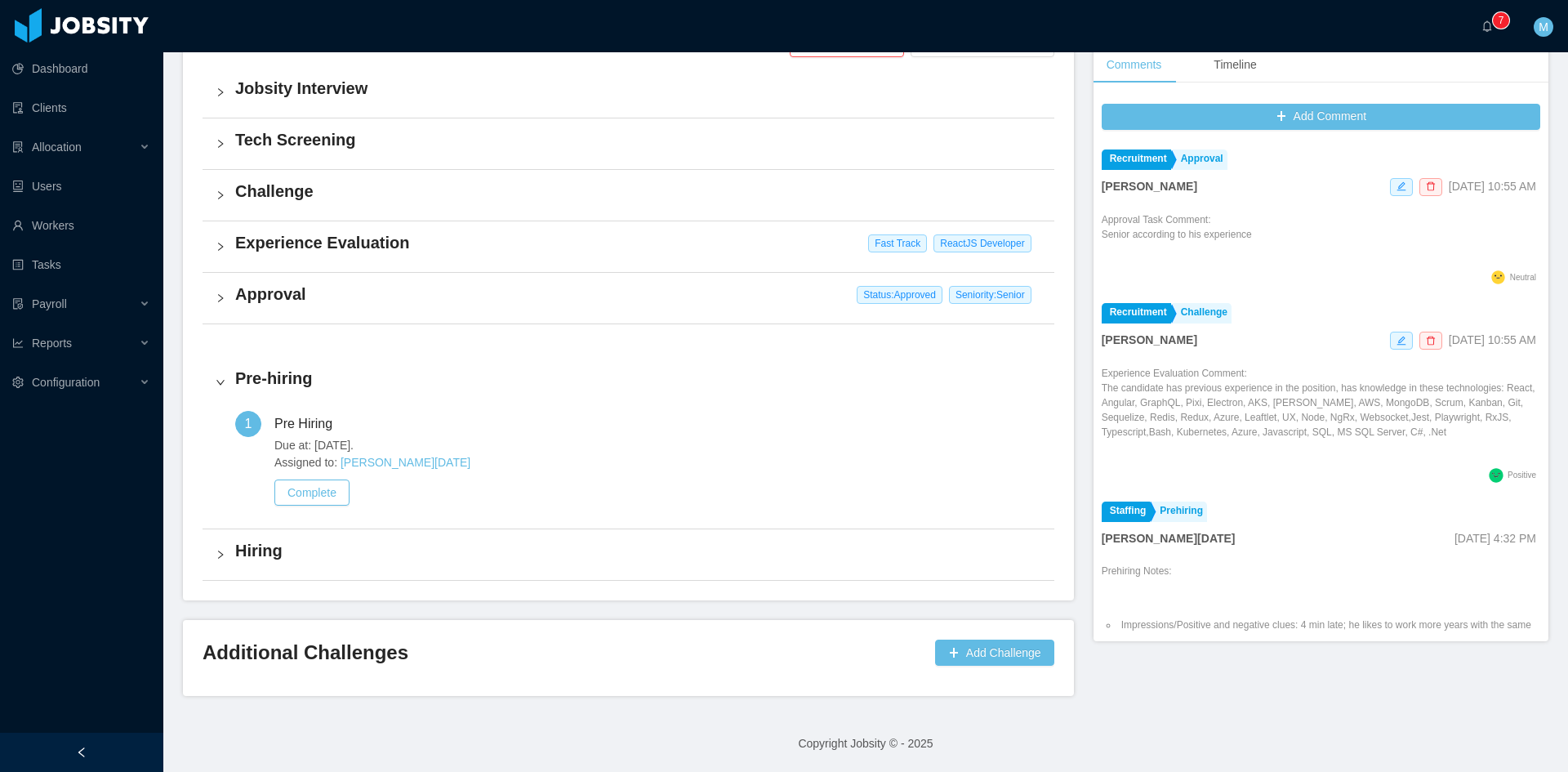
scroll to position [410, 0]
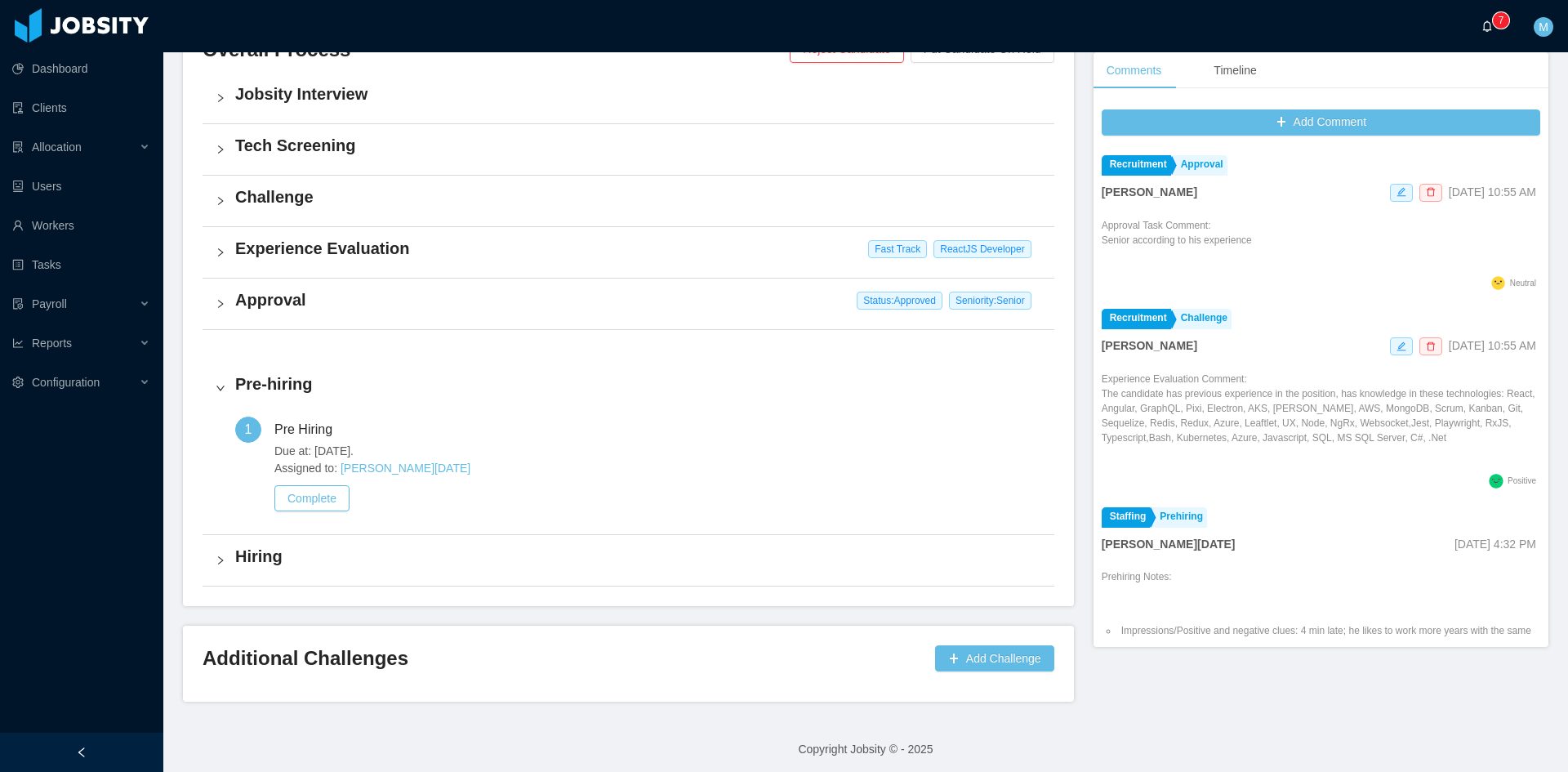
click at [1482, 17] on a=83ded146-cd66-4514-80a8-9a7b1e1b5eb6/Matias%20Marin"] "0 1 2 3 4 5 6 7 8 9 0 1 2 3 4 5 6 7 8 9 0 1 2 3 4 5 6 7 8 9" at bounding box center [1492, 26] width 20 height 53
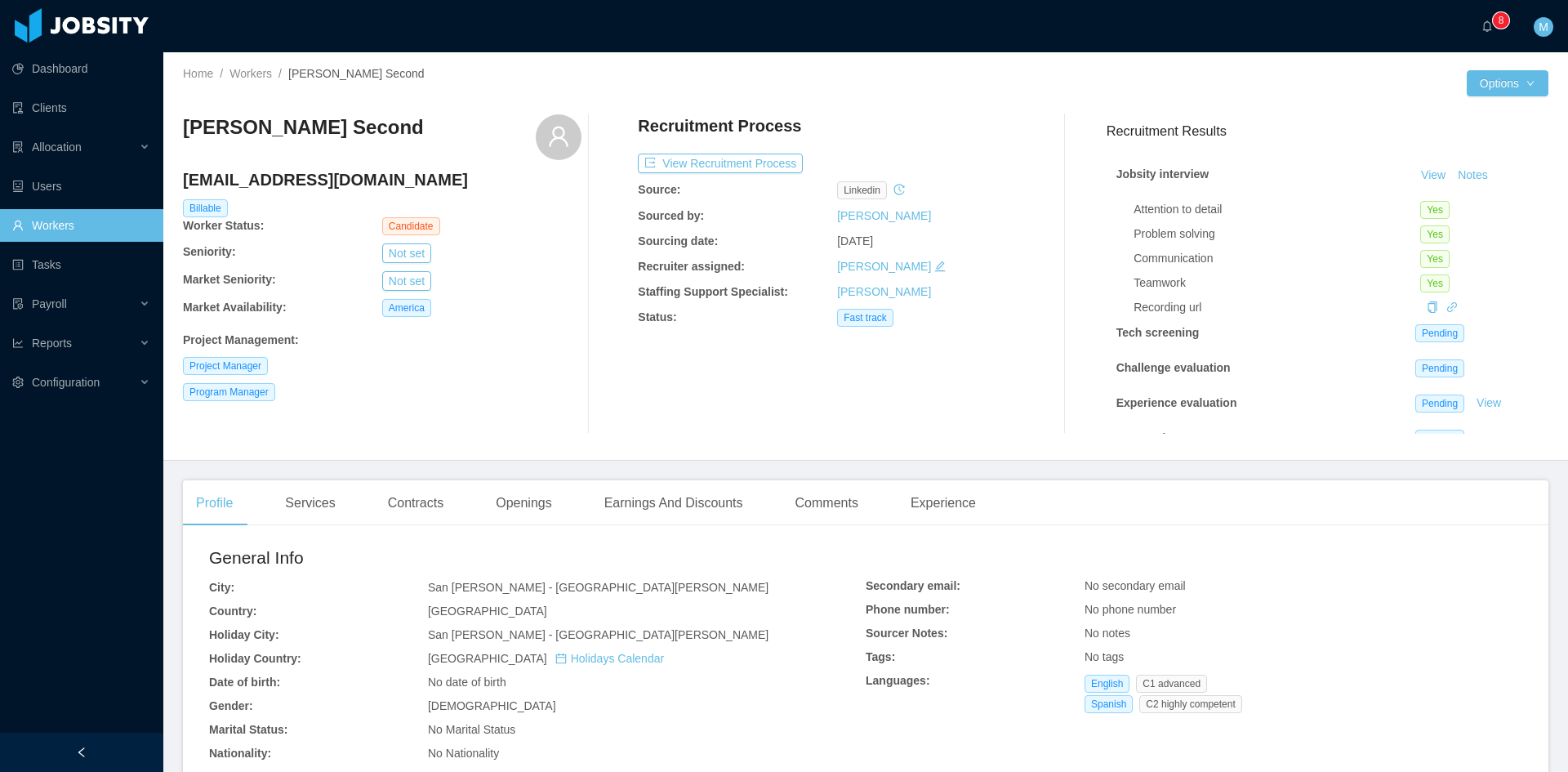
scroll to position [408, 0]
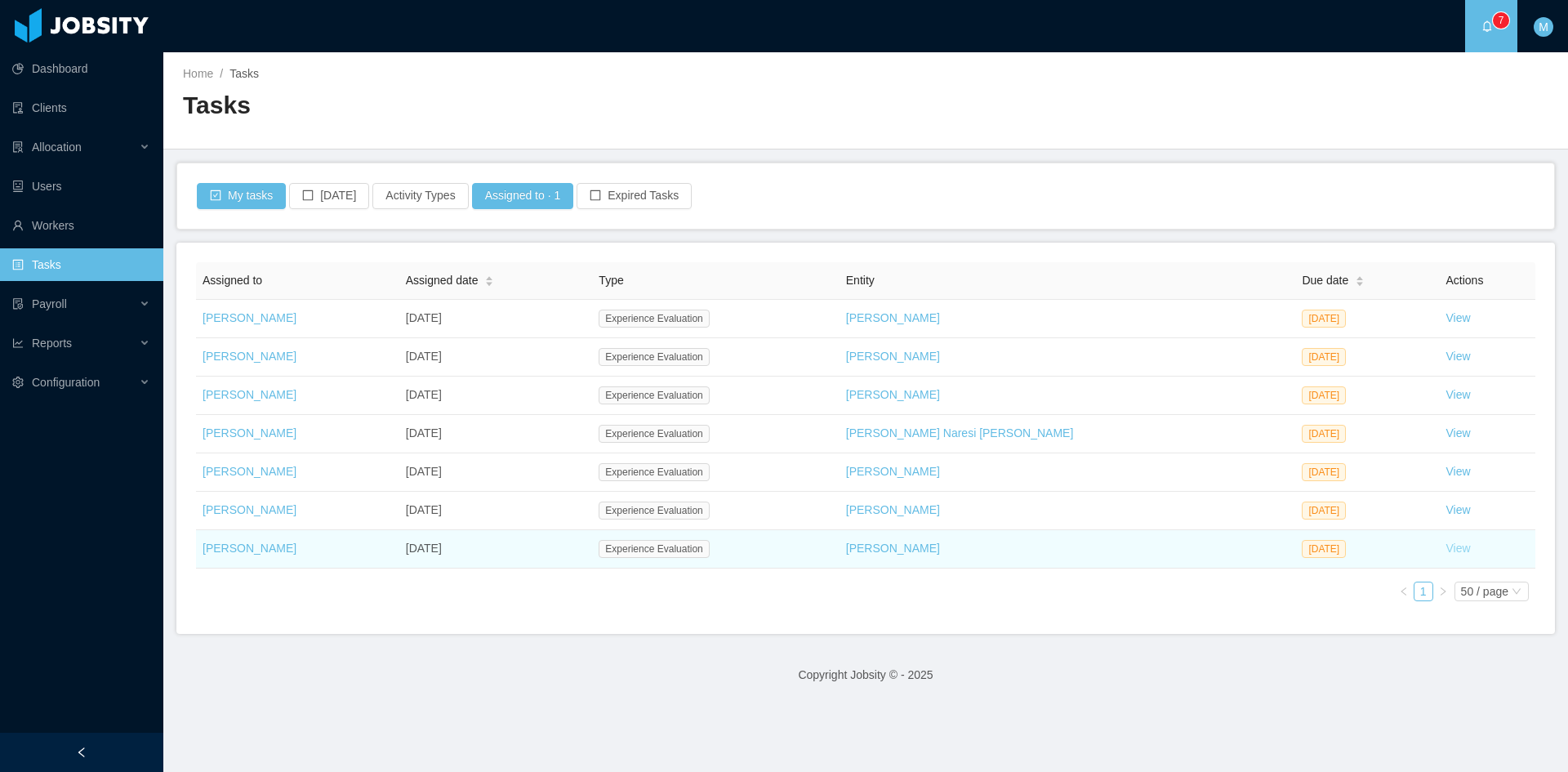
click at [1446, 550] on link "View" at bounding box center [1458, 548] width 24 height 13
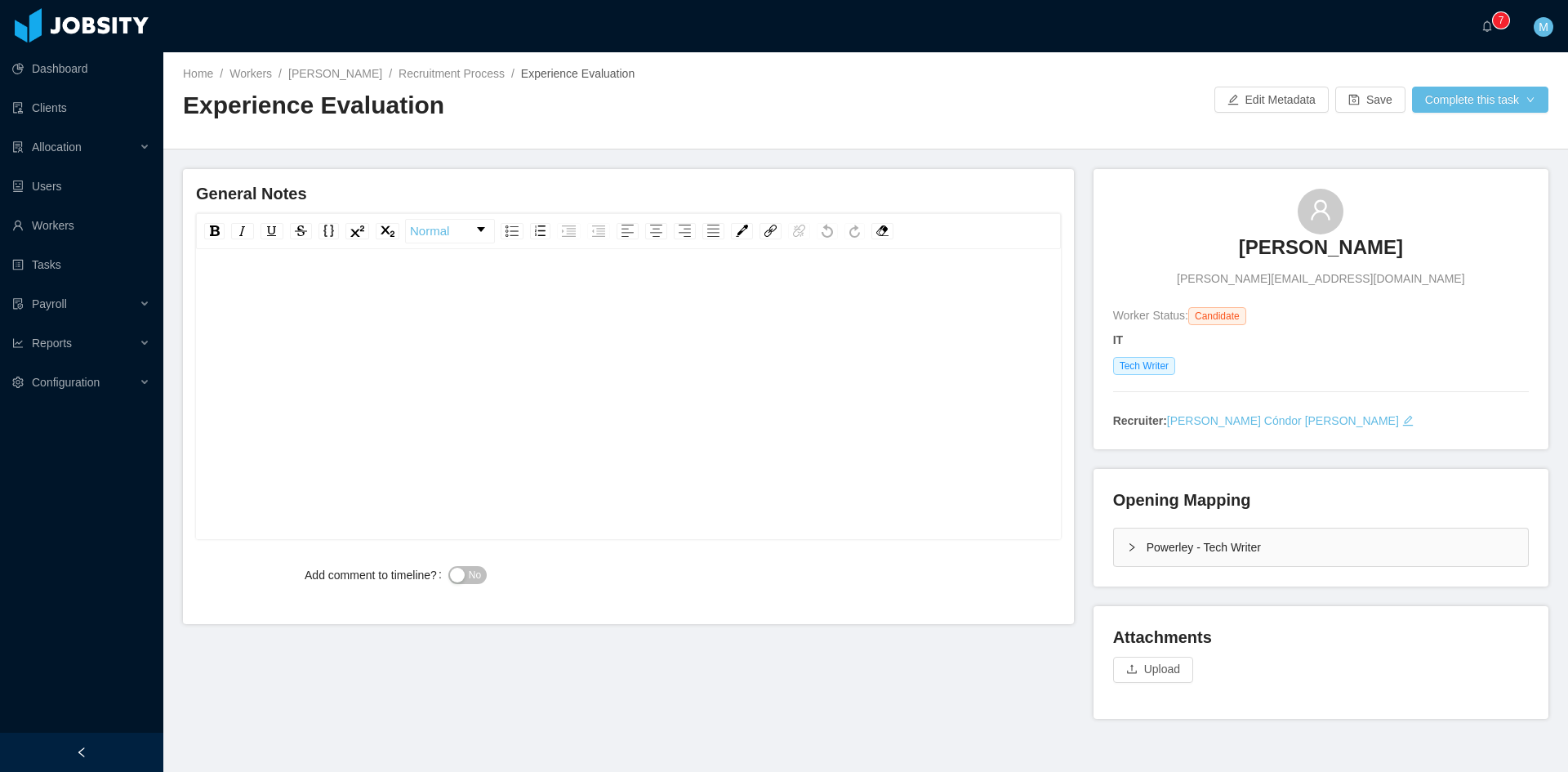
click at [1114, 553] on div "Powerley - Tech Writer" at bounding box center [1321, 546] width 414 height 37
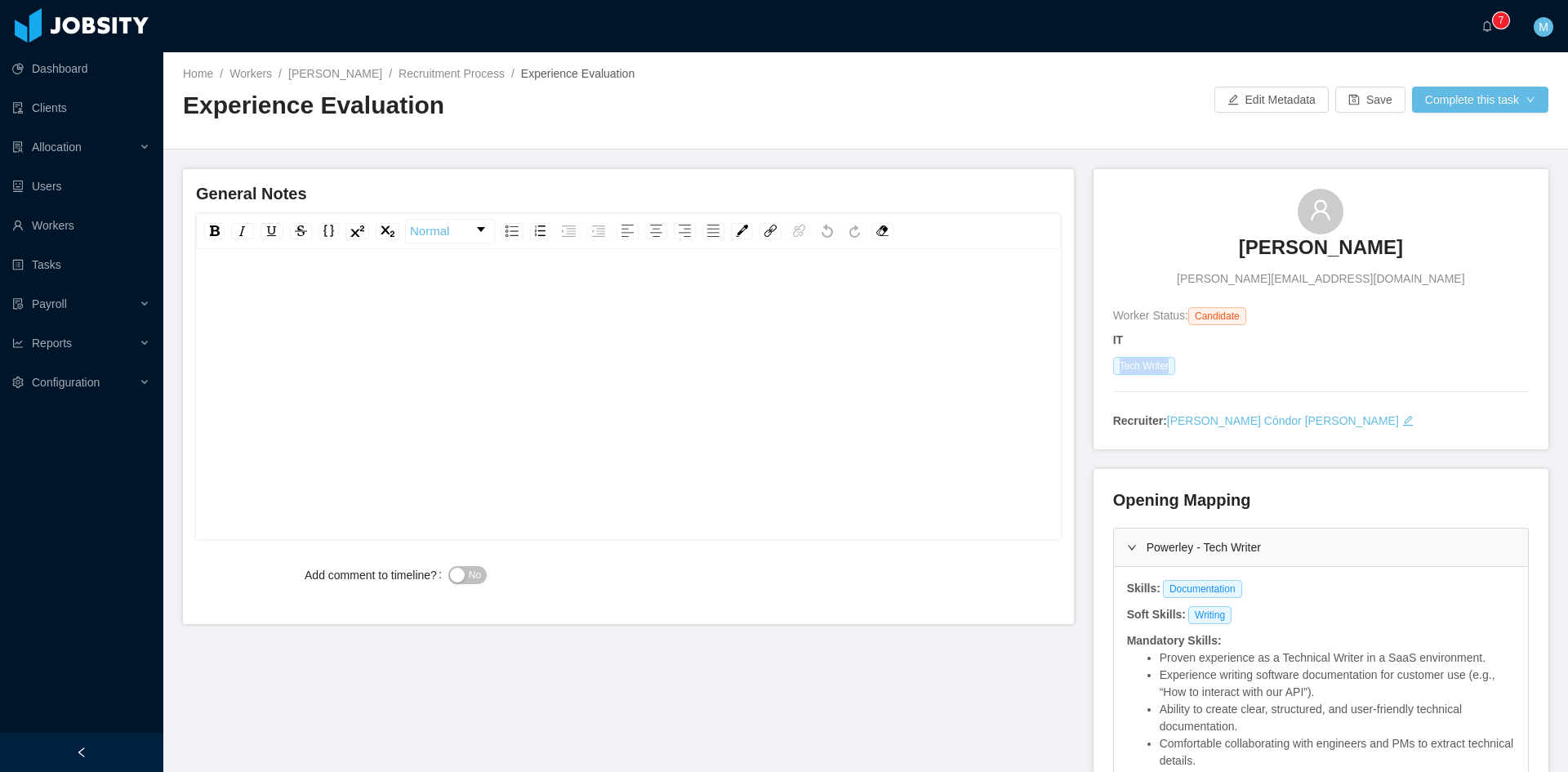
drag, startPoint x: 1108, startPoint y: 372, endPoint x: 1162, endPoint y: 365, distance: 54.5
click at [1162, 365] on span "Tech Writer" at bounding box center [1144, 366] width 62 height 18
copy span "Tech Writer"
drag, startPoint x: 1171, startPoint y: 590, endPoint x: 1223, endPoint y: 587, distance: 52.1
click at [1223, 587] on span "Documentation" at bounding box center [1202, 589] width 79 height 18
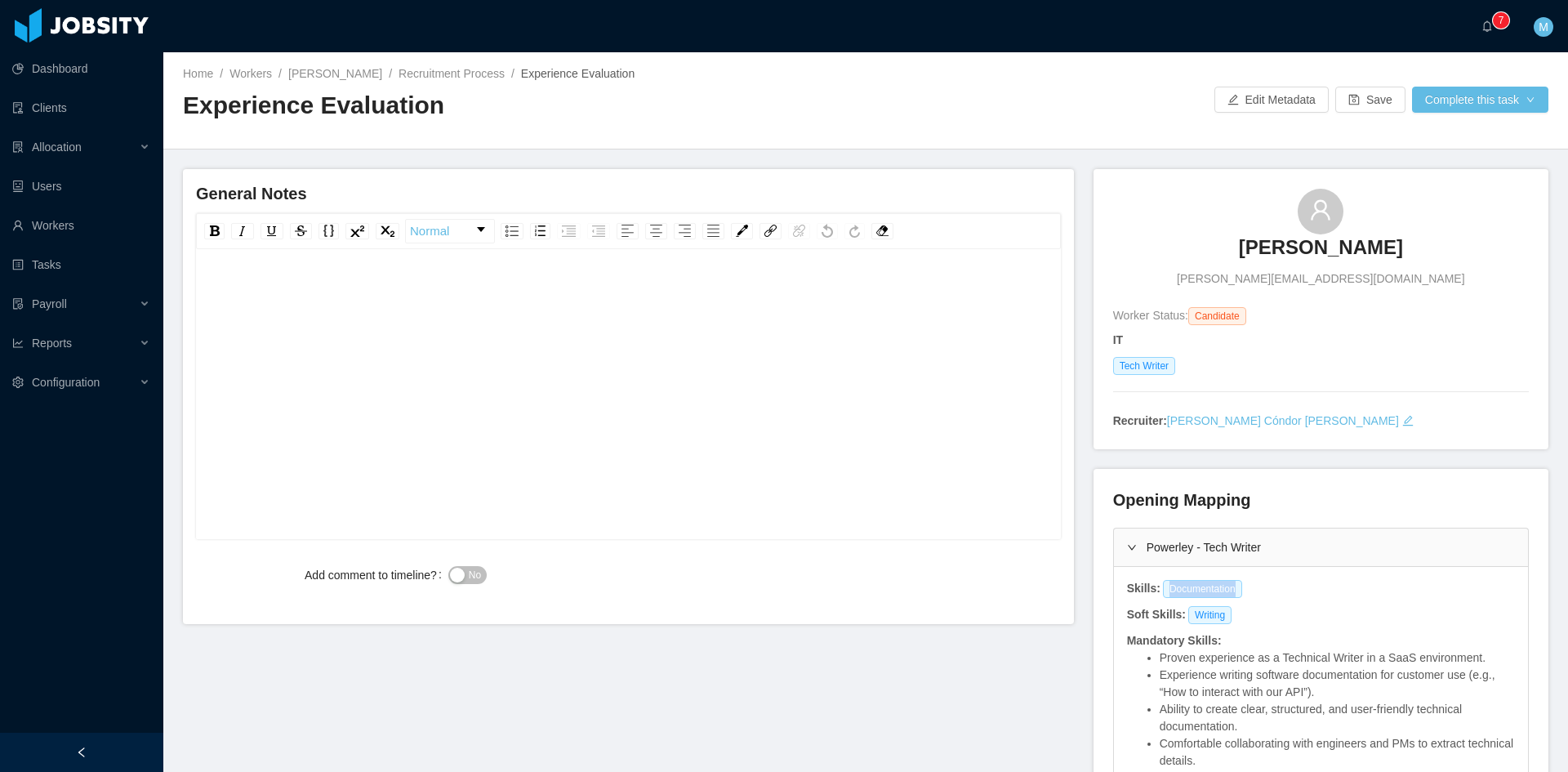
copy span "Documentation"
click at [659, 304] on div "rdw-editor" at bounding box center [628, 293] width 839 height 33
click at [844, 307] on div "**********" at bounding box center [628, 293] width 839 height 33
click at [212, 288] on span "**********" at bounding box center [455, 293] width 492 height 12
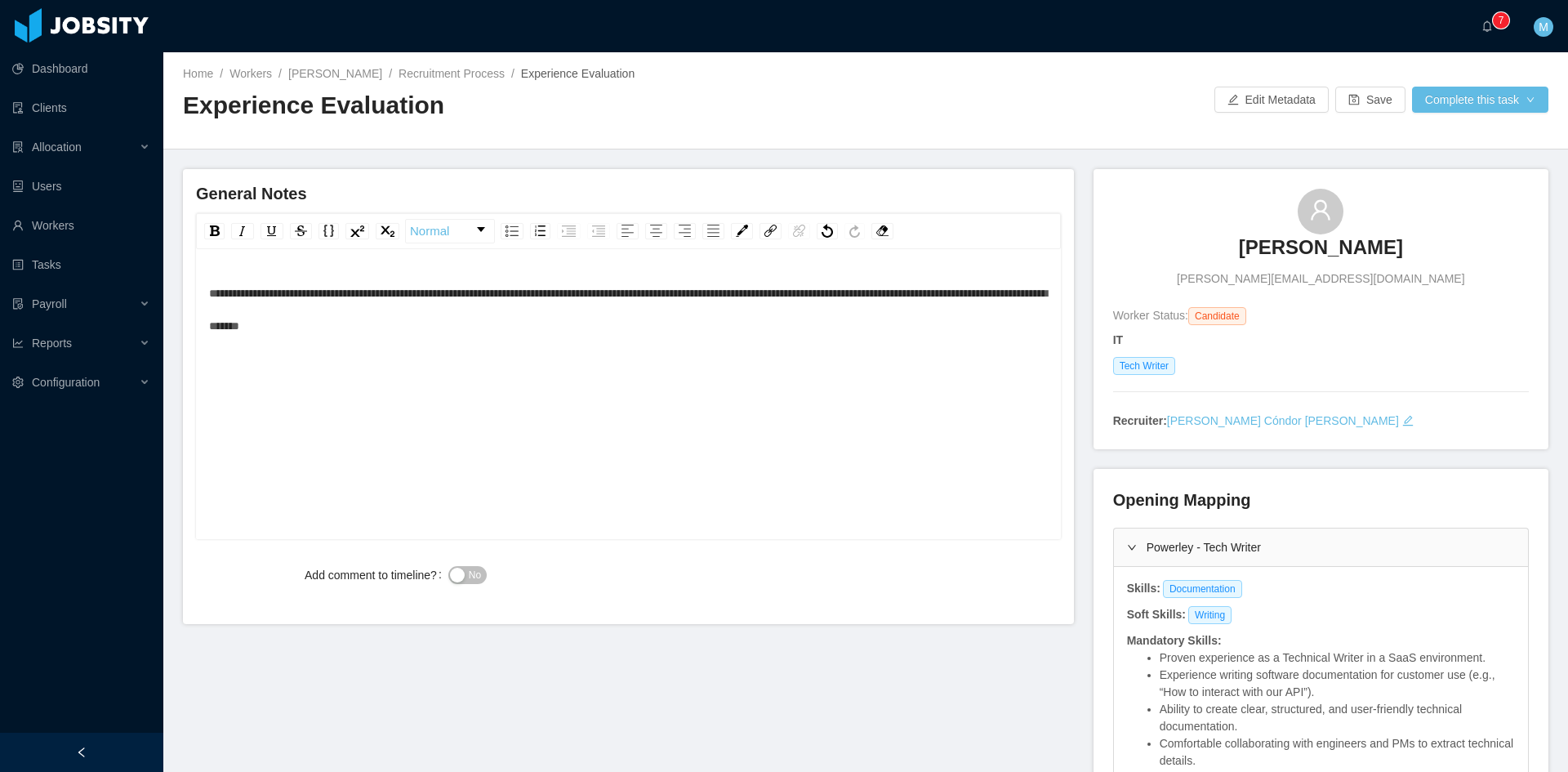
click at [477, 575] on span "No" at bounding box center [475, 575] width 13 height 16
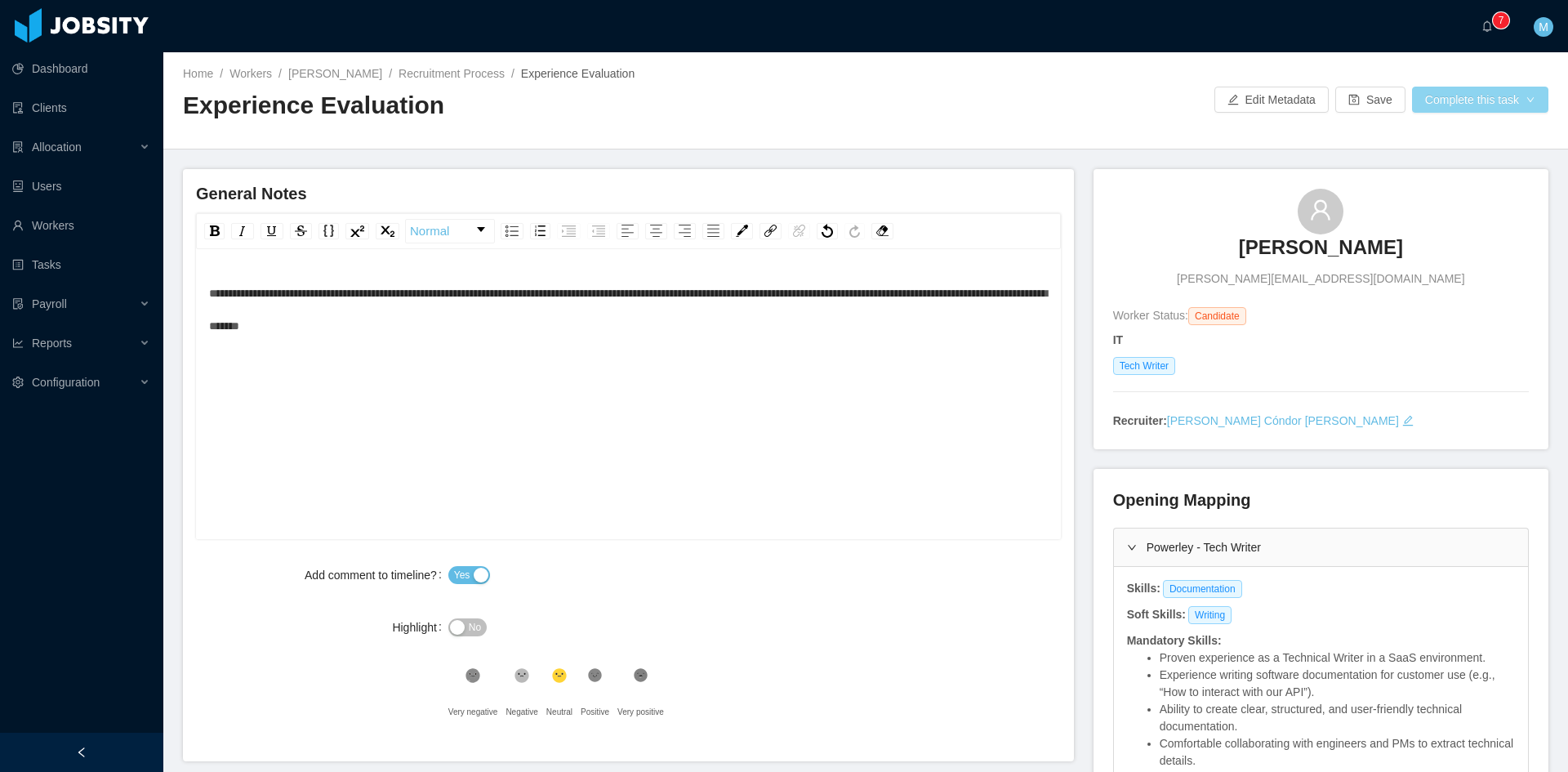
click at [1516, 112] on button "Complete this task" at bounding box center [1480, 99] width 136 height 26
click at [1490, 135] on button "Save Evaluation" at bounding box center [1470, 136] width 127 height 26
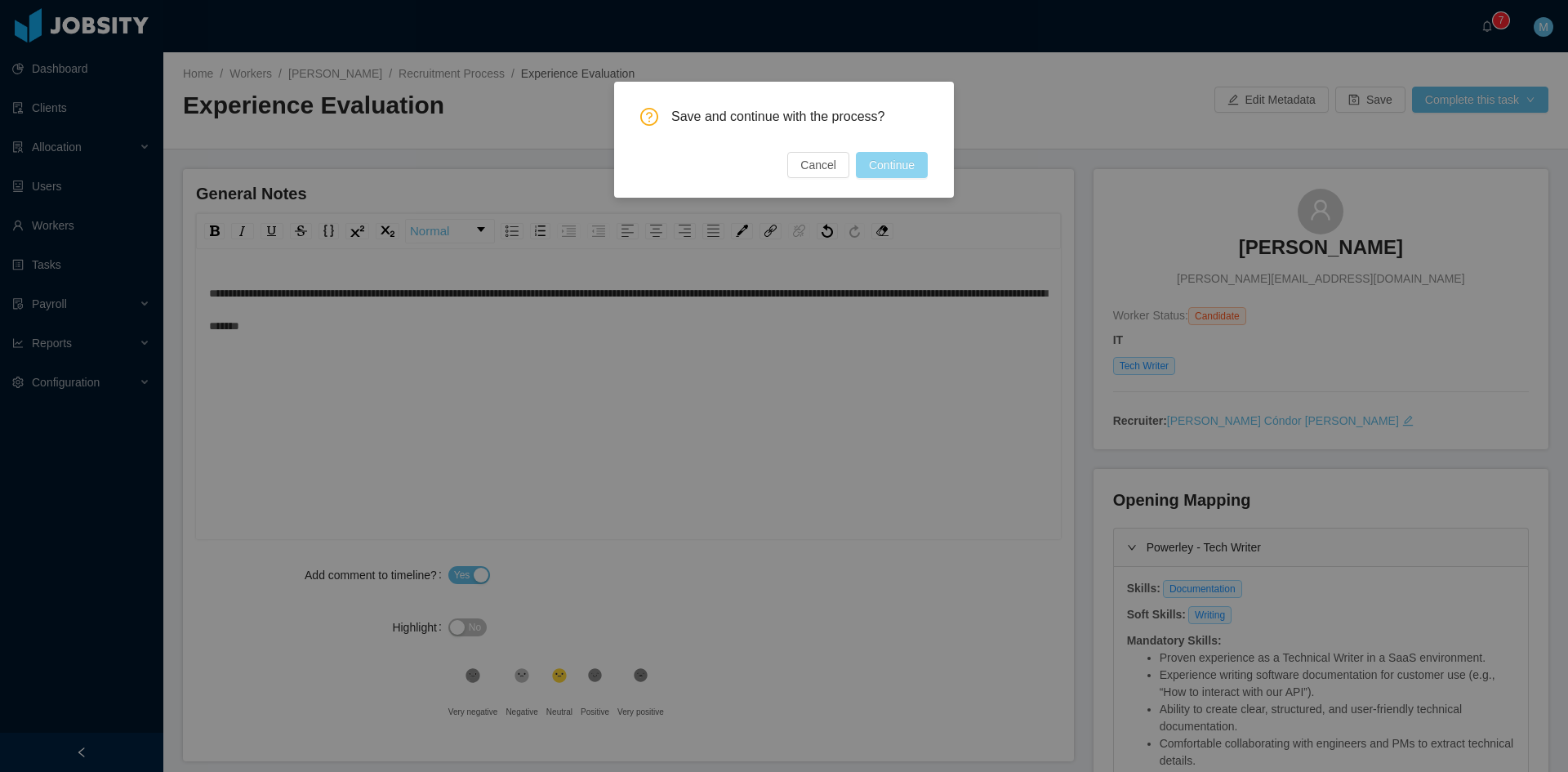
click at [908, 165] on button "Continue" at bounding box center [891, 164] width 72 height 26
click at [520, 463] on div "Save and continue with the process? Cancel Continue" at bounding box center [784, 386] width 1568 height 772
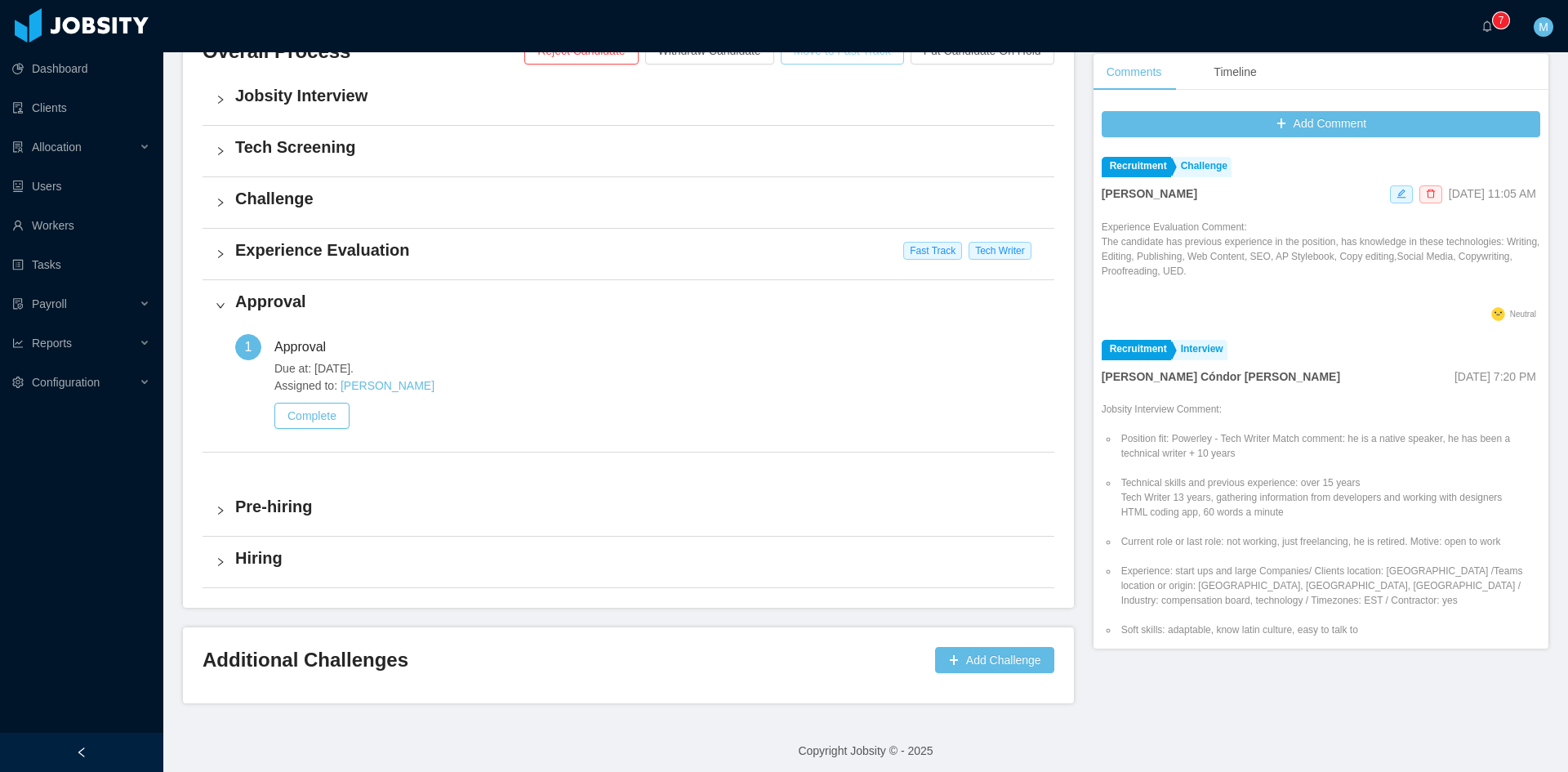
scroll to position [415, 0]
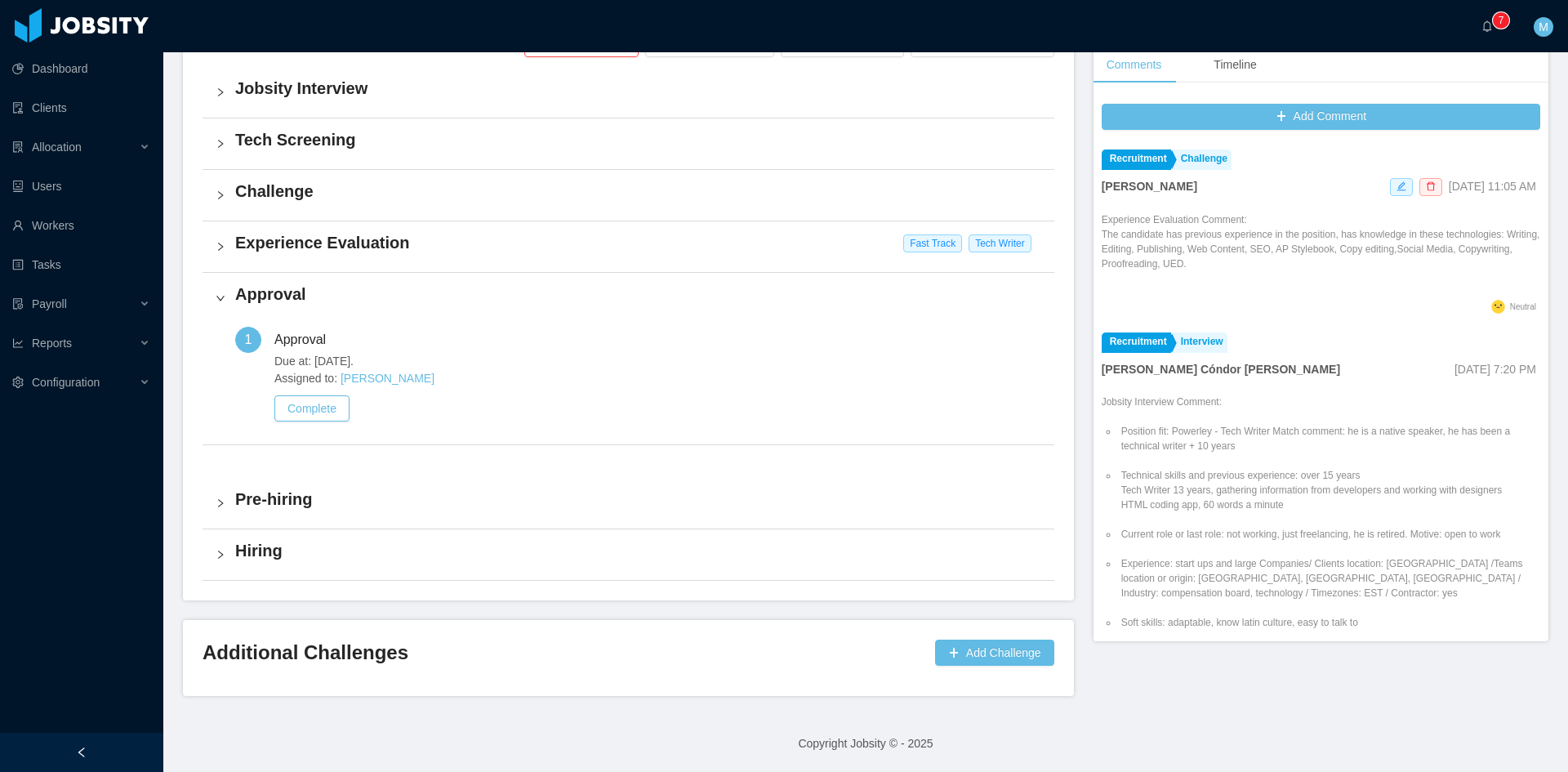
click at [369, 415] on div "Complete" at bounding box center [658, 408] width 775 height 26
click at [338, 415] on button "Complete" at bounding box center [311, 408] width 75 height 26
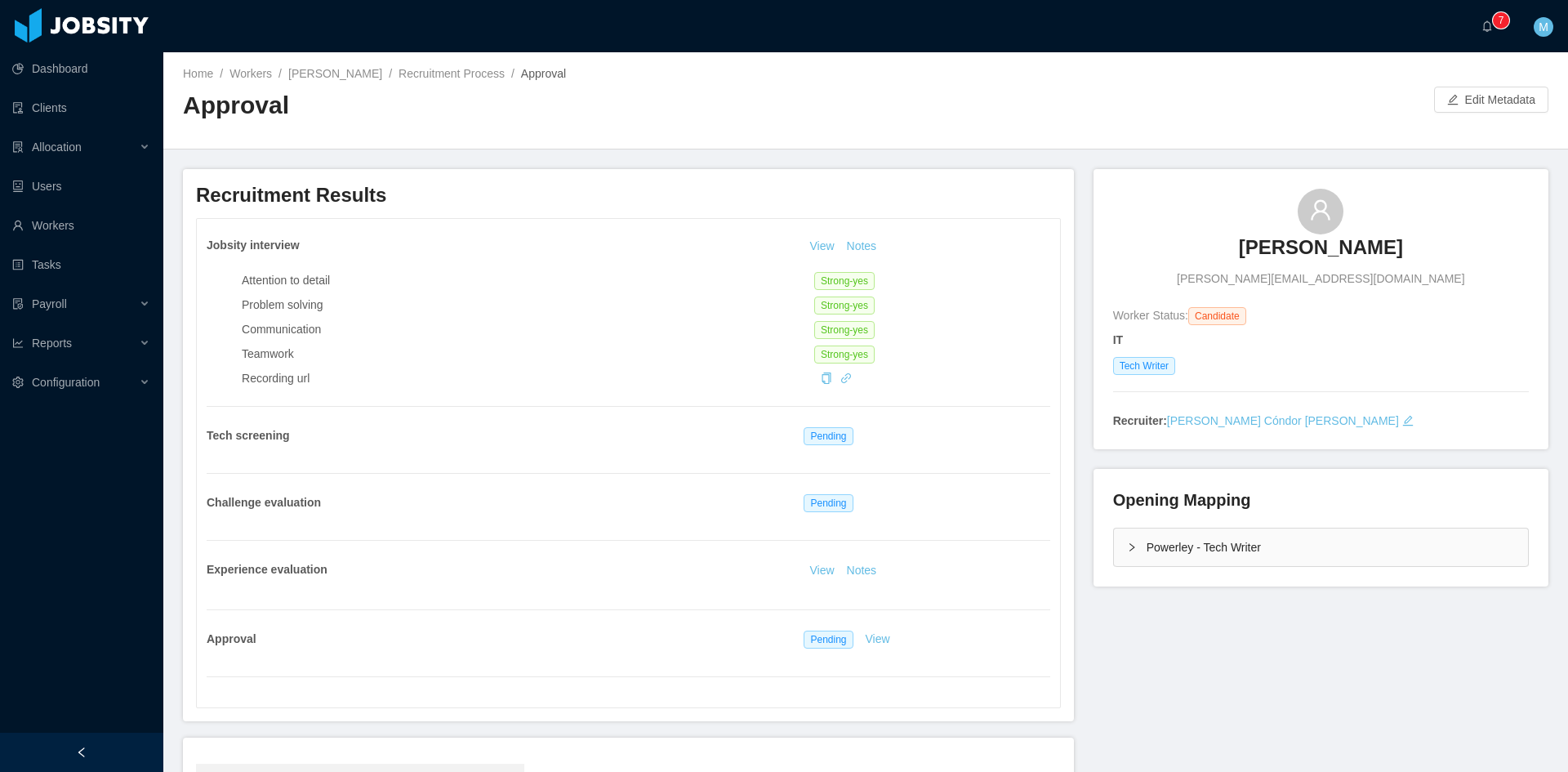
scroll to position [242, 0]
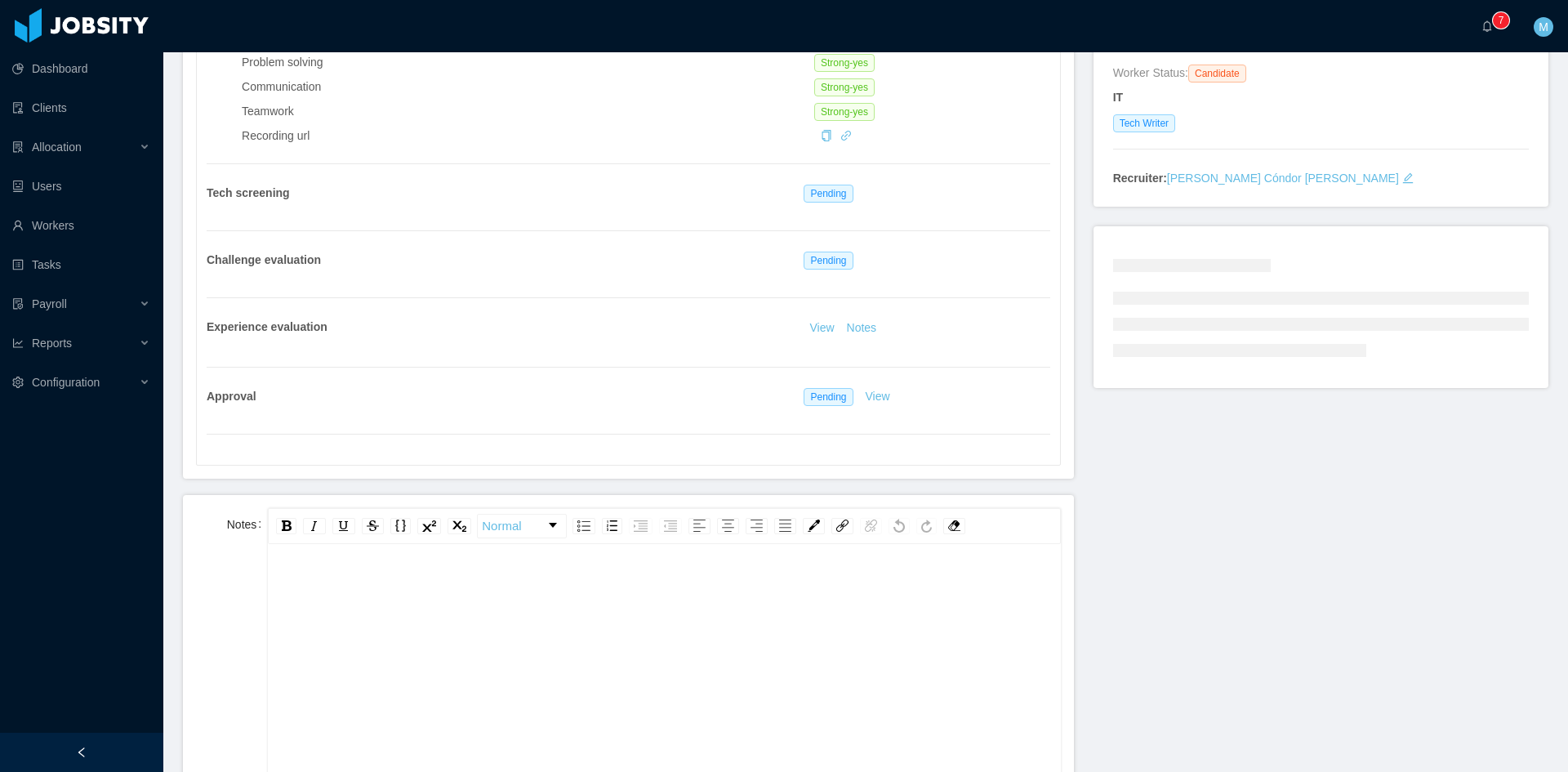
click at [444, 585] on div "rdw-editor" at bounding box center [664, 588] width 767 height 33
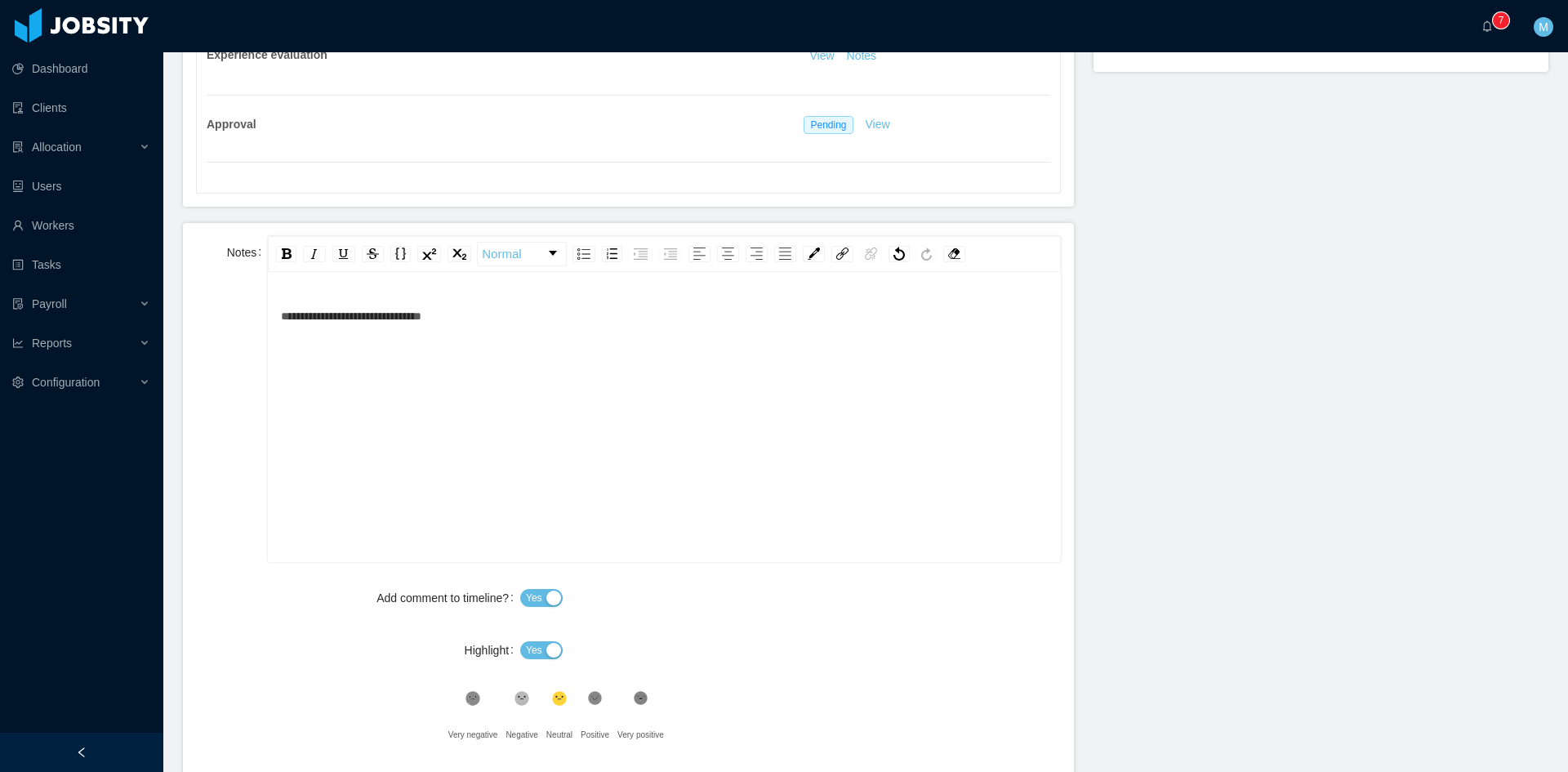
scroll to position [36, 0]
click at [520, 645] on span "Yes" at bounding box center [541, 650] width 43 height 13
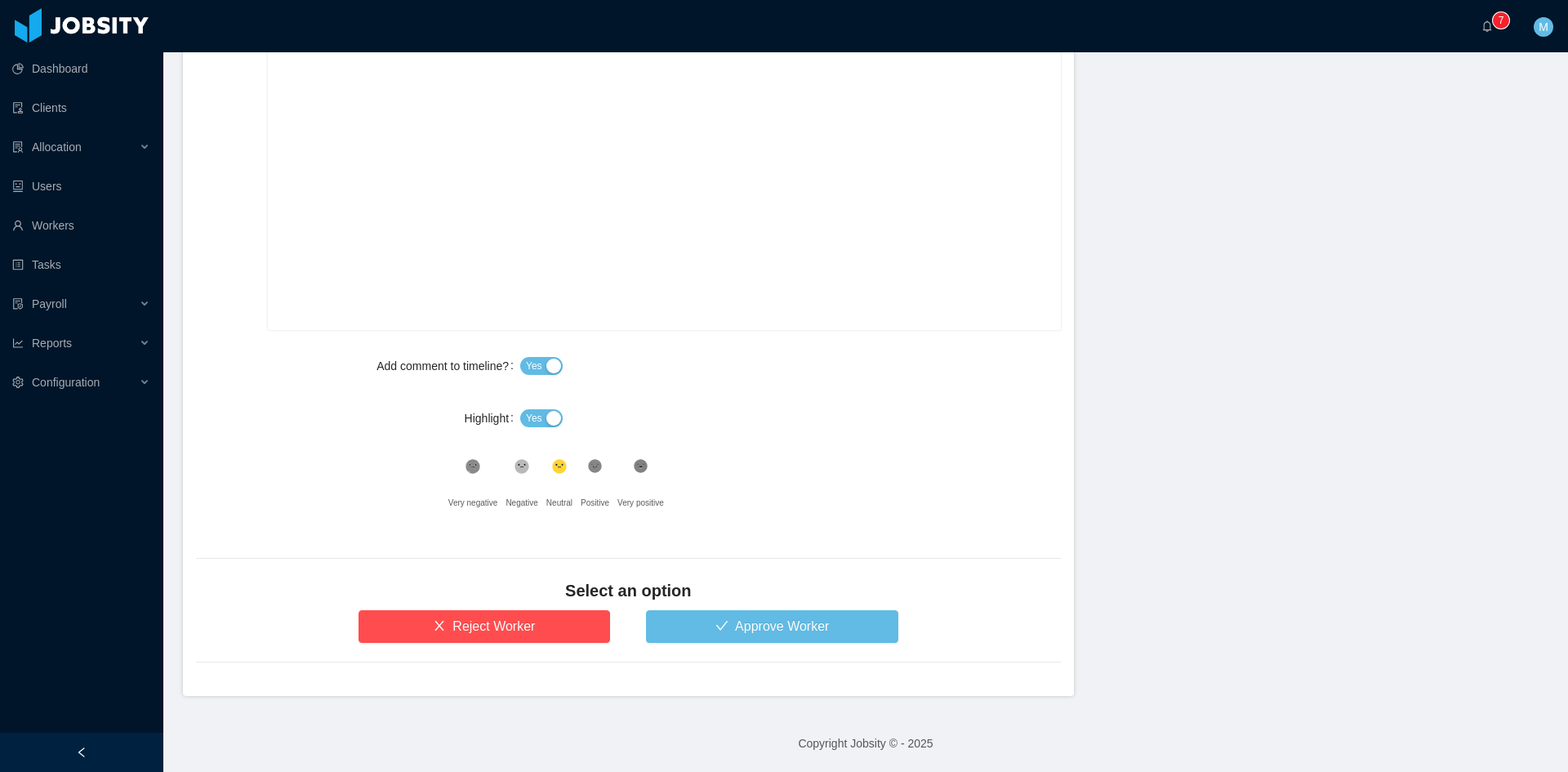
click at [526, 415] on span "Yes" at bounding box center [534, 418] width 16 height 16
click at [746, 648] on form "**********" at bounding box center [629, 343] width 891 height 705
click at [735, 636] on button "Approve Worker" at bounding box center [772, 626] width 252 height 33
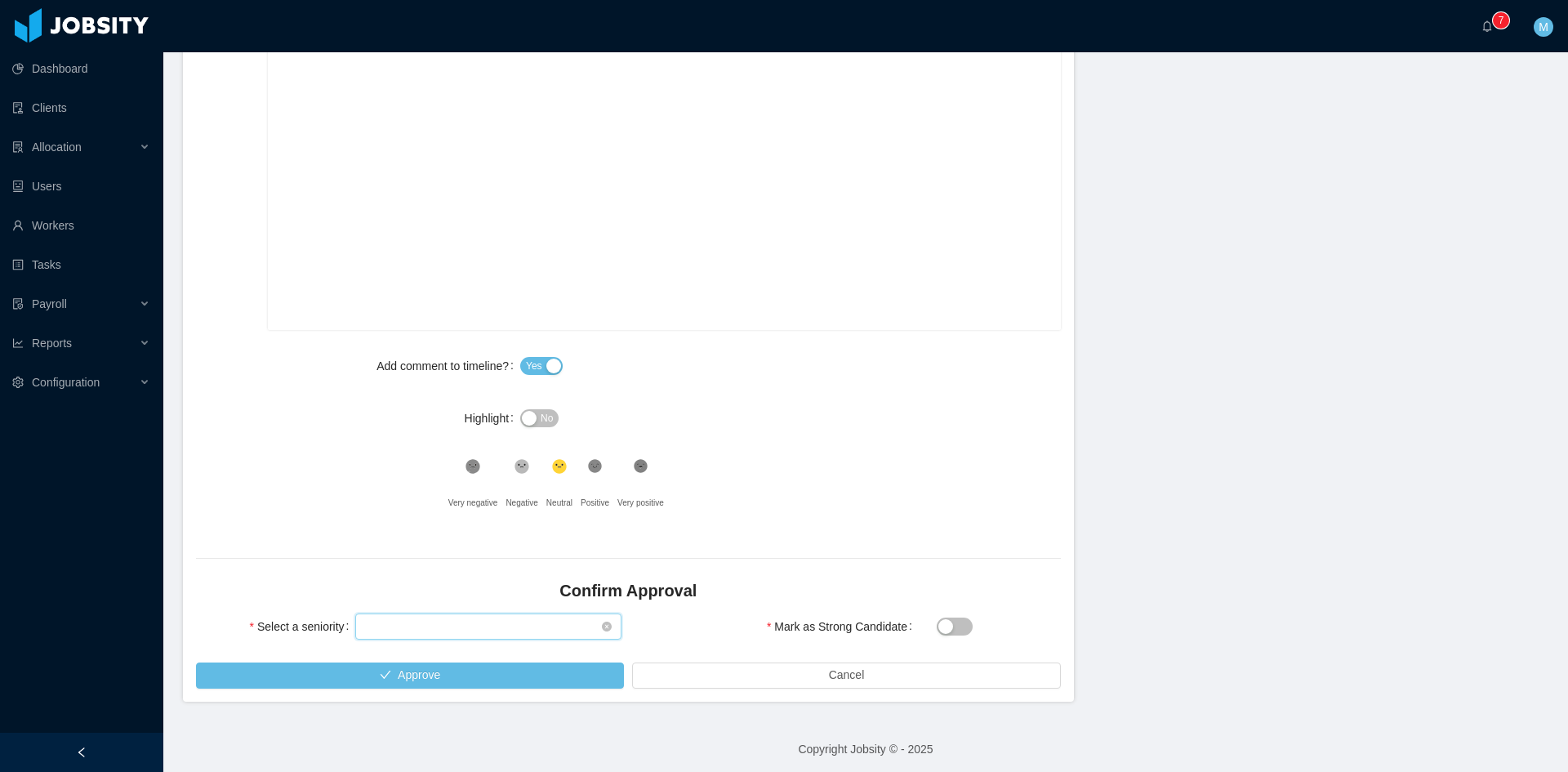
click at [438, 616] on div "Select seniority" at bounding box center [483, 626] width 236 height 24
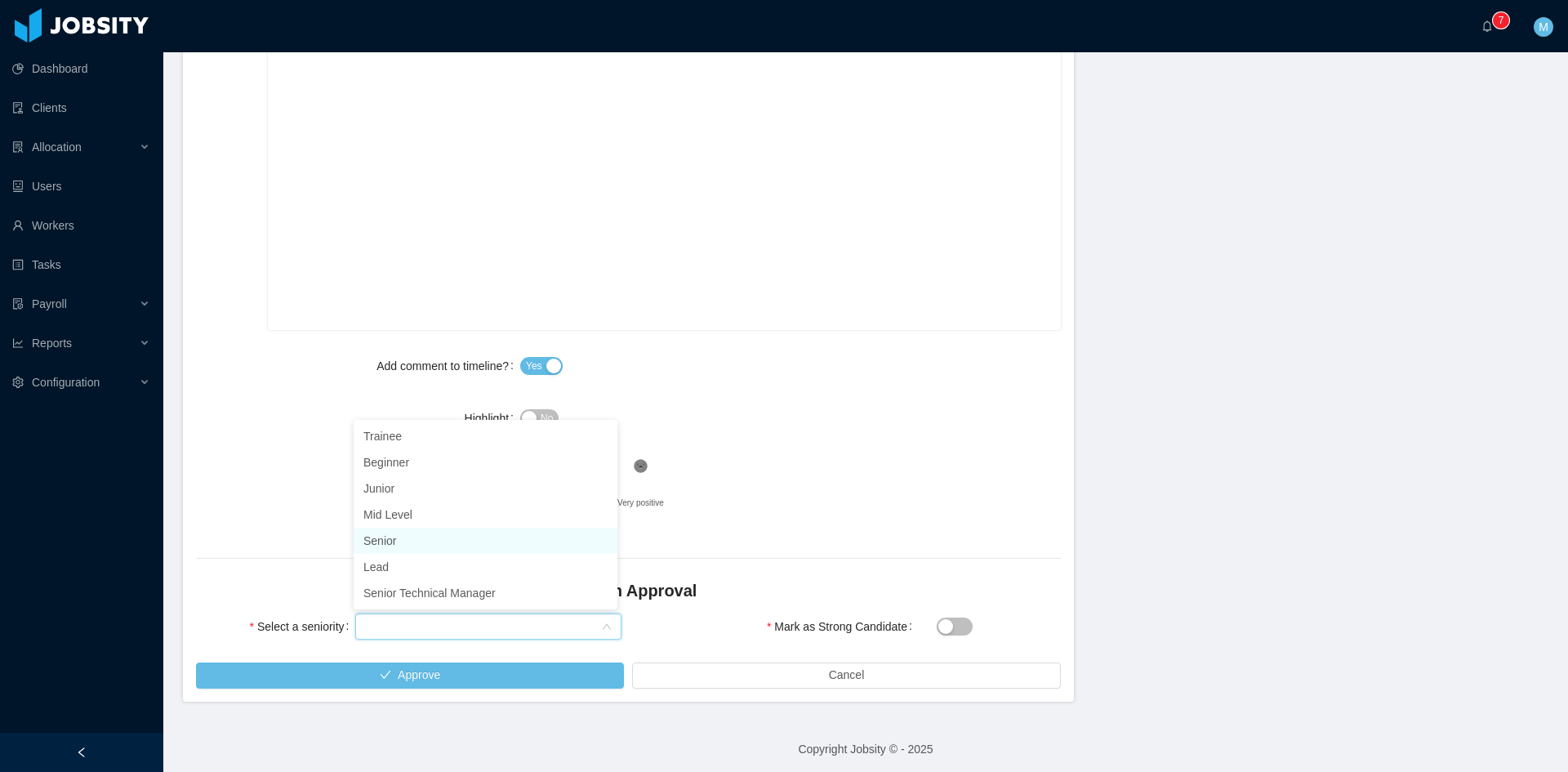
click at [395, 540] on li "Senior" at bounding box center [485, 541] width 264 height 26
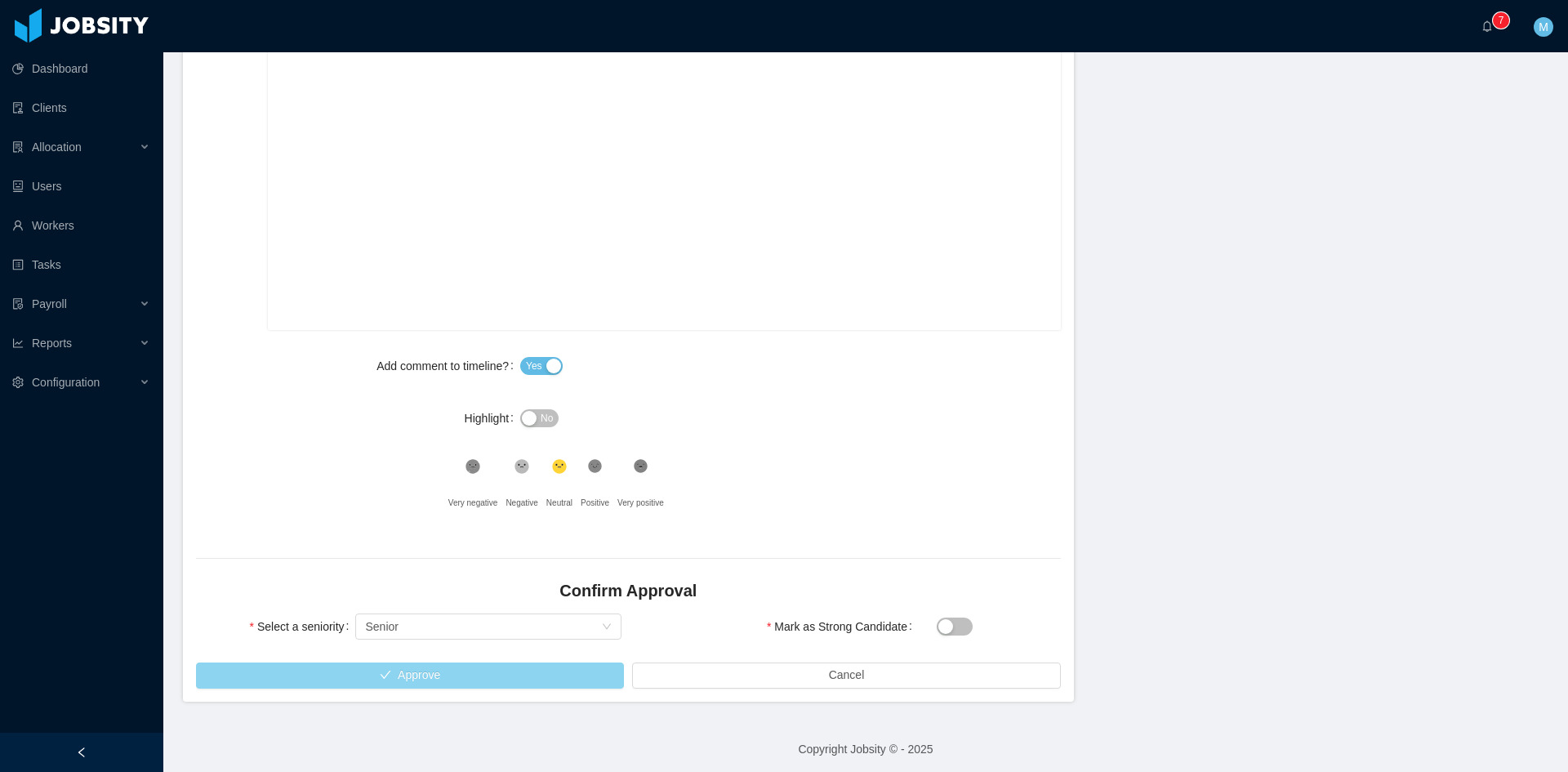
click at [485, 669] on button "Approve" at bounding box center [410, 675] width 428 height 26
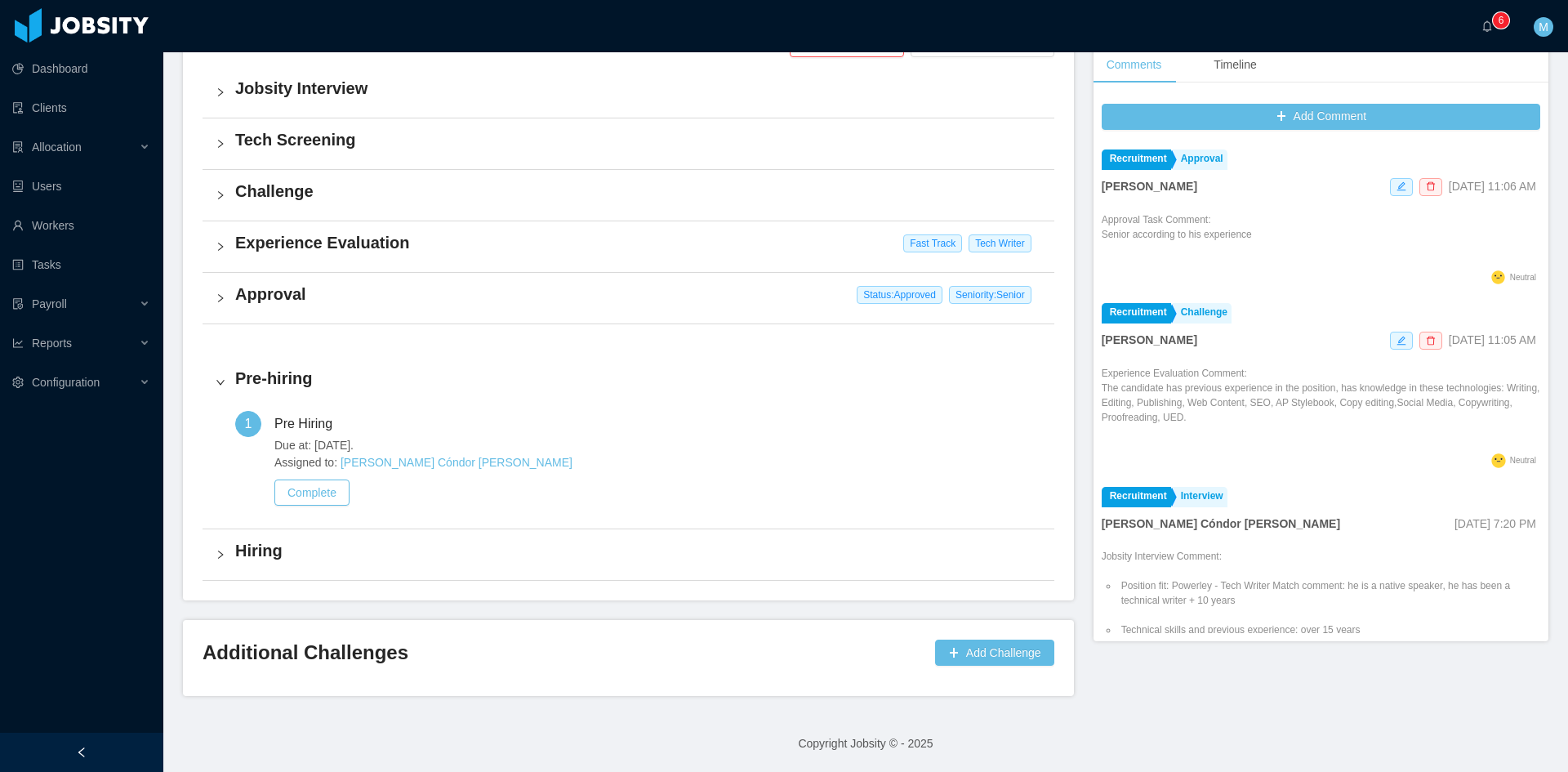
scroll to position [410, 0]
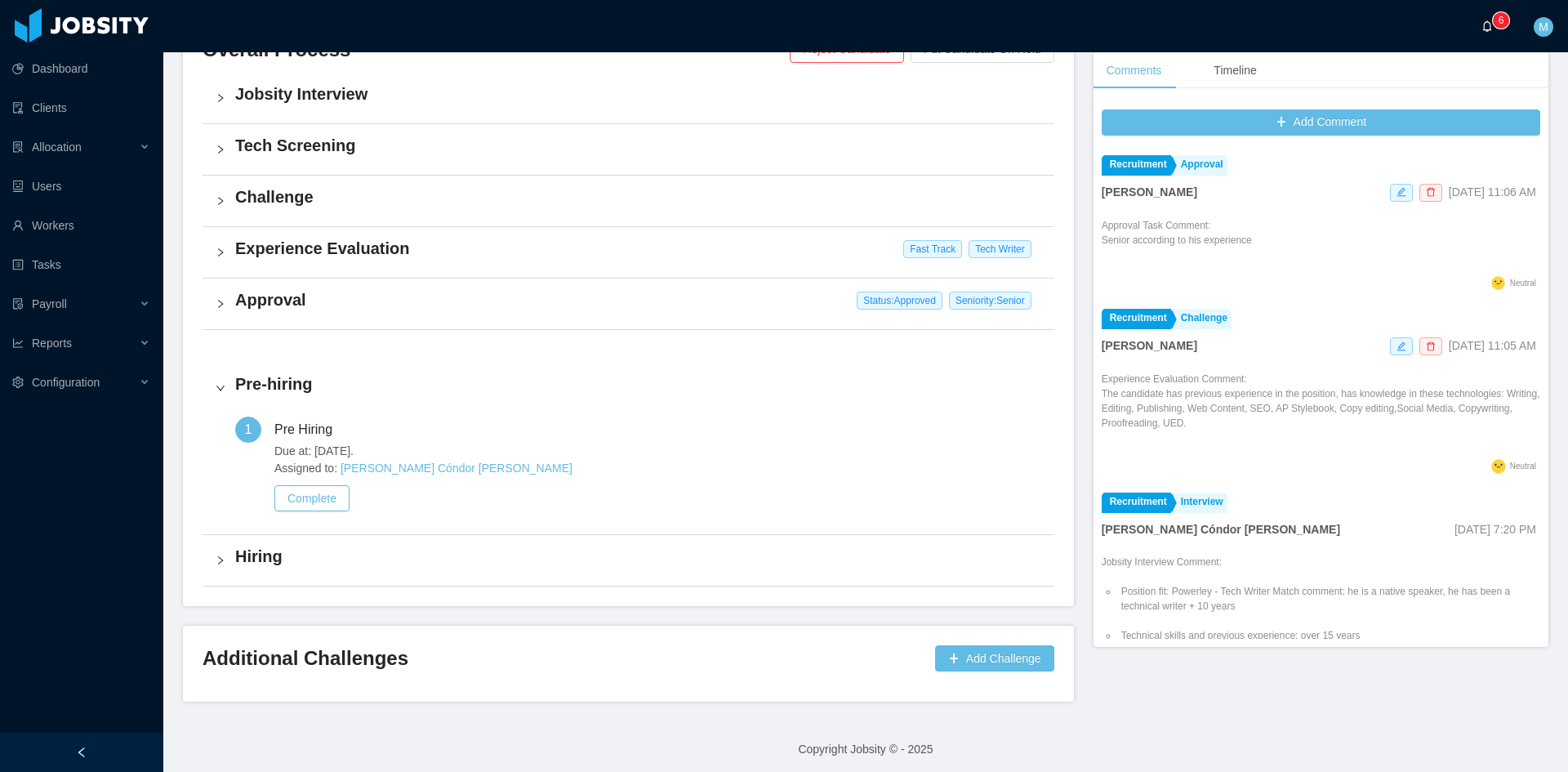
click at [1497, 36] on a=83ded146-cd66-4514-80a8-9a7b1e1b5eb6/Matias%20Marin"] "0 1 2 3 4 5 6 7 8 9 0 1 2 3 4 5 6 7 8 9 0 1 2 3 4 5 6 7 8 9" at bounding box center [1492, 26] width 20 height 53
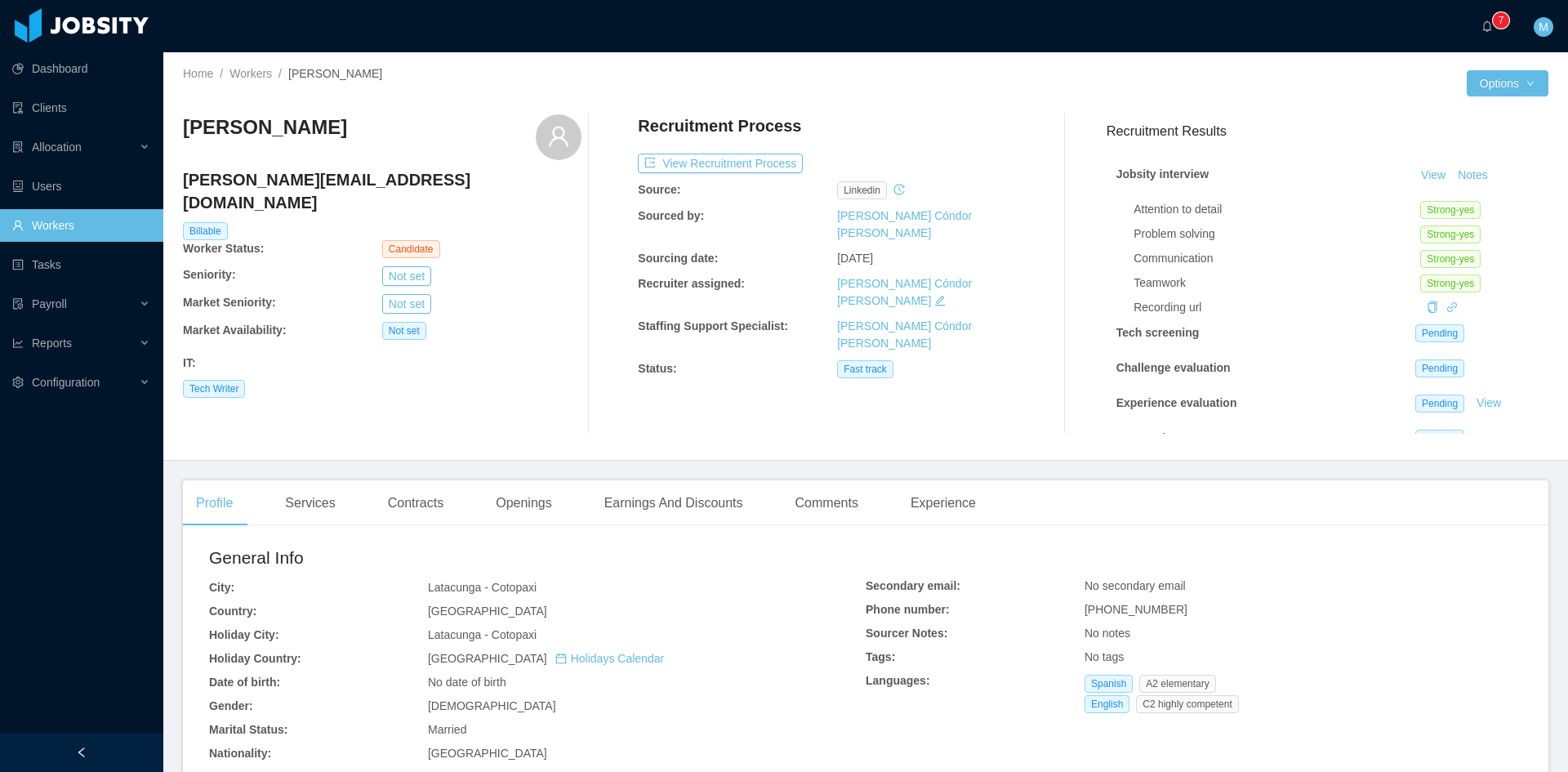
scroll to position [272, 0]
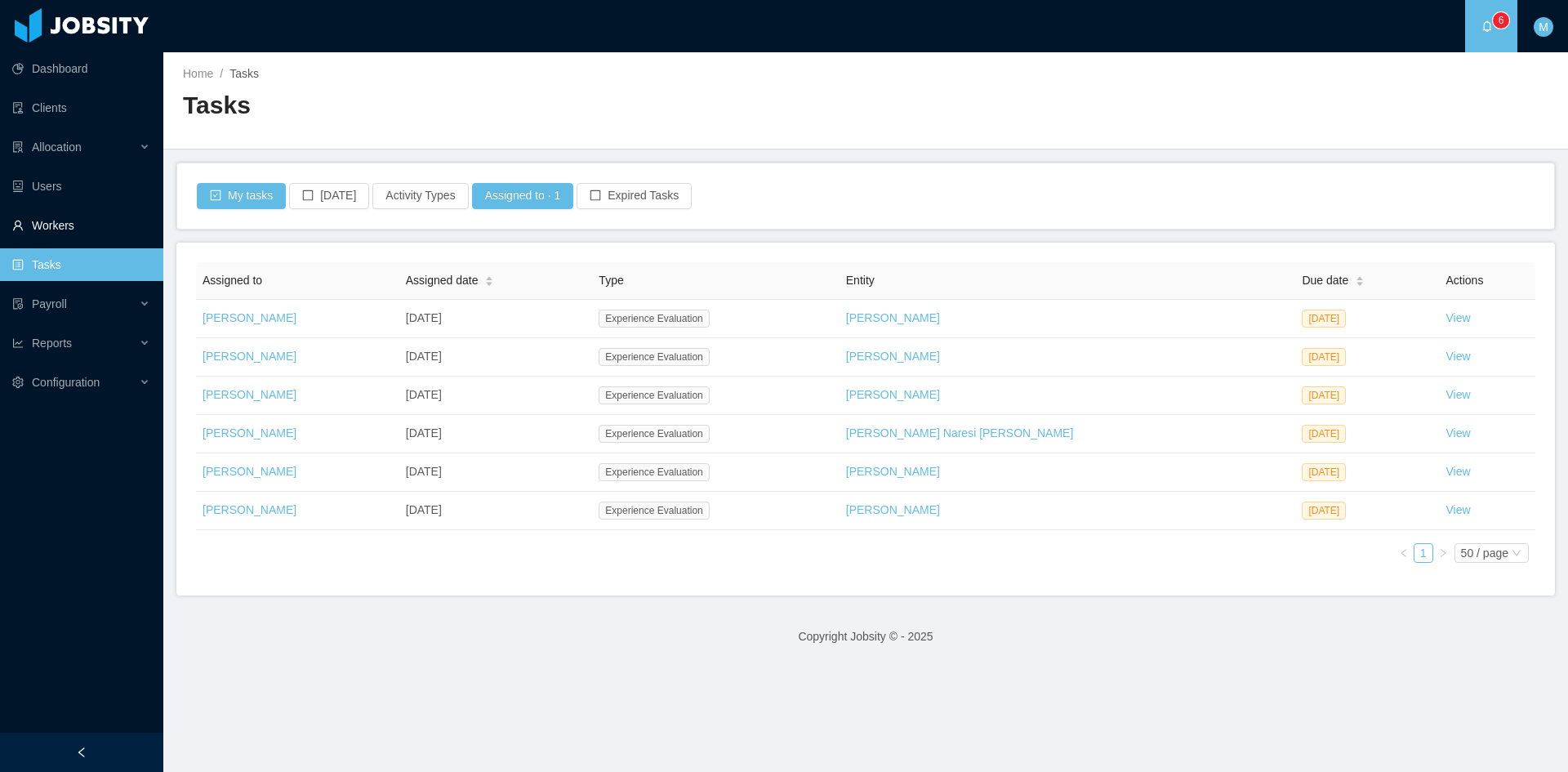
click at [67, 236] on link "Workers" at bounding box center [82, 225] width 138 height 33
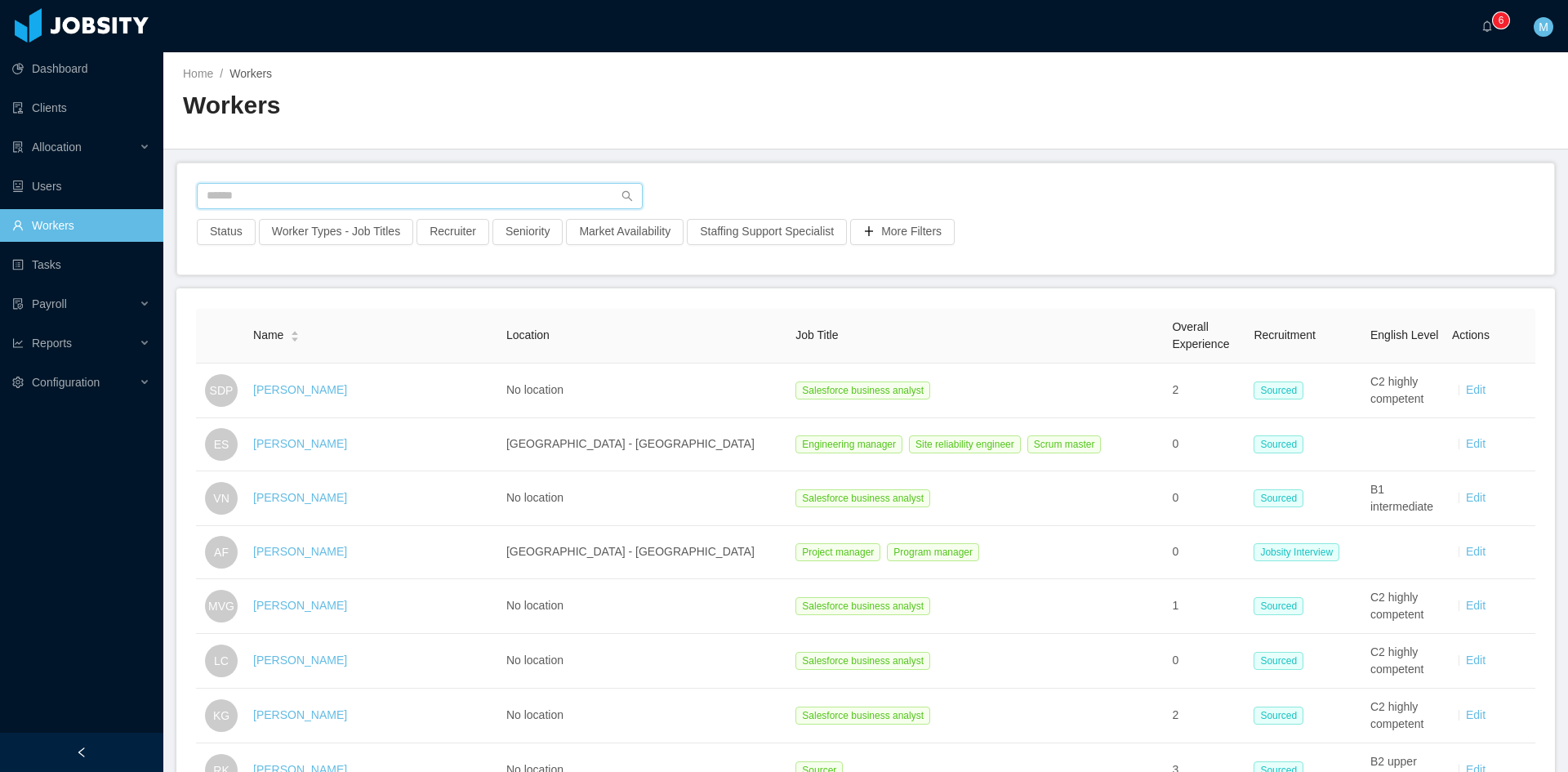
click at [388, 200] on input "text" at bounding box center [419, 196] width 446 height 26
paste input "**********"
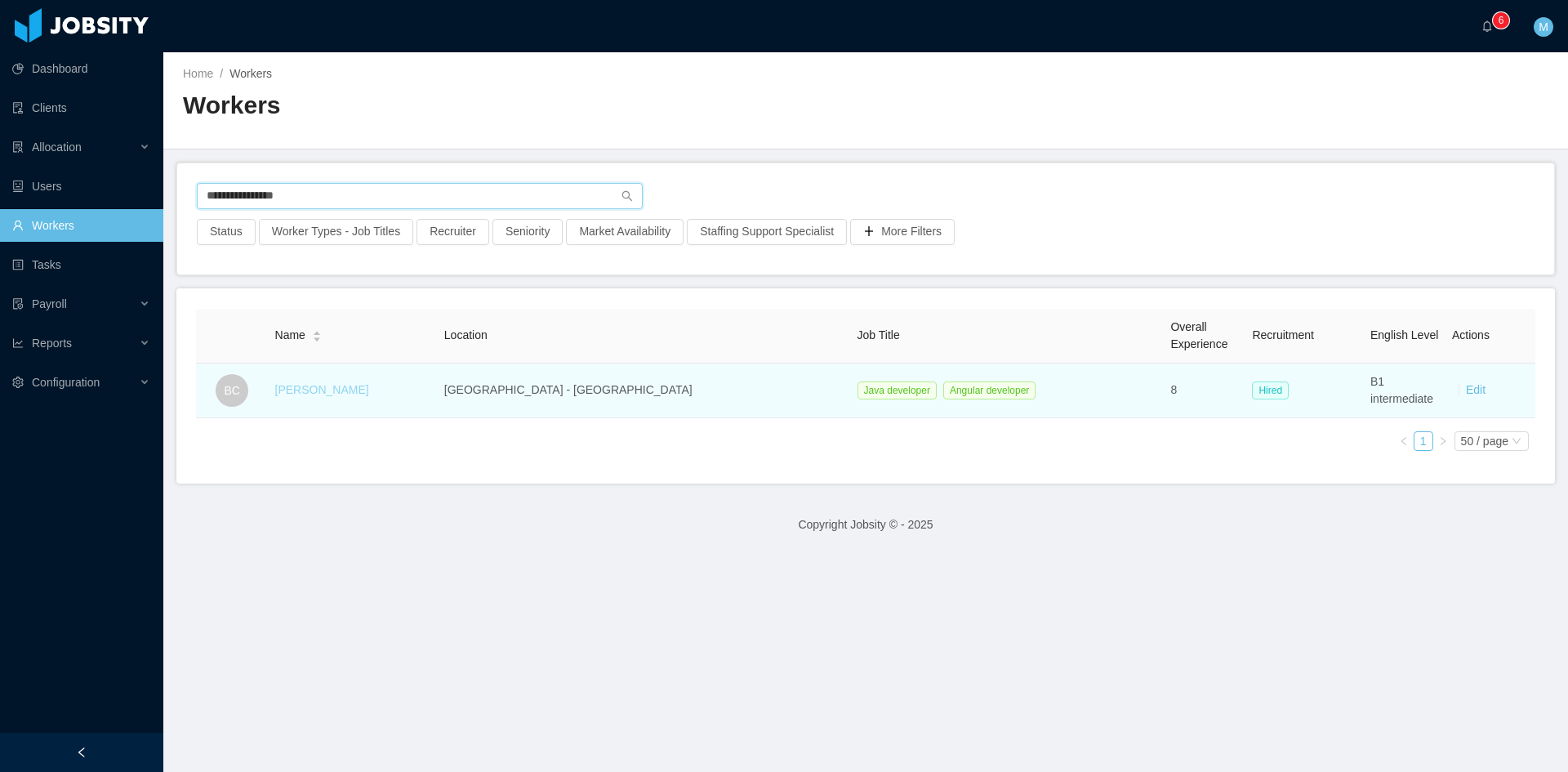
type input "**********"
click at [353, 389] on link "[PERSON_NAME]" at bounding box center [322, 389] width 94 height 13
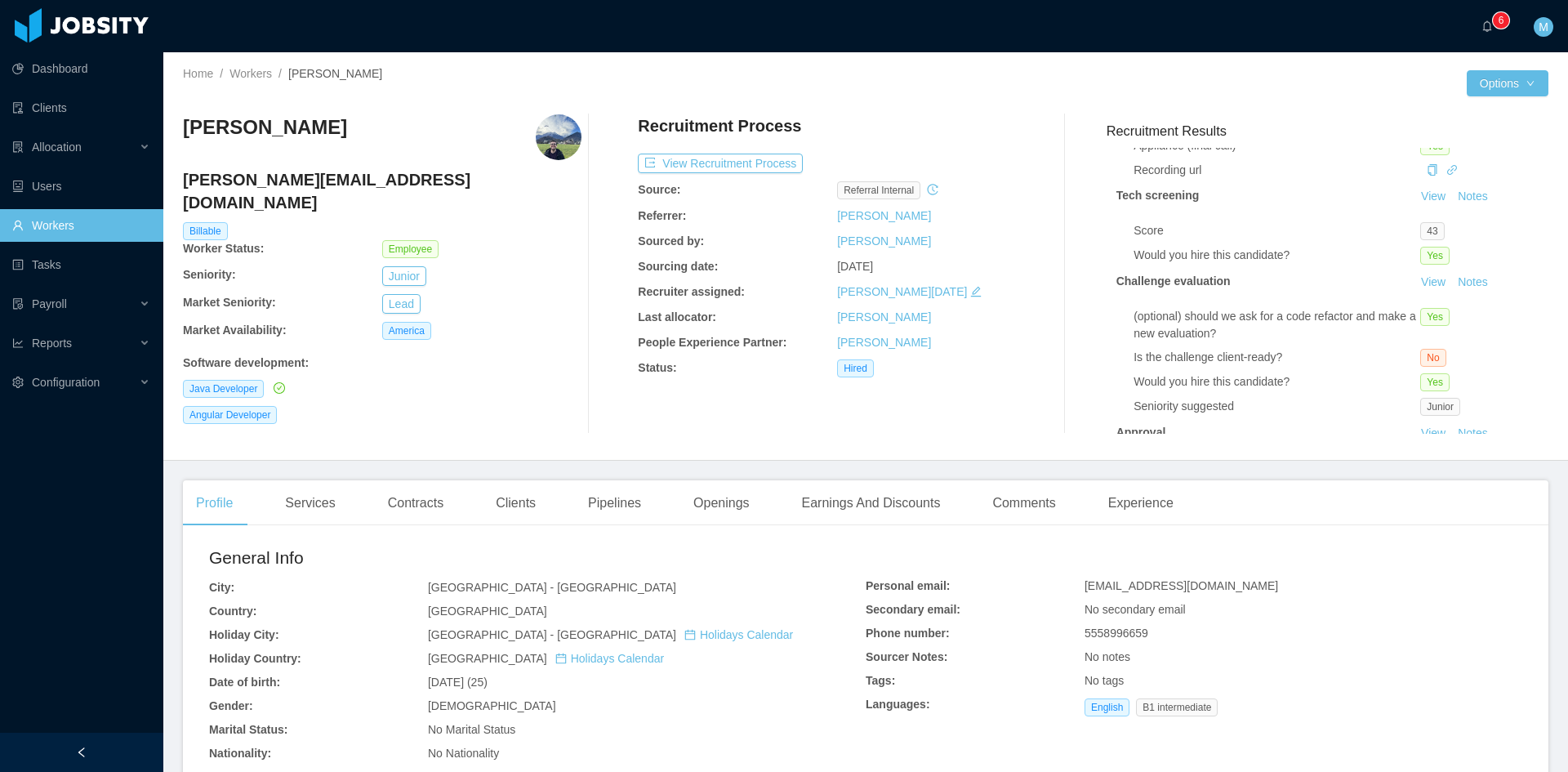
scroll to position [337, 0]
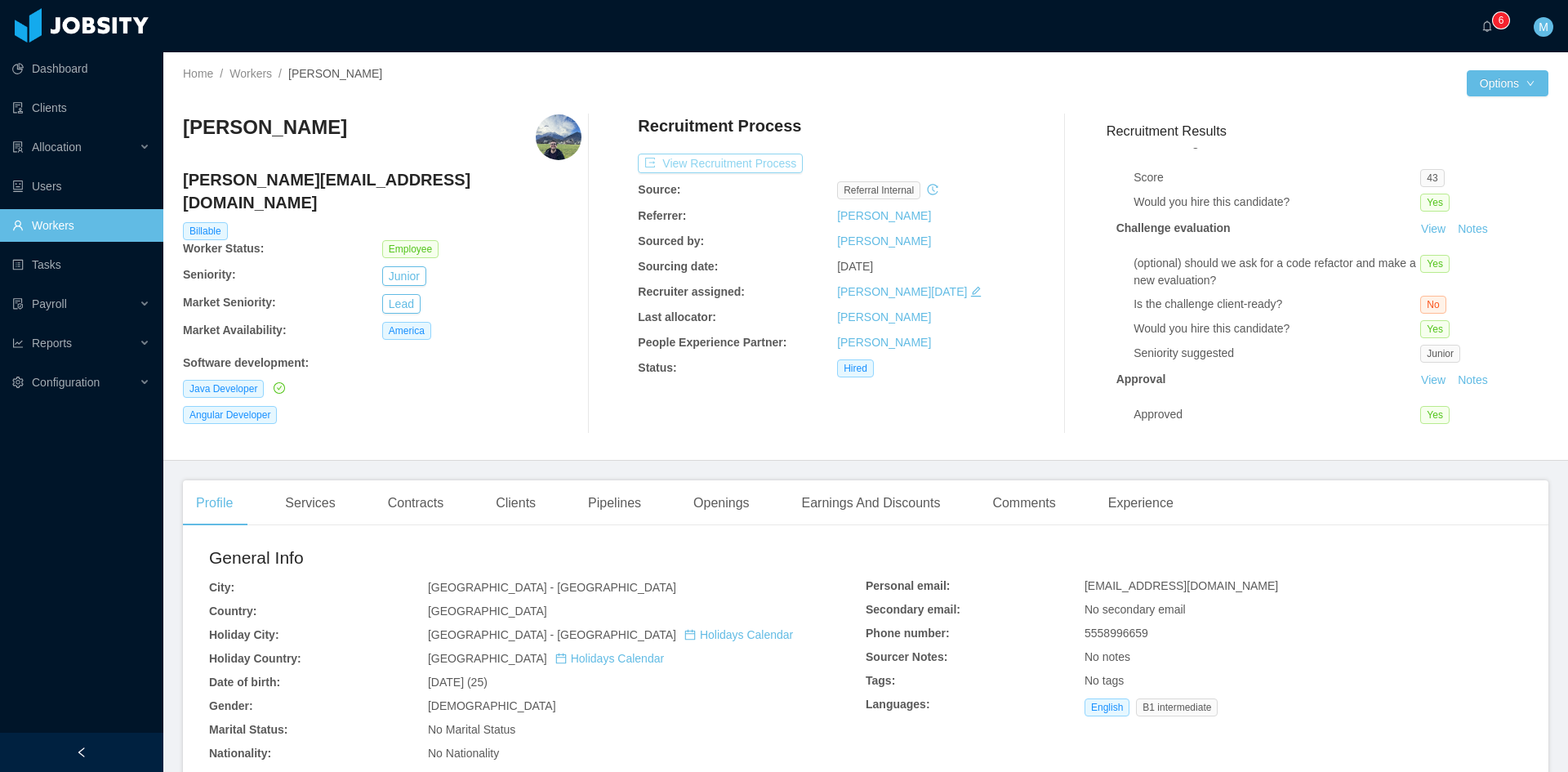
click at [718, 164] on button "View Recruitment Process" at bounding box center [720, 163] width 165 height 20
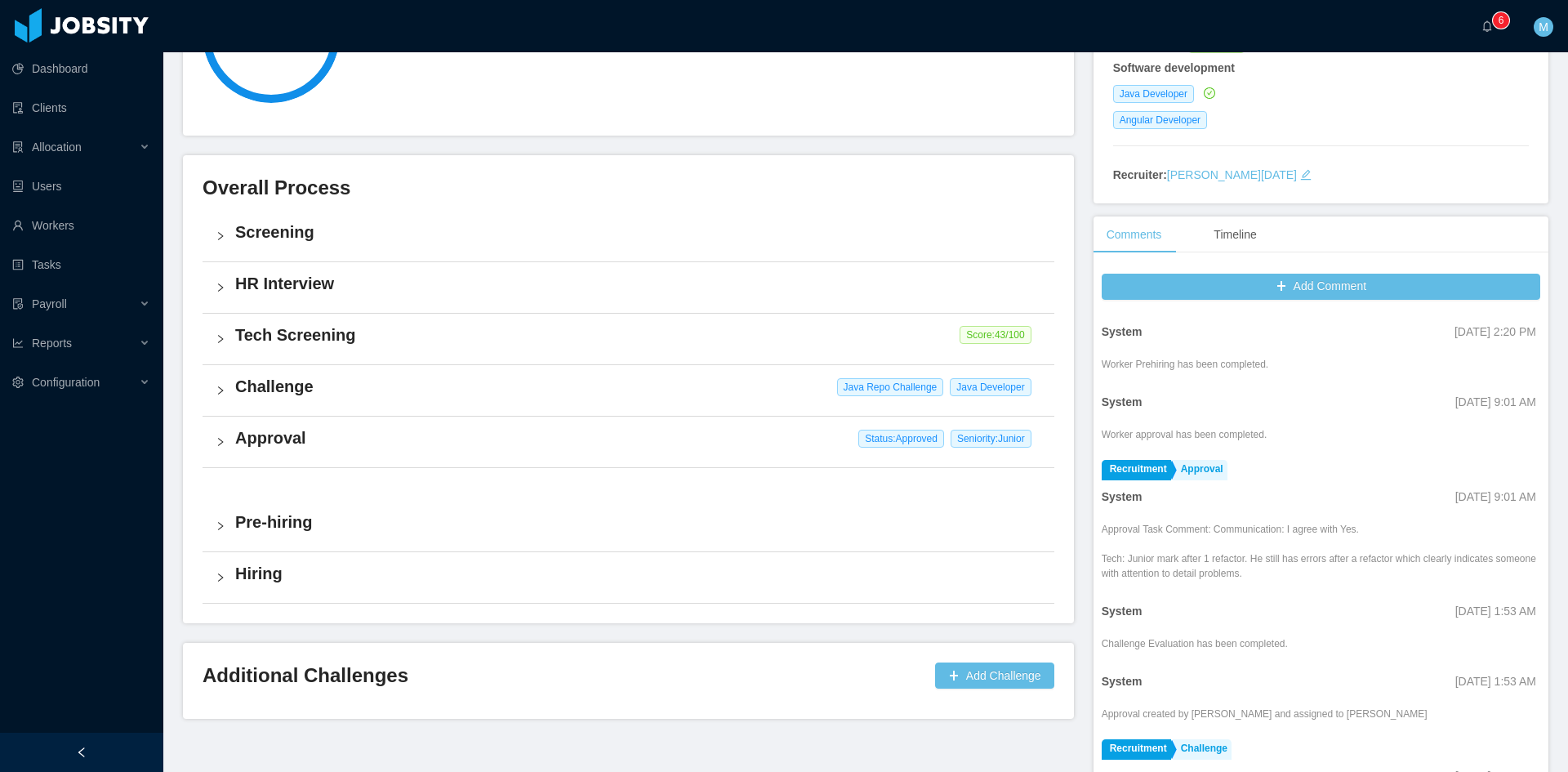
scroll to position [387, 0]
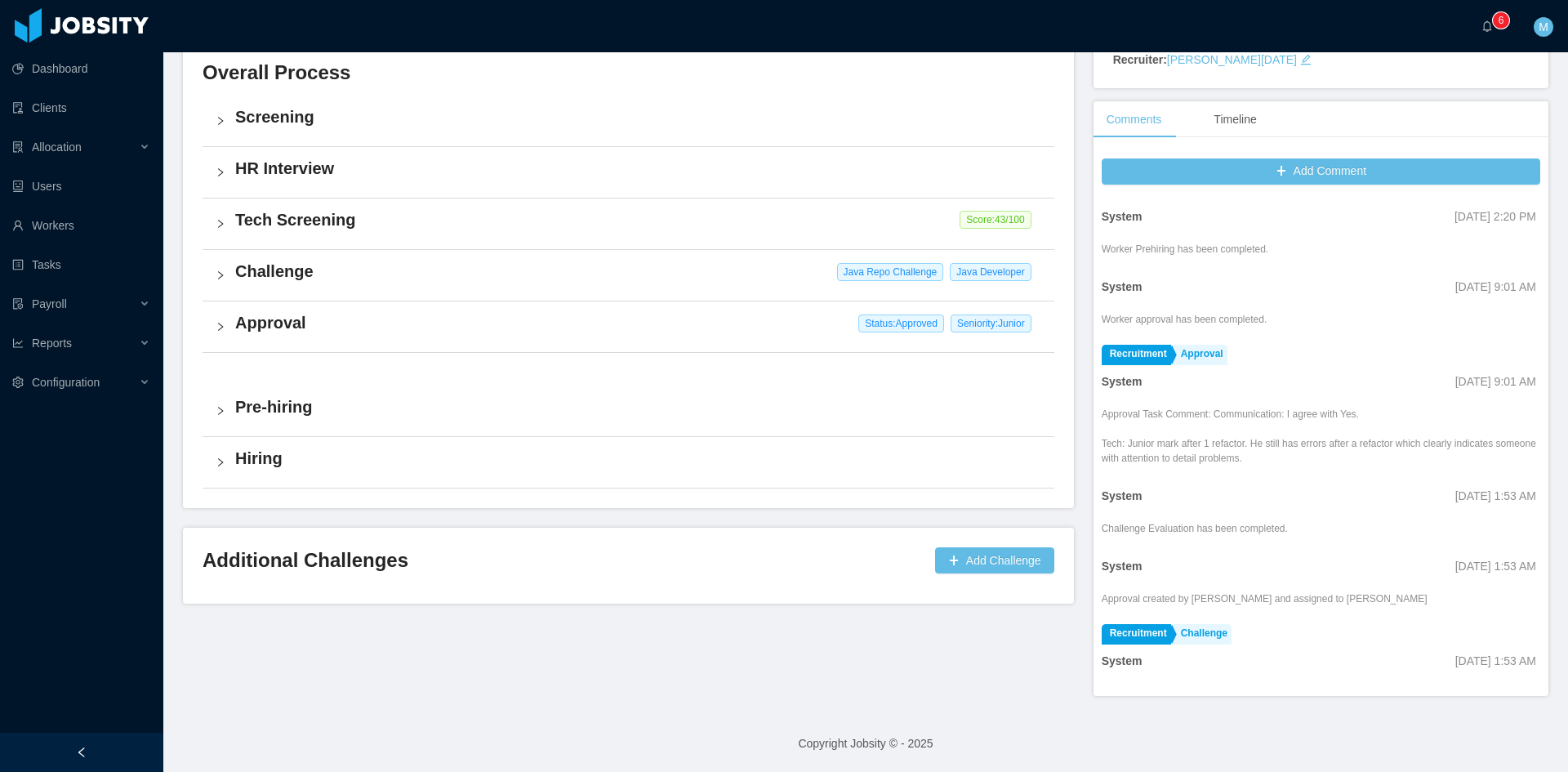
click at [210, 307] on div "Approval Status: Approved Seniority: Junior" at bounding box center [628, 327] width 852 height 51
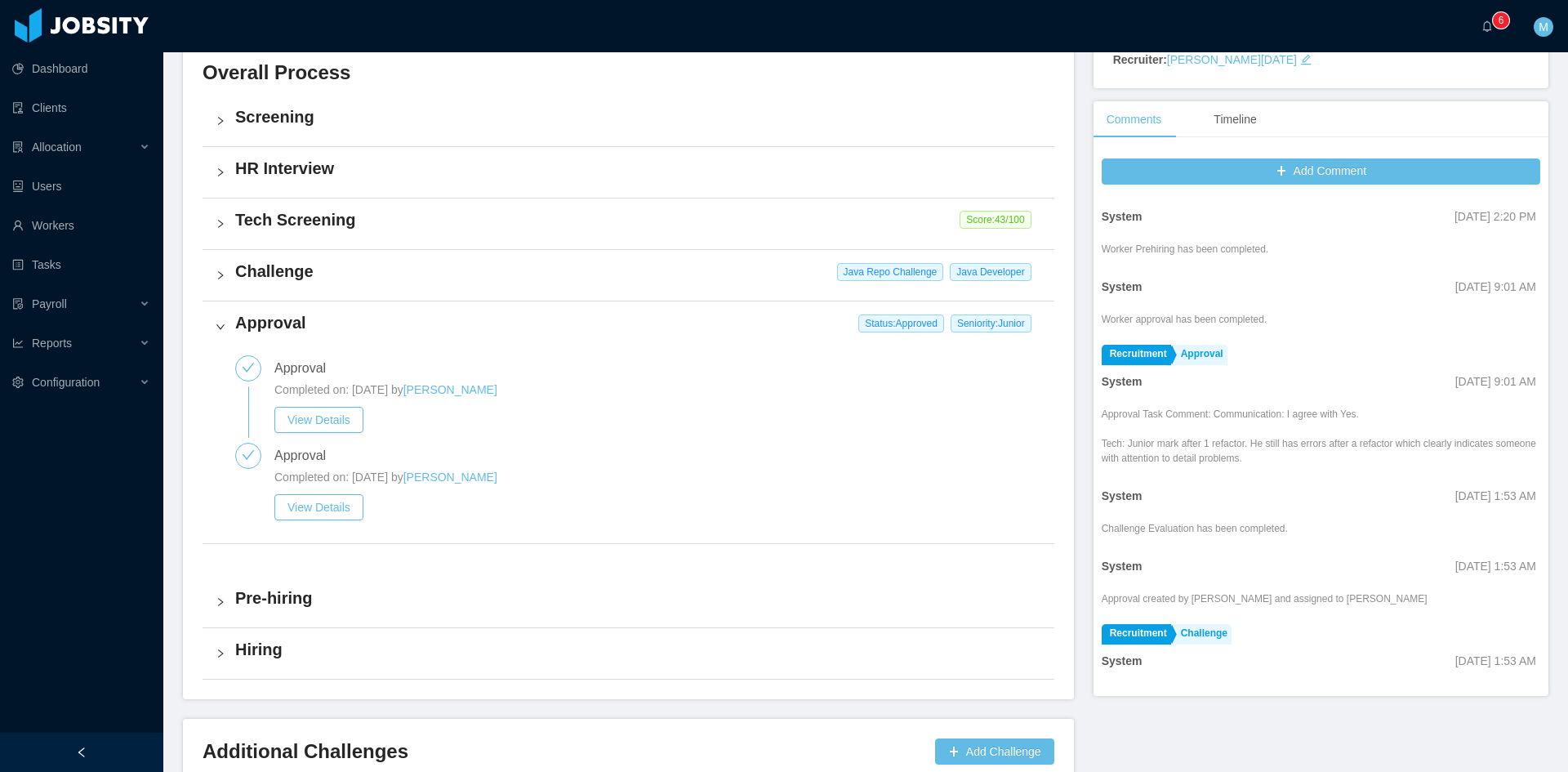
click at [219, 272] on icon "icon: right" at bounding box center [220, 275] width 5 height 8
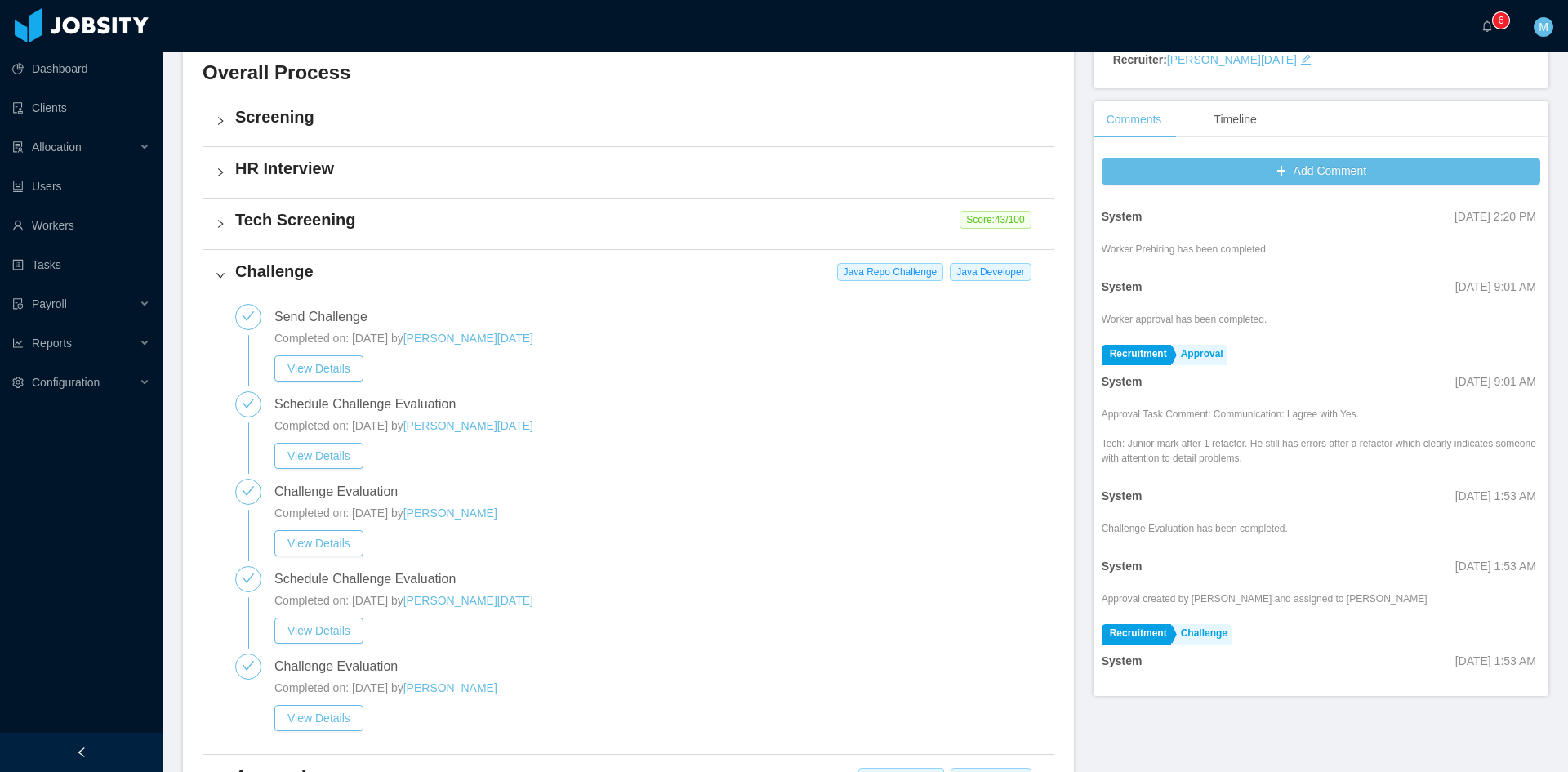
scroll to position [0, 0]
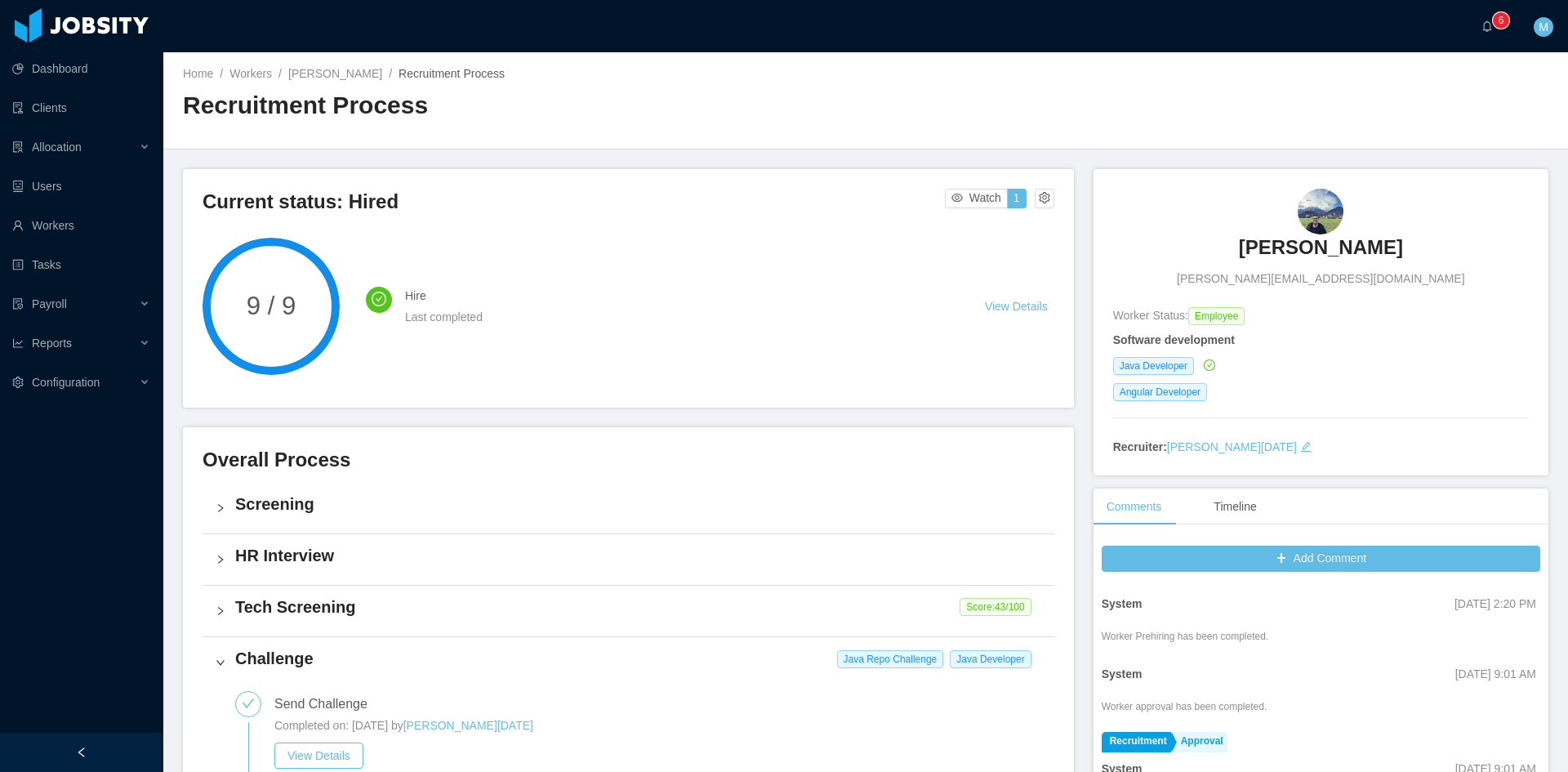
click at [1269, 249] on h3 "[PERSON_NAME]" at bounding box center [1321, 247] width 164 height 26
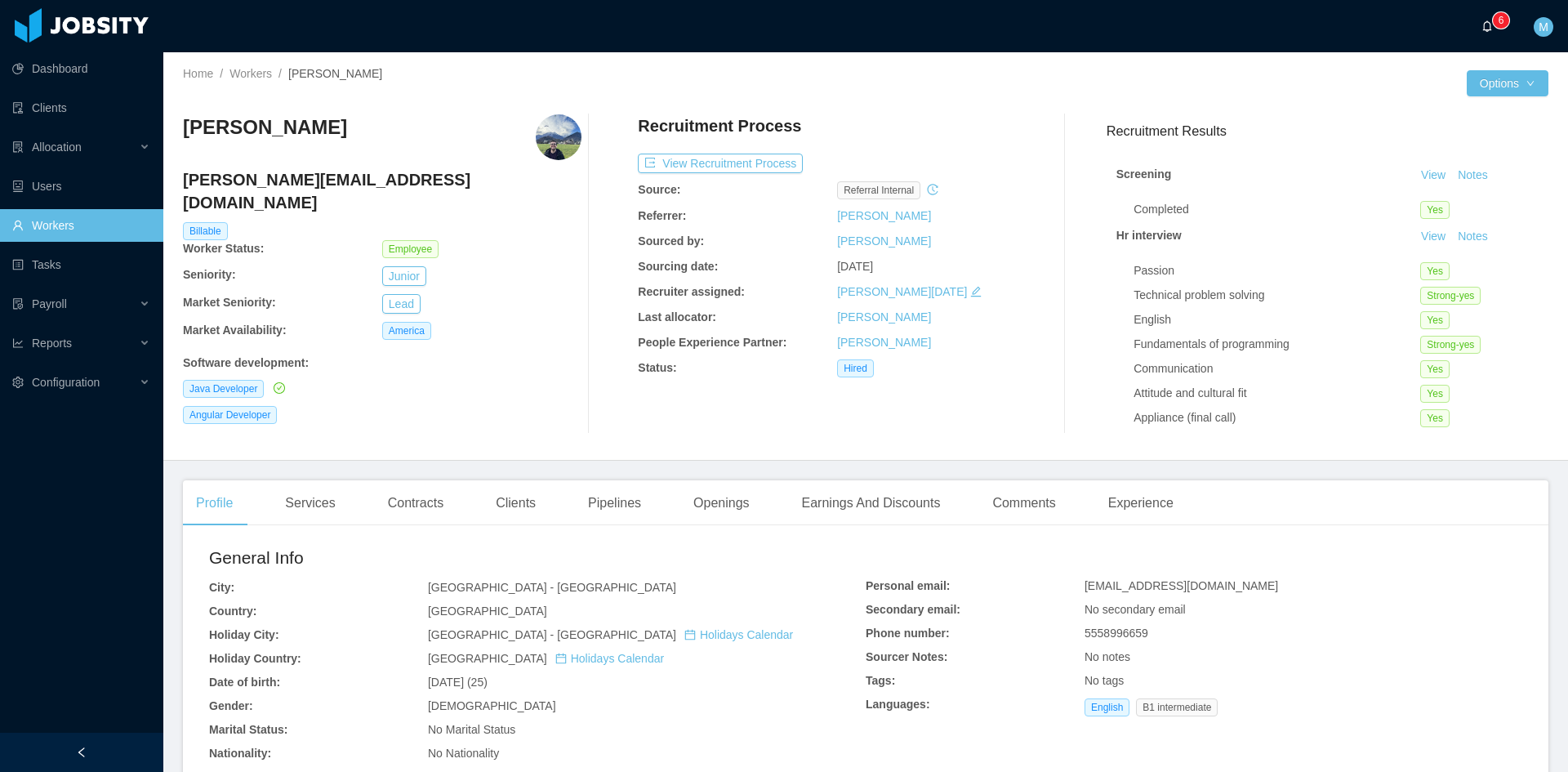
click at [1482, 28] on a=83ded146-cd66-4514-80a8-9a7b1e1b5eb6/Matias%20Marin"] "0 1 2 3 4 5 6 7 8 9 0 1 2 3 4 5 6 7 8 9 0 1 2 3 4 5 6 7 8 9" at bounding box center [1492, 26] width 20 height 53
